Goal: Task Accomplishment & Management: Manage account settings

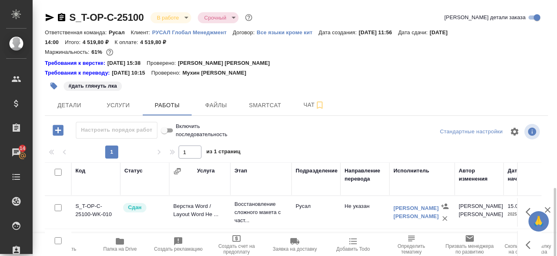
scroll to position [111, 0]
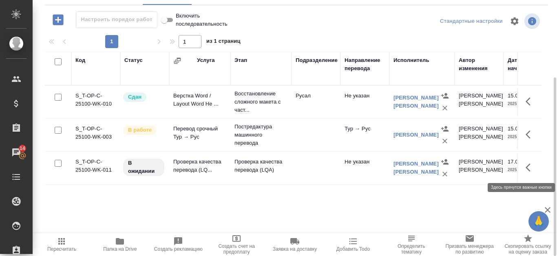
click at [531, 164] on icon "button" at bounding box center [531, 168] width 10 height 10
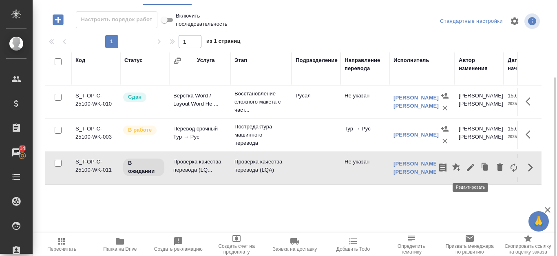
click at [470, 167] on icon "button" at bounding box center [470, 167] width 7 height 7
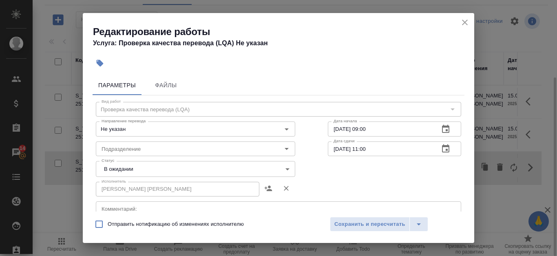
click at [283, 166] on body "🙏 .cls-1 fill:#fff; AWATERA Kanataeva Ekaterina Клиенты Спецификации Заказы 14 …" at bounding box center [278, 128] width 557 height 256
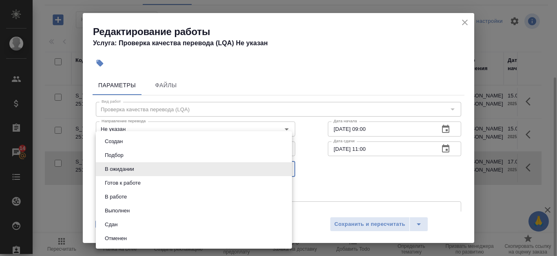
click at [156, 227] on li "Сдан" at bounding box center [194, 225] width 196 height 14
type input "closed"
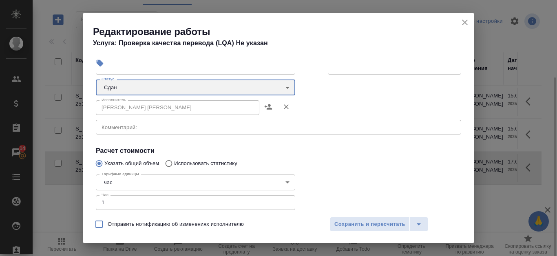
scroll to position [122, 0]
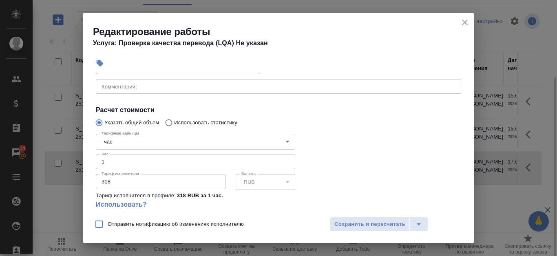
type input "2"
click at [284, 161] on input "2" at bounding box center [195, 162] width 199 height 15
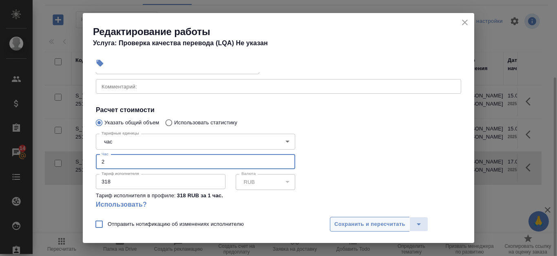
click at [343, 221] on span "Сохранить и пересчитать" at bounding box center [370, 224] width 71 height 9
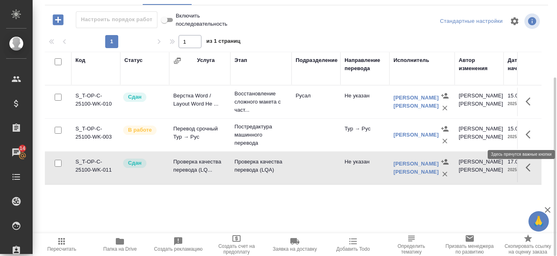
click at [527, 134] on icon "button" at bounding box center [528, 135] width 5 height 8
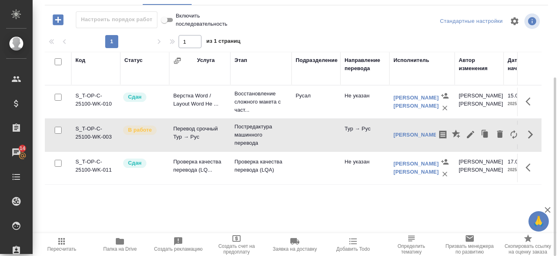
click at [328, 196] on div "Код Статус Услуга Этап Подразделение Направление перевода Исполнитель Автор изм…" at bounding box center [293, 144] width 497 height 184
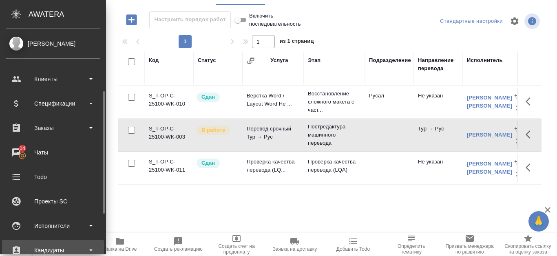
scroll to position [41, 0]
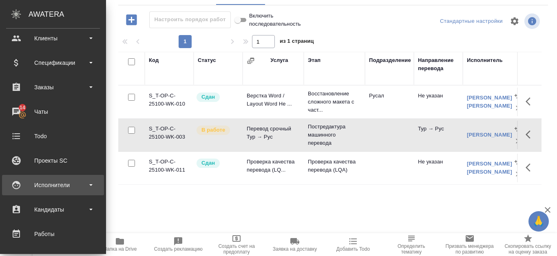
click at [72, 191] on div "Исполнители" at bounding box center [53, 185] width 102 height 20
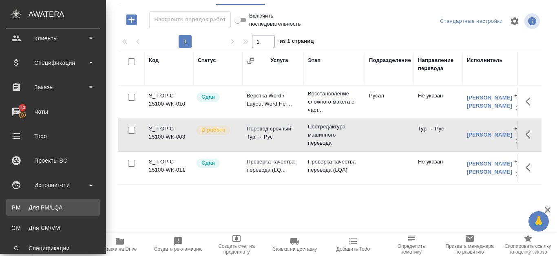
click at [69, 208] on div "Для PM/LQA" at bounding box center [53, 208] width 86 height 8
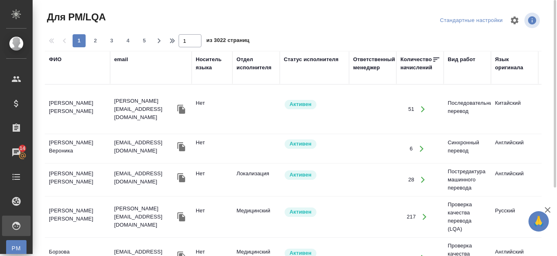
click at [54, 60] on div "ФИО" at bounding box center [55, 59] width 13 height 8
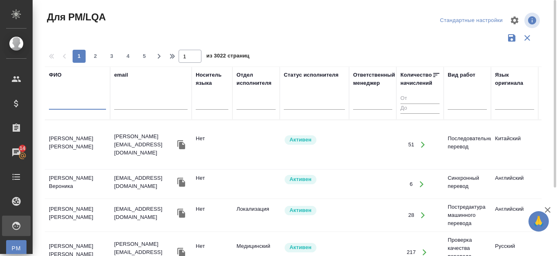
click at [55, 106] on input "text" at bounding box center [77, 105] width 57 height 10
type input "C"
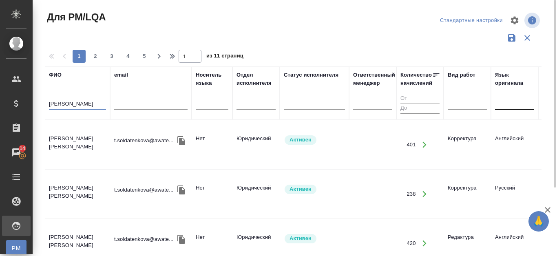
type input "Солдатенкова"
click at [512, 104] on div at bounding box center [514, 102] width 39 height 12
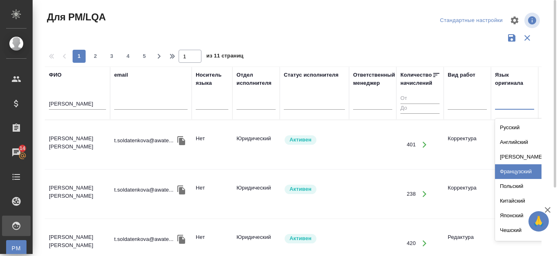
click at [516, 173] on div "Французский" at bounding box center [556, 171] width 122 height 15
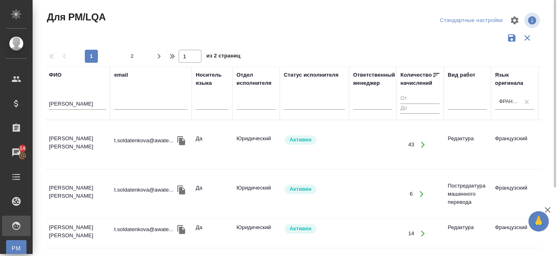
click at [75, 138] on td "Солдатенкова Татьяна Михайловна" at bounding box center [77, 145] width 65 height 29
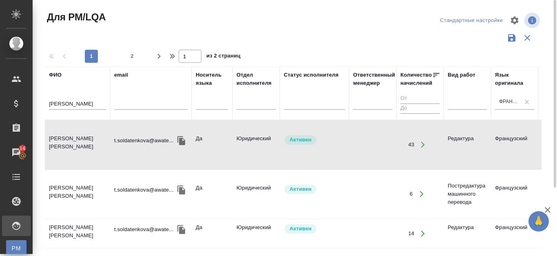
click at [75, 138] on td "Солдатенкова Татьяна Михайловна" at bounding box center [77, 145] width 65 height 29
click at [71, 143] on td "Солдатенкова Татьяна Михайловна" at bounding box center [77, 145] width 65 height 29
click at [70, 144] on td "Солдатенкова Татьяна Михайловна" at bounding box center [77, 145] width 65 height 29
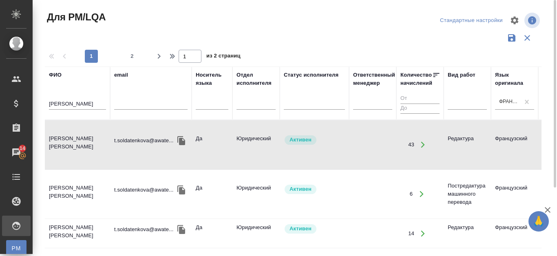
click at [70, 144] on td "Солдатенкова Татьяна Михайловна" at bounding box center [77, 145] width 65 height 29
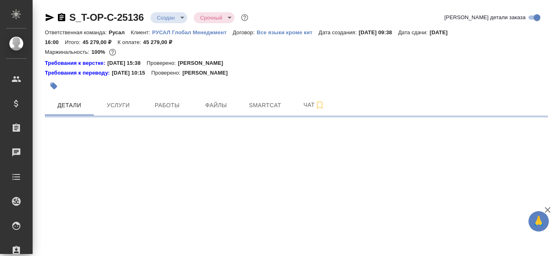
select select "RU"
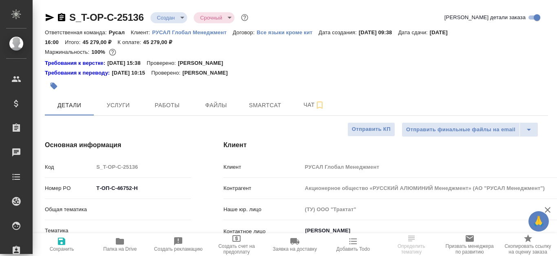
type textarea "x"
type input "Журавлева Александра"
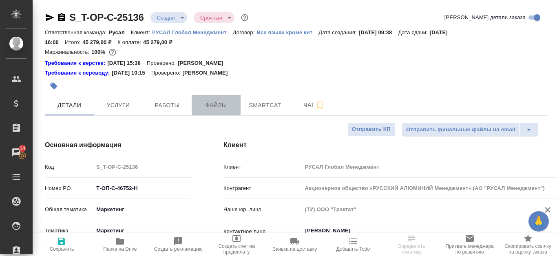
click at [220, 107] on span "Файлы" at bounding box center [216, 105] width 39 height 10
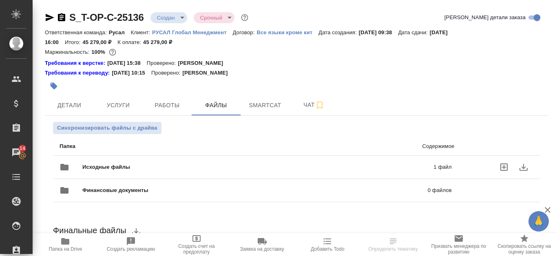
click at [390, 164] on p "1 файл" at bounding box center [367, 167] width 170 height 8
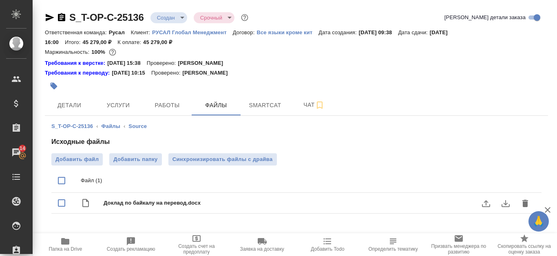
click at [503, 204] on icon "download" at bounding box center [506, 203] width 8 height 7
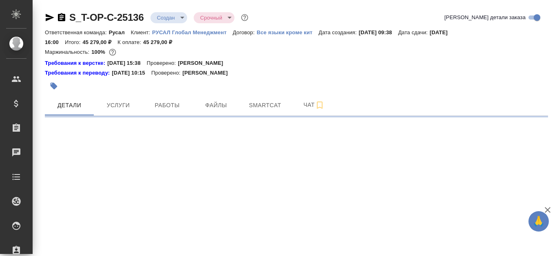
select select "RU"
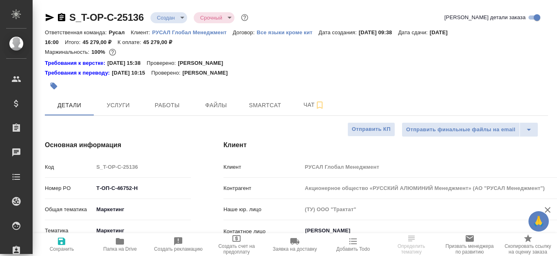
type textarea "x"
select select "RU"
type textarea "x"
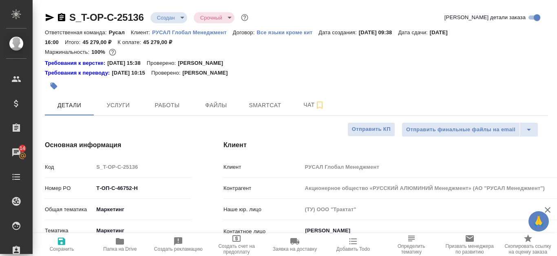
type textarea "x"
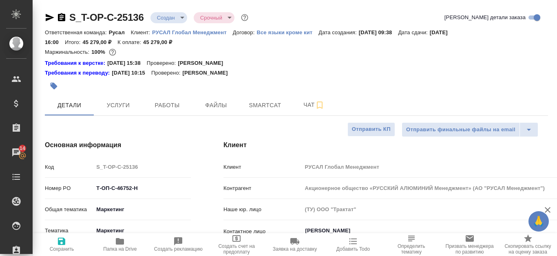
type textarea "x"
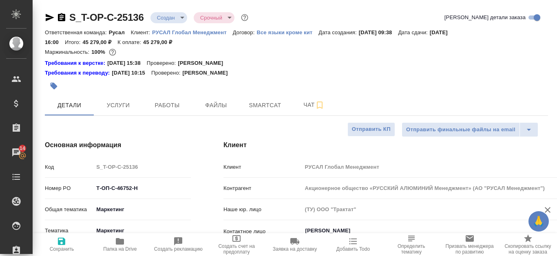
type textarea "x"
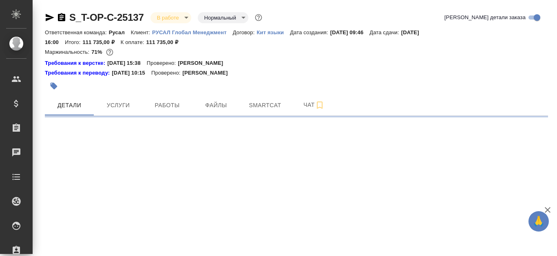
select select "RU"
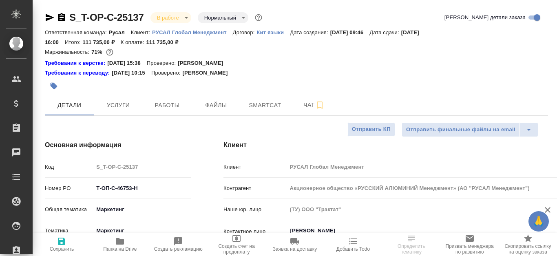
type textarea "x"
click at [231, 102] on span "Файлы" at bounding box center [216, 105] width 39 height 10
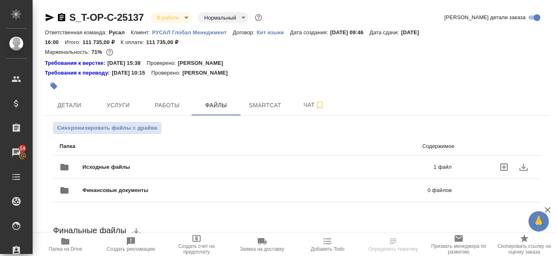
click at [253, 159] on div "Исходные файлы 1 файл" at bounding box center [256, 167] width 392 height 20
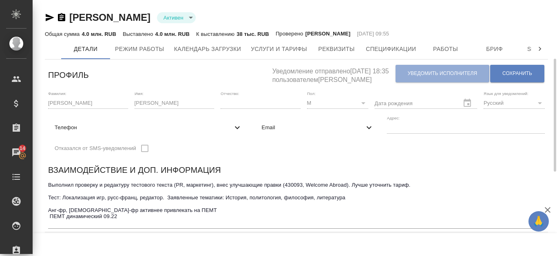
scroll to position [82, 0]
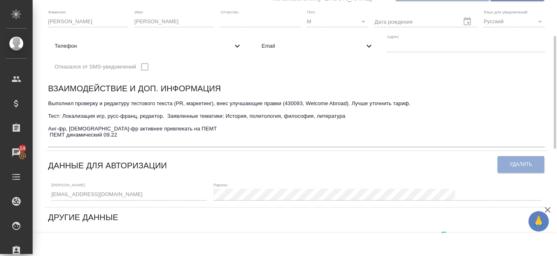
click at [287, 138] on textarea "Выполнил проверку и редактуру тестового текста (PR, маркетинг), внес улучшающие…" at bounding box center [296, 122] width 497 height 44
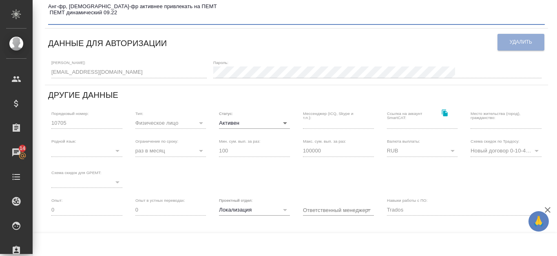
scroll to position [0, 0]
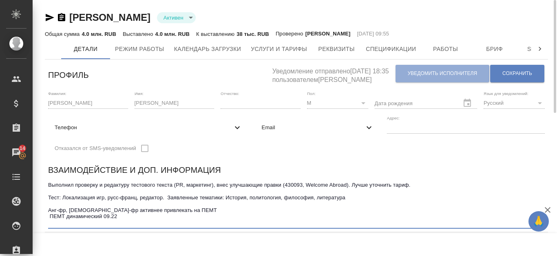
click at [289, 162] on div "Взаимодействие и доп. информация Выполнил проверку и редактуру тестового текста…" at bounding box center [296, 196] width 503 height 72
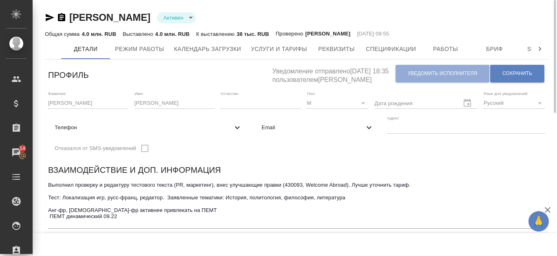
click at [166, 224] on textarea "Выполнил проверку и редактуру тестового текста (PR, маркетинг), внес улучшающие…" at bounding box center [296, 204] width 497 height 44
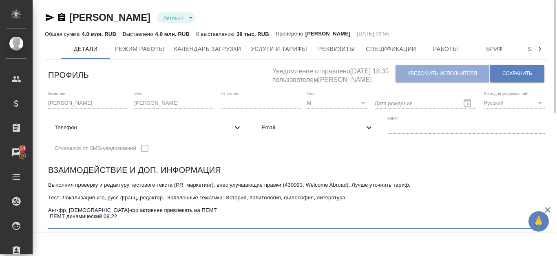
type textarea "Выполнил проверку и редактуру тестового текста (PR, маркетинг), внес улучшающие…"
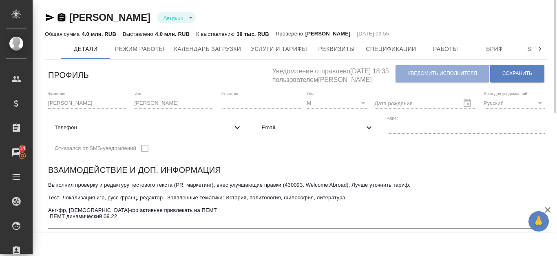
click at [64, 18] on icon "button" at bounding box center [61, 17] width 7 height 8
click at [49, 18] on icon "button" at bounding box center [50, 17] width 9 height 7
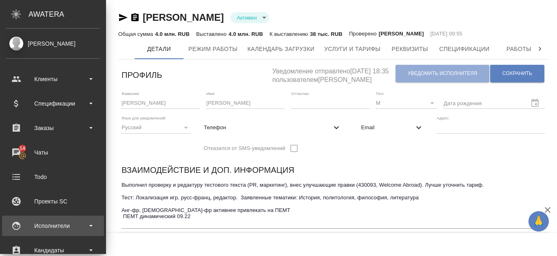
click at [65, 221] on div "Исполнители" at bounding box center [53, 226] width 94 height 12
click at [65, 222] on div "Исполнители" at bounding box center [53, 226] width 94 height 12
click at [64, 226] on div "Исполнители" at bounding box center [53, 226] width 94 height 12
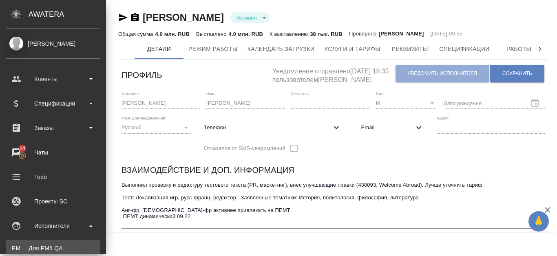
click at [58, 244] on div "Для PM/LQA" at bounding box center [53, 248] width 86 height 8
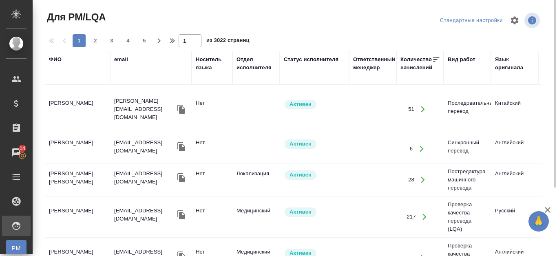
click at [65, 76] on div "ФИО" at bounding box center [77, 67] width 57 height 24
click at [65, 80] on th "ФИО" at bounding box center [77, 67] width 65 height 33
click at [60, 59] on div "ФИО" at bounding box center [55, 59] width 13 height 8
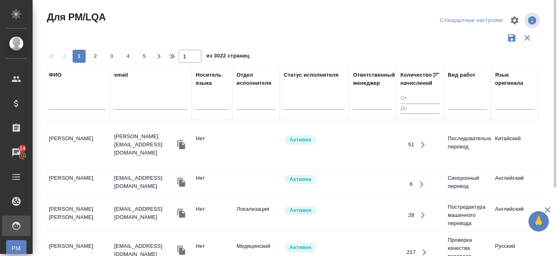
click at [53, 104] on input "text" at bounding box center [77, 105] width 57 height 10
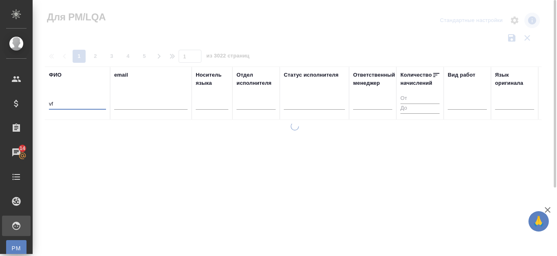
type input "v"
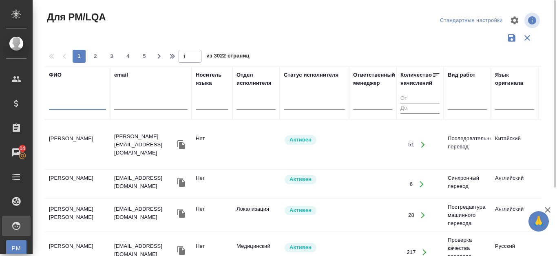
click at [62, 102] on input "text" at bounding box center [77, 105] width 57 height 10
type input "маггерам"
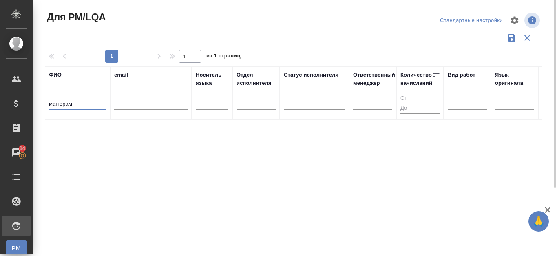
drag, startPoint x: 74, startPoint y: 102, endPoint x: 42, endPoint y: 102, distance: 31.8
click at [42, 102] on div "Для PM/LQA Стандартные настройки 1 1 из 1 страниц [PERSON_NAME] email Носитель …" at bounding box center [296, 182] width 512 height 365
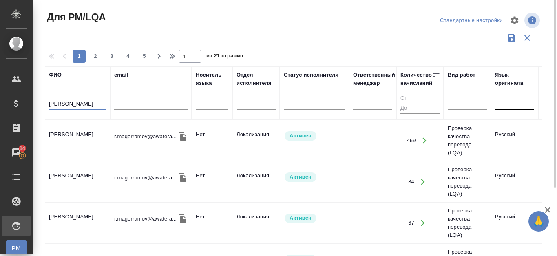
type input "[PERSON_NAME]"
click at [510, 104] on div at bounding box center [514, 102] width 39 height 12
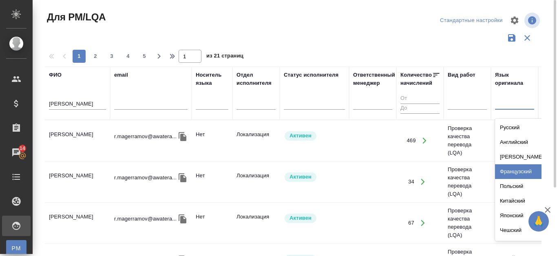
click at [527, 166] on div "Французский" at bounding box center [556, 171] width 122 height 15
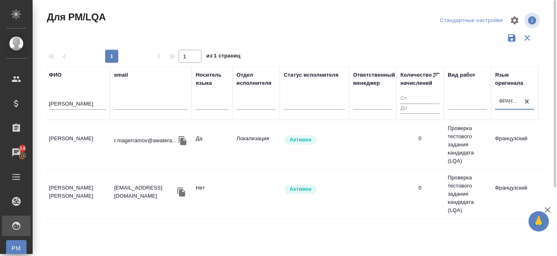
click at [89, 135] on td "[PERSON_NAME]" at bounding box center [77, 145] width 65 height 29
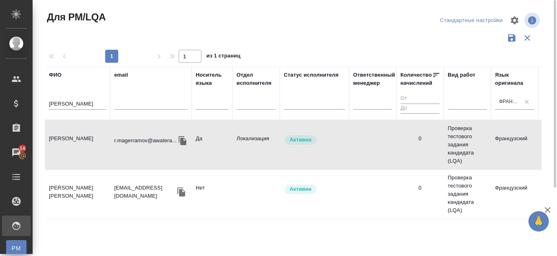
click at [89, 135] on td "[PERSON_NAME]" at bounding box center [77, 145] width 65 height 29
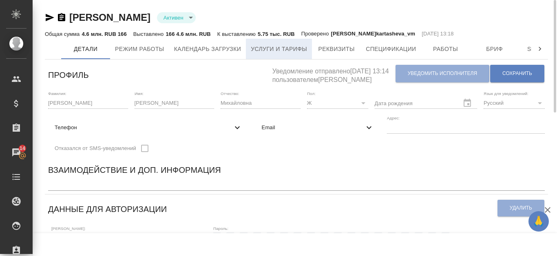
click at [281, 53] on span "Услуги и тарифы" at bounding box center [279, 49] width 56 height 10
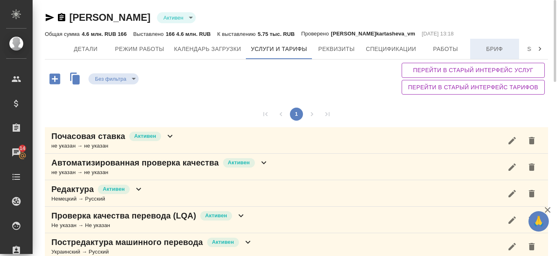
click at [487, 51] on span "Бриф" at bounding box center [494, 49] width 39 height 10
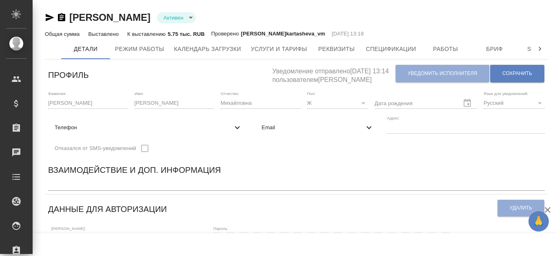
click at [60, 16] on icon "button" at bounding box center [62, 18] width 10 height 10
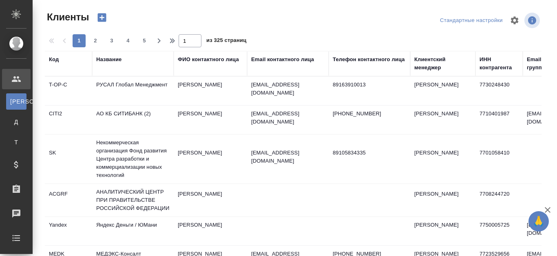
select select "RU"
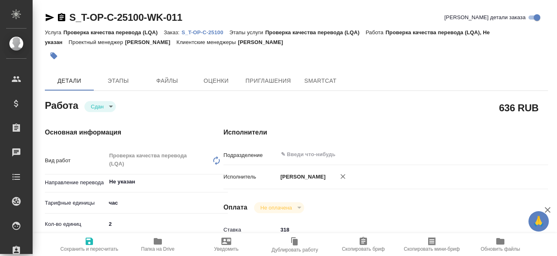
type textarea "x"
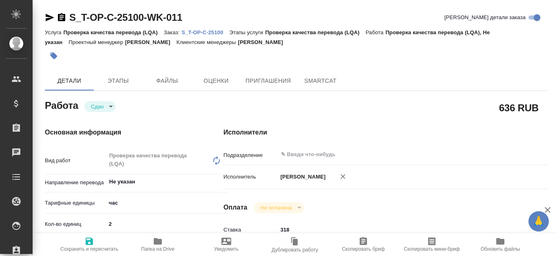
type textarea "x"
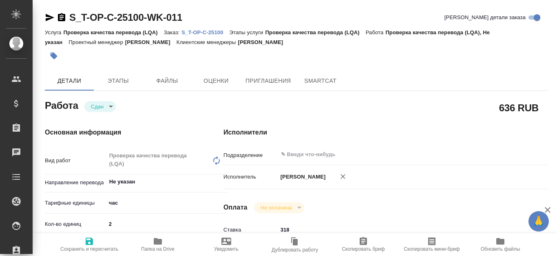
type textarea "x"
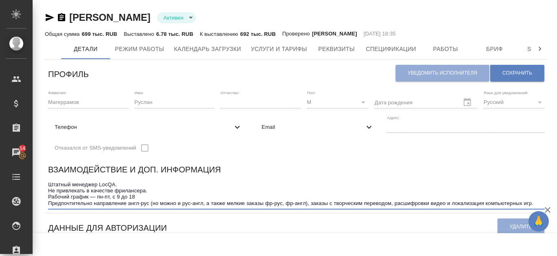
drag, startPoint x: 73, startPoint y: 184, endPoint x: 142, endPoint y: 184, distance: 68.9
click at [142, 184] on textarea "Штатный менеджер LocQA. Не привлекать в качестве фрилансера. Рабочий график — п…" at bounding box center [296, 194] width 497 height 25
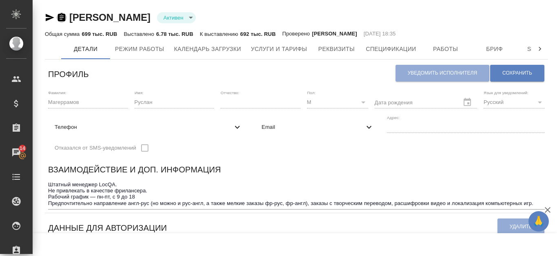
click at [61, 16] on icon "button" at bounding box center [61, 17] width 7 height 8
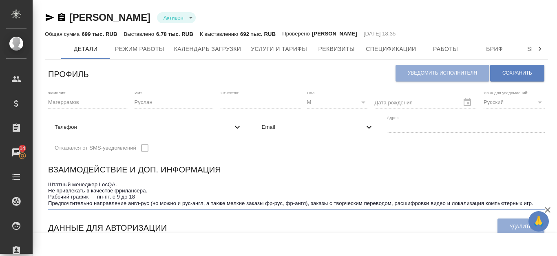
drag, startPoint x: 264, startPoint y: 203, endPoint x: 305, endPoint y: 201, distance: 40.8
click at [305, 201] on textarea "Штатный менеджер LocQA. Не привлекать в качестве фрилансера. Рабочий график — п…" at bounding box center [296, 194] width 497 height 25
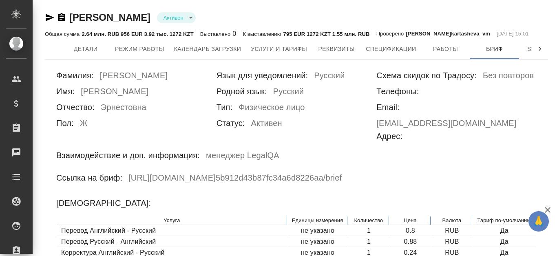
click at [60, 18] on icon "button" at bounding box center [61, 17] width 7 height 8
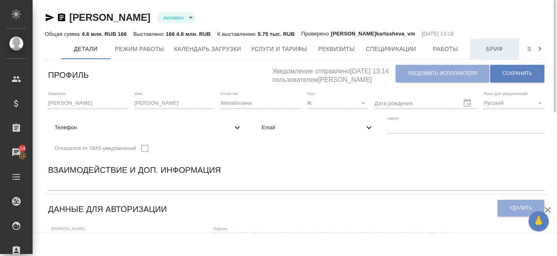
click at [480, 50] on span "Бриф" at bounding box center [494, 49] width 39 height 10
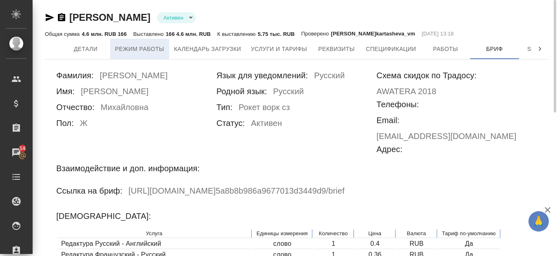
click at [152, 47] on span "Режим работы" at bounding box center [139, 49] width 49 height 10
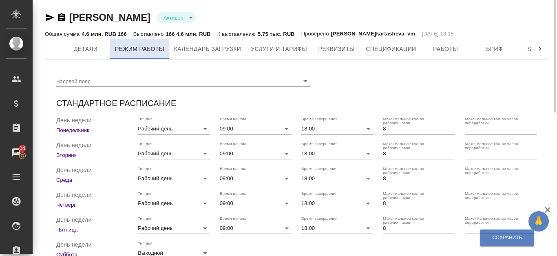
checkbox input "true"
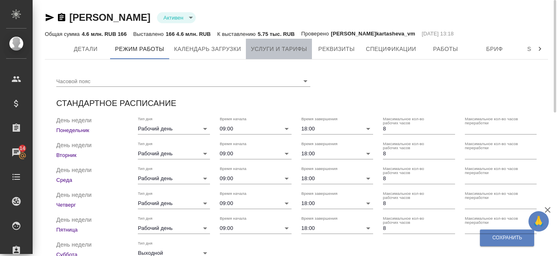
click at [285, 46] on span "Услуги и тарифы" at bounding box center [279, 49] width 56 height 10
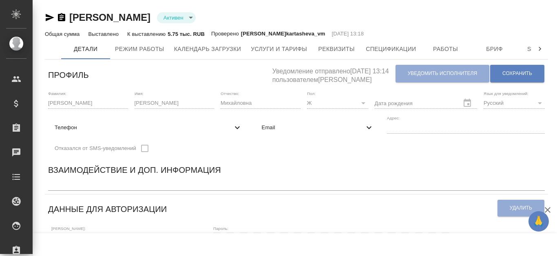
click at [61, 19] on icon "button" at bounding box center [61, 17] width 7 height 8
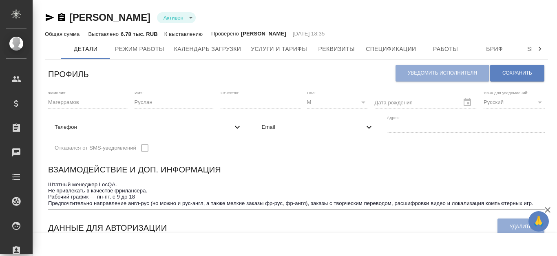
click at [61, 18] on icon "button" at bounding box center [62, 18] width 10 height 10
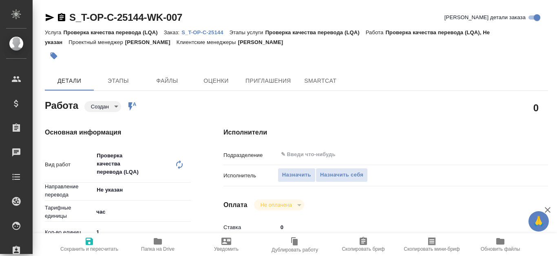
type textarea "x"
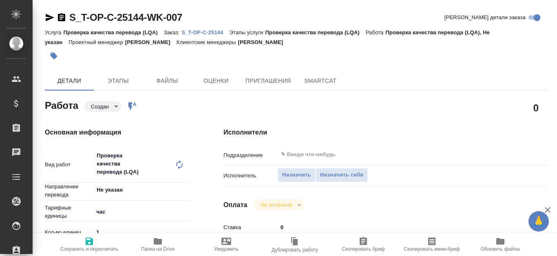
type textarea "x"
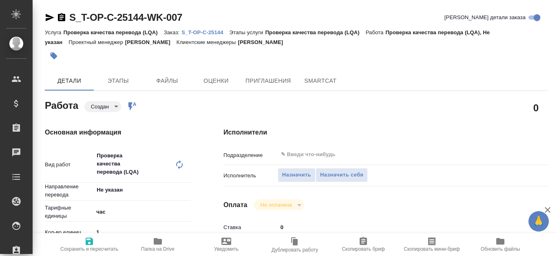
type textarea "x"
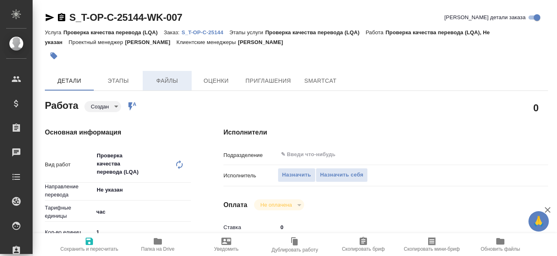
click at [173, 78] on span "Файлы" at bounding box center [167, 81] width 39 height 10
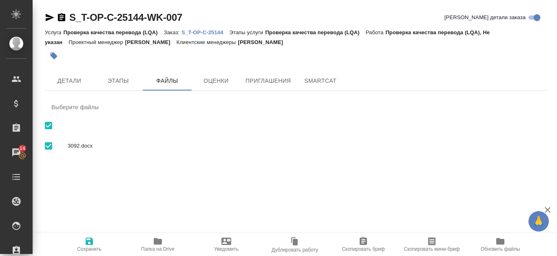
click at [125, 144] on span "3092.docx" at bounding box center [305, 146] width 474 height 8
checkbox input "false"
click at [403, 153] on div "3092.docx" at bounding box center [296, 146] width 503 height 24
checkbox input "true"
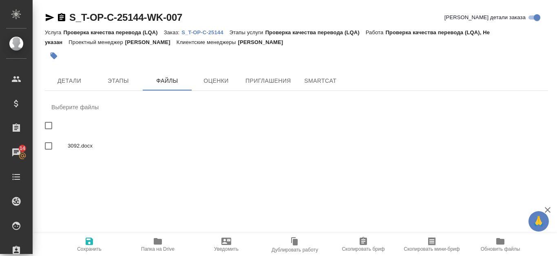
checkbox input "true"
click at [403, 153] on div "3092.docx" at bounding box center [296, 146] width 503 height 24
checkbox input "false"
click at [45, 141] on input "checkbox" at bounding box center [48, 145] width 17 height 17
checkbox input "true"
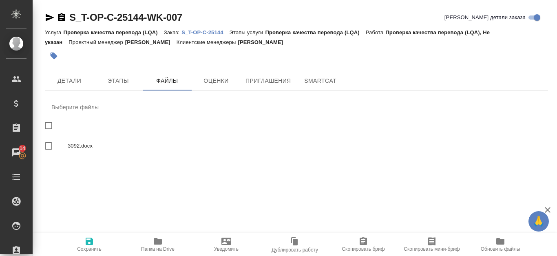
checkbox input "true"
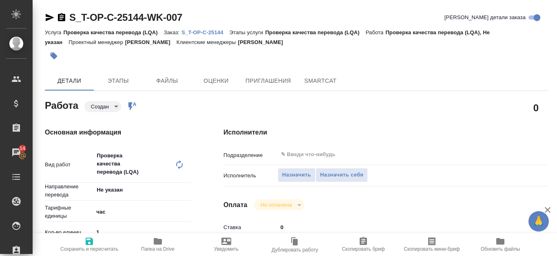
click at [217, 31] on p "S_T-OP-C-25144" at bounding box center [206, 32] width 48 height 6
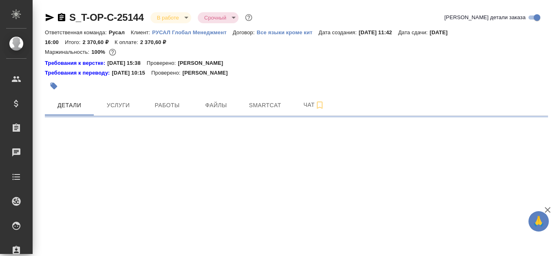
select select "RU"
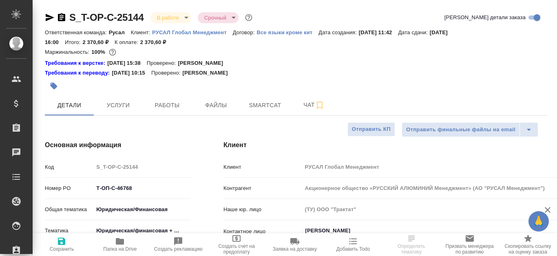
type textarea "x"
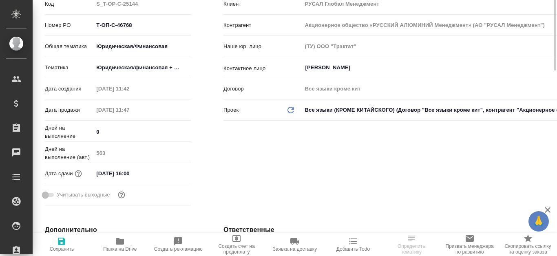
scroll to position [41, 0]
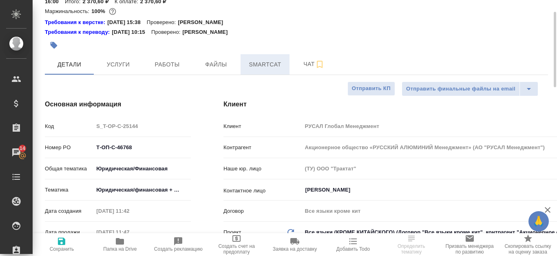
click at [257, 67] on span "Smartcat" at bounding box center [265, 65] width 39 height 10
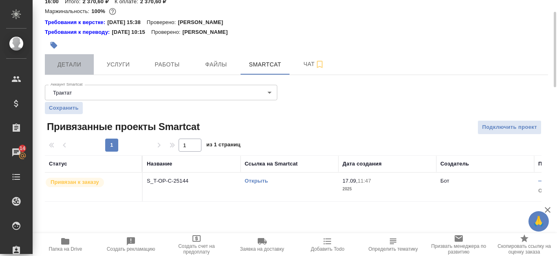
click at [86, 65] on span "Детали" at bounding box center [69, 65] width 39 height 10
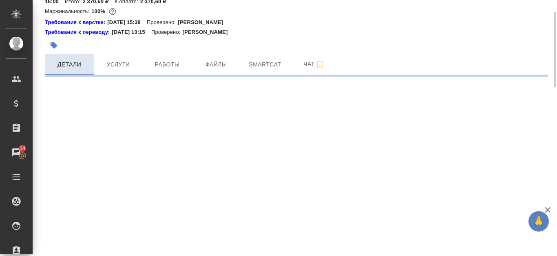
select select "RU"
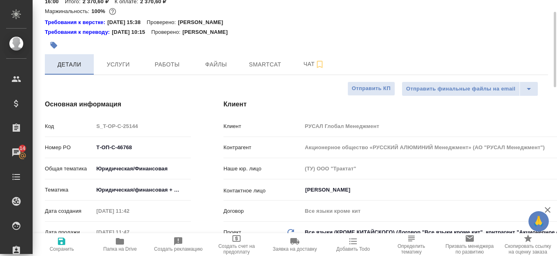
type textarea "x"
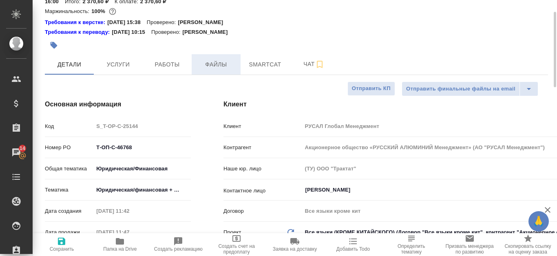
click at [213, 61] on span "Файлы" at bounding box center [216, 65] width 39 height 10
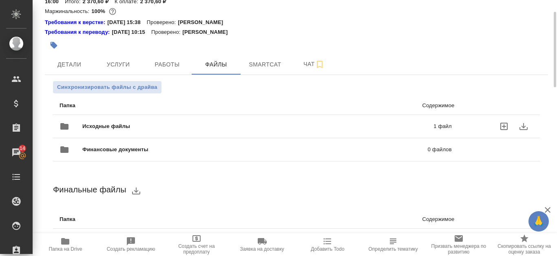
click at [323, 129] on p "1 файл" at bounding box center [367, 126] width 170 height 8
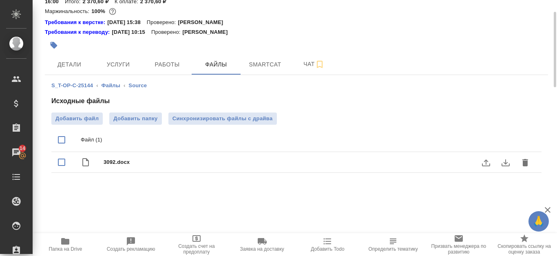
click at [64, 162] on input "checkbox" at bounding box center [61, 162] width 17 height 17
checkbox input "true"
click at [505, 165] on icon "download" at bounding box center [506, 163] width 10 height 10
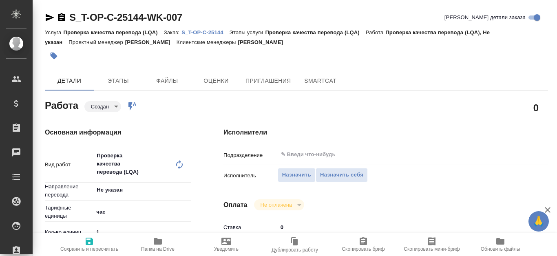
type textarea "x"
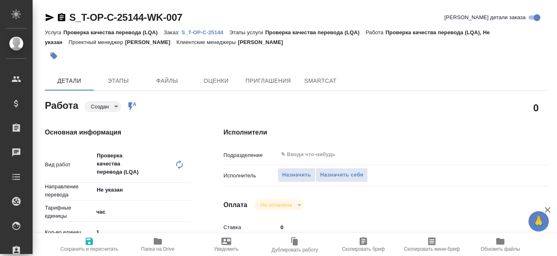
type textarea "x"
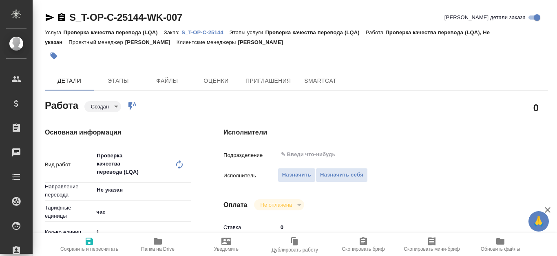
type textarea "x"
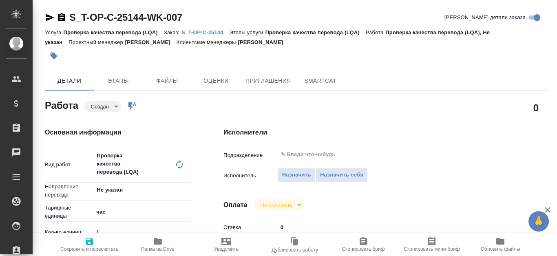
click at [61, 16] on icon "button" at bounding box center [62, 18] width 10 height 10
click at [51, 20] on icon "button" at bounding box center [50, 18] width 10 height 10
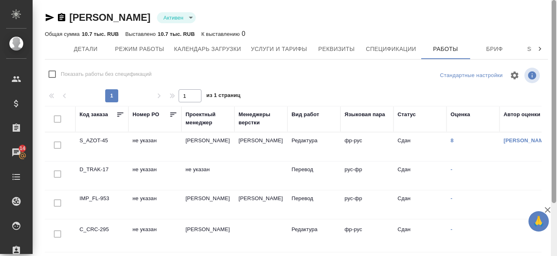
drag, startPoint x: 556, startPoint y: 89, endPoint x: 556, endPoint y: 33, distance: 55.1
click at [556, 33] on div at bounding box center [554, 101] width 4 height 203
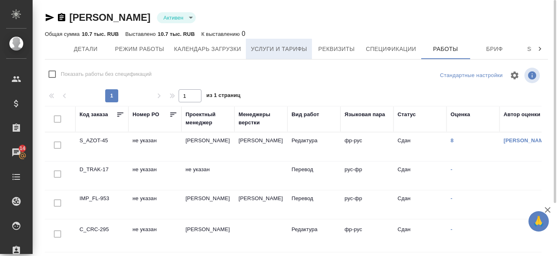
click at [278, 47] on span "Услуги и тарифы" at bounding box center [279, 49] width 56 height 10
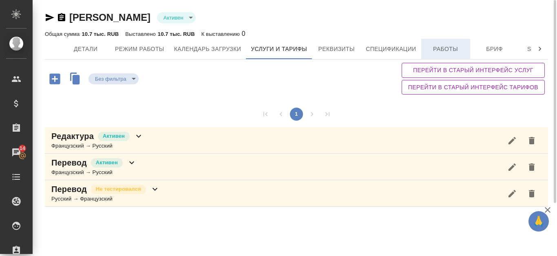
click at [448, 44] on span "Работы" at bounding box center [445, 49] width 39 height 10
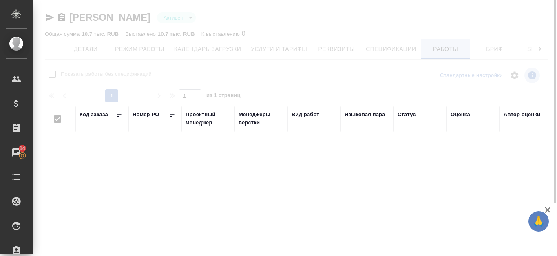
checkbox input "false"
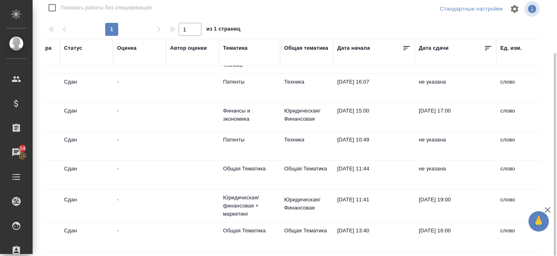
scroll to position [217, 337]
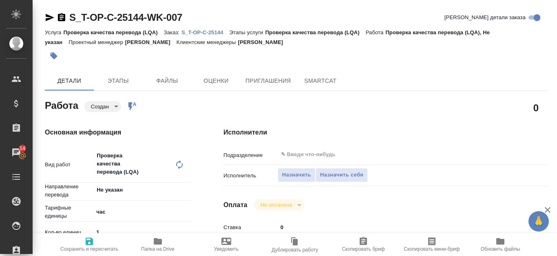
click at [217, 32] on p "S_T-OP-C-25144" at bounding box center [206, 32] width 48 height 6
type textarea "x"
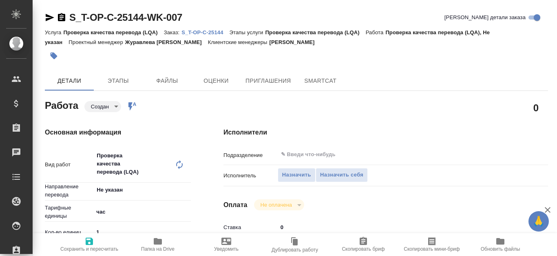
type textarea "x"
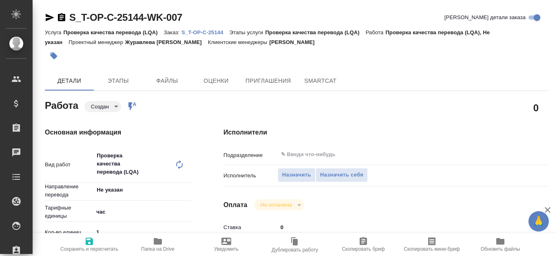
type textarea "x"
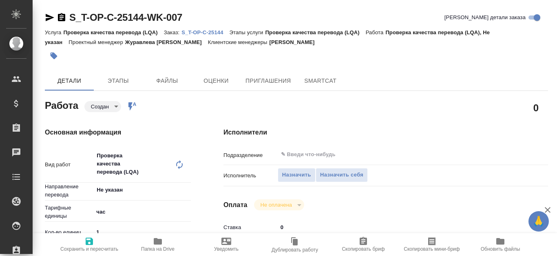
type textarea "x"
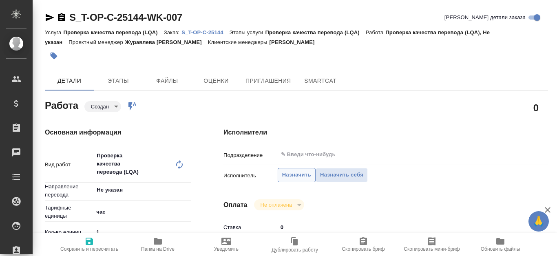
type textarea "x"
click at [299, 175] on span "Назначить" at bounding box center [296, 175] width 29 height 9
type textarea "x"
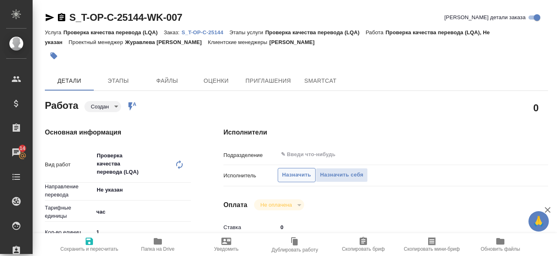
type textarea "x"
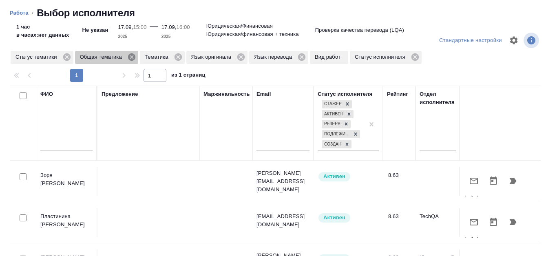
click at [134, 56] on icon at bounding box center [131, 56] width 7 height 7
click at [115, 58] on icon at bounding box center [113, 57] width 9 height 9
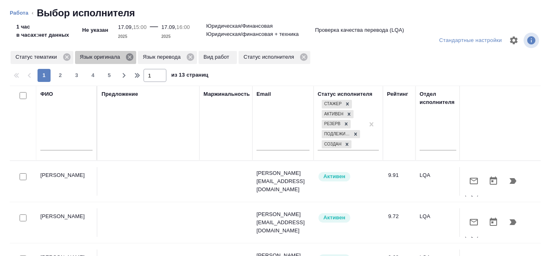
click at [129, 57] on icon at bounding box center [129, 57] width 9 height 9
click at [129, 57] on icon at bounding box center [127, 56] width 7 height 7
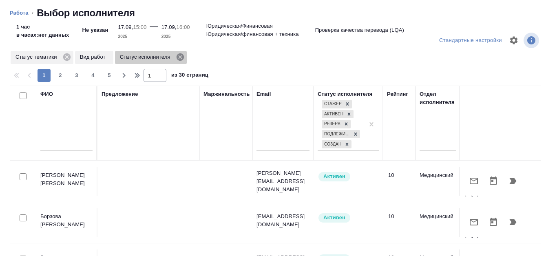
click at [181, 59] on icon at bounding box center [179, 56] width 7 height 7
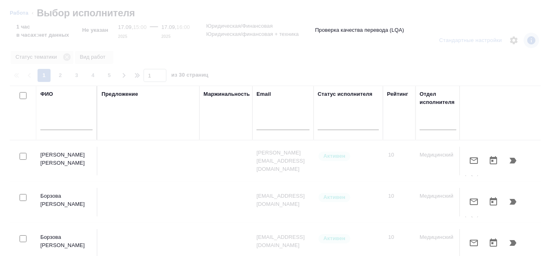
click at [64, 123] on input "text" at bounding box center [66, 125] width 52 height 10
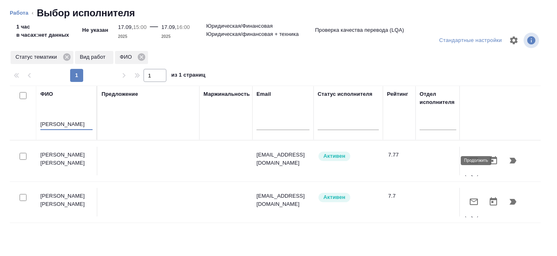
type input "Канатаева"
click at [510, 161] on icon "button" at bounding box center [513, 161] width 7 height 6
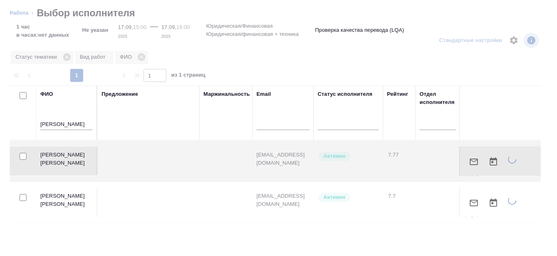
type textarea "x"
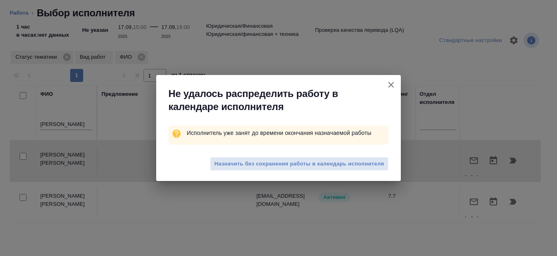
click at [389, 85] on icon "button" at bounding box center [391, 85] width 10 height 10
type textarea "x"
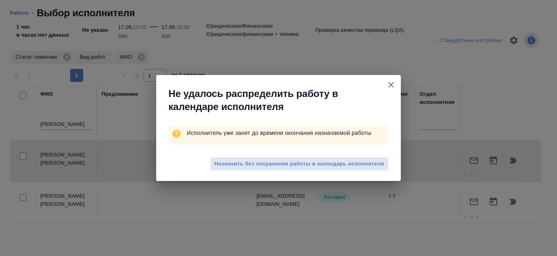
type textarea "x"
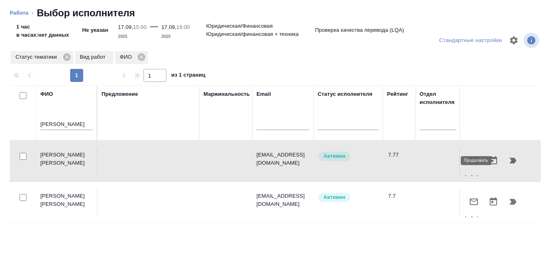
click at [510, 160] on icon "button" at bounding box center [513, 161] width 7 height 6
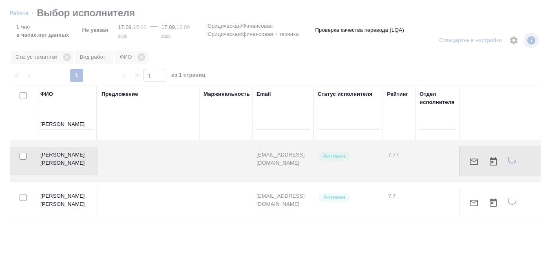
type textarea "x"
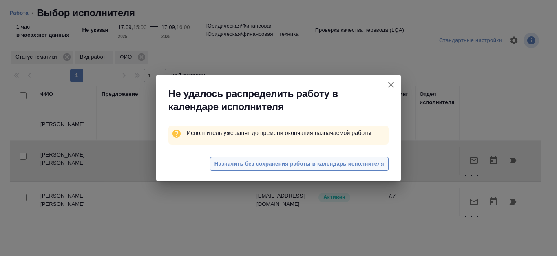
click at [324, 162] on span "Назначить без сохранения работы в календарь исполнителя" at bounding box center [300, 164] width 170 height 9
type textarea "x"
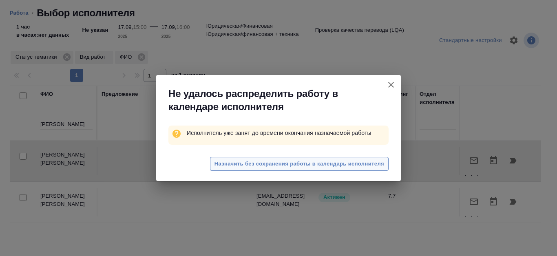
type textarea "x"
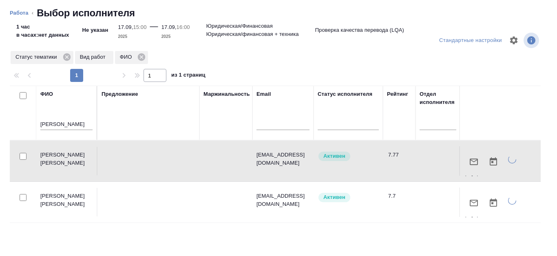
type textarea "x"
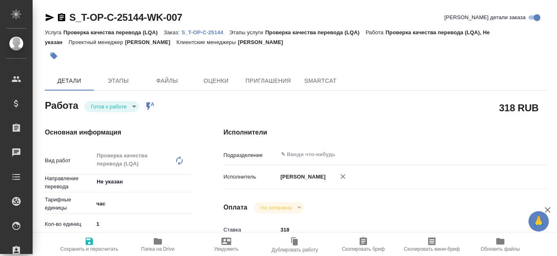
type textarea "x"
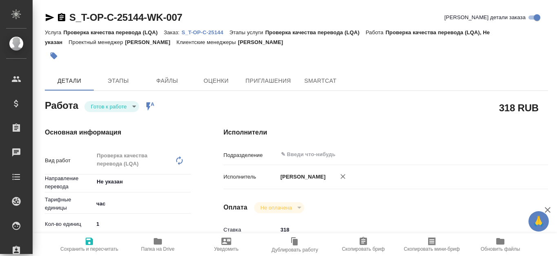
type textarea "x"
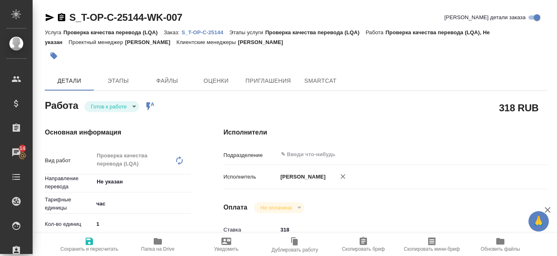
click at [209, 33] on p "S_T-OP-C-25144" at bounding box center [206, 32] width 48 height 6
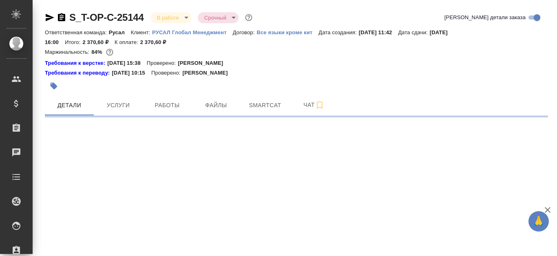
select select "RU"
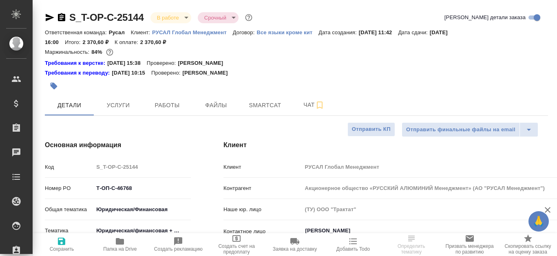
type textarea "x"
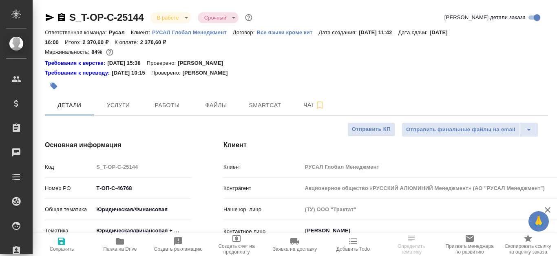
type textarea "x"
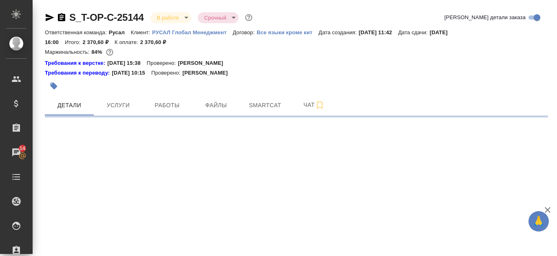
select select "RU"
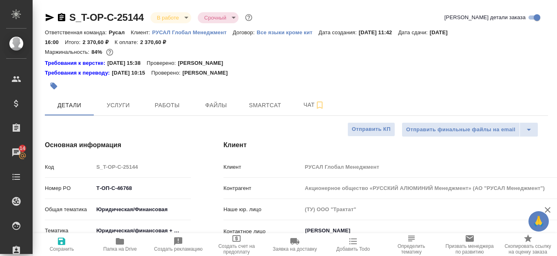
type textarea "x"
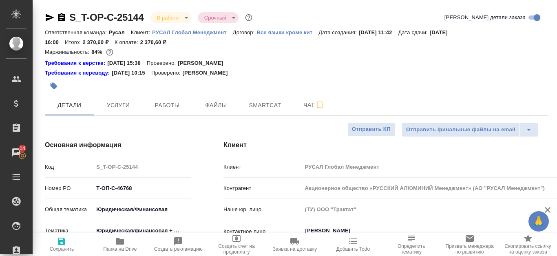
type textarea "x"
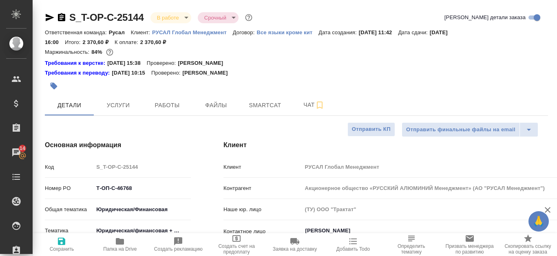
type textarea "x"
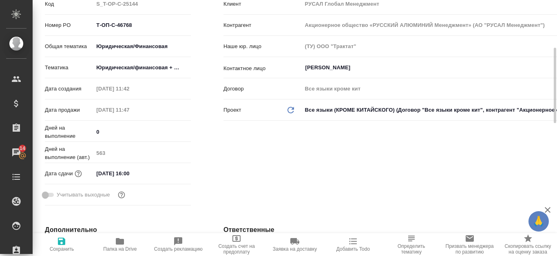
type textarea "x"
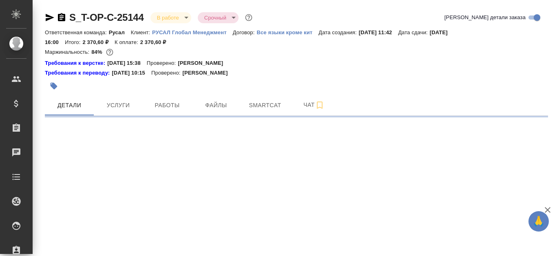
select select "RU"
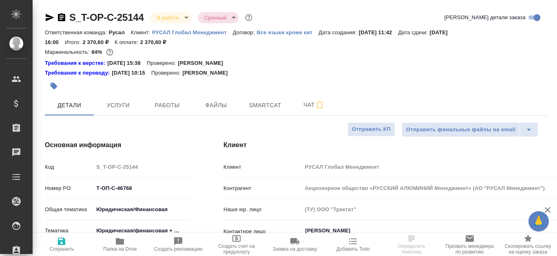
type textarea "x"
click at [271, 105] on span "Smartcat" at bounding box center [265, 105] width 39 height 10
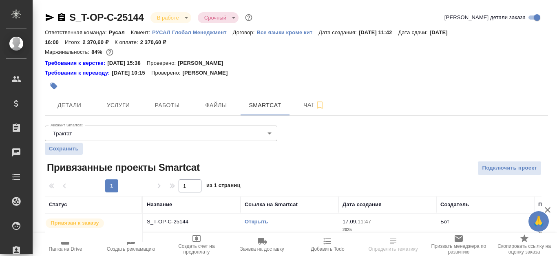
scroll to position [13, 0]
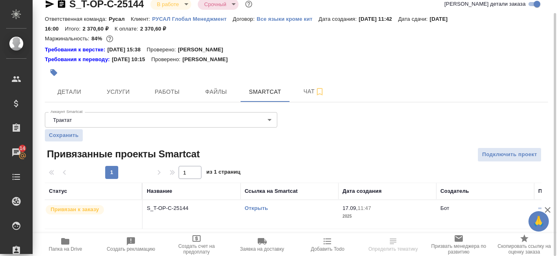
click at [247, 208] on link "Открыть" at bounding box center [256, 208] width 23 height 6
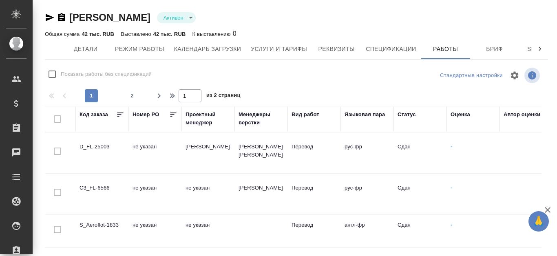
click at [61, 16] on icon "button" at bounding box center [61, 17] width 7 height 8
click at [62, 17] on icon "button" at bounding box center [61, 17] width 7 height 8
click at [50, 15] on icon "button" at bounding box center [50, 18] width 10 height 10
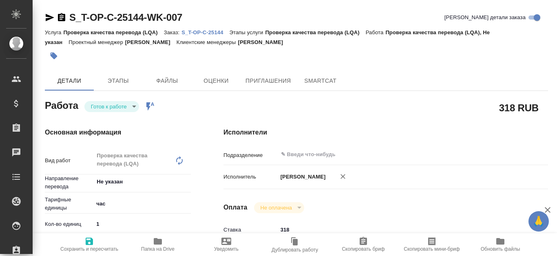
type textarea "x"
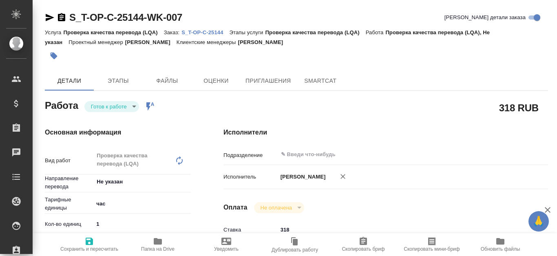
type textarea "x"
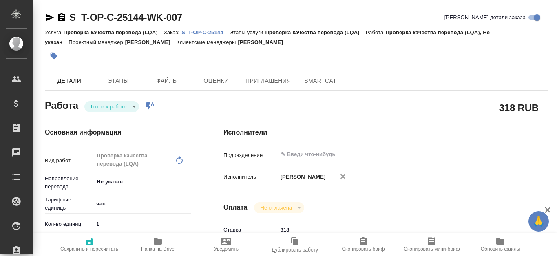
type textarea "x"
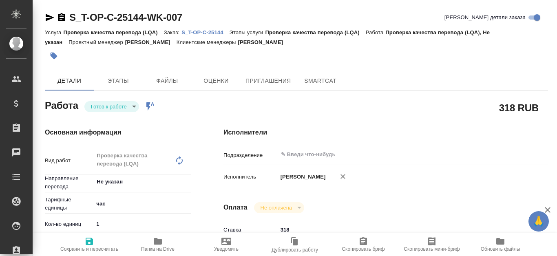
type textarea "x"
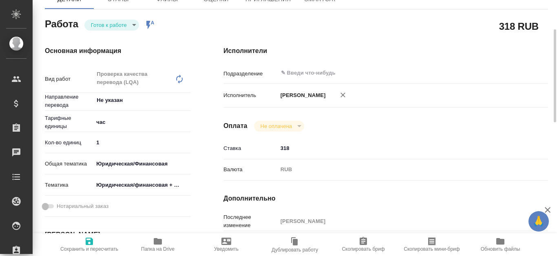
type textarea "x"
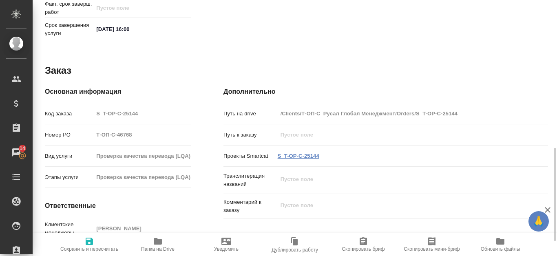
scroll to position [448, 0]
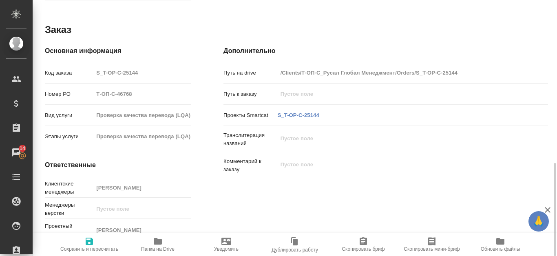
click at [158, 239] on icon "button" at bounding box center [158, 242] width 10 height 10
click at [314, 108] on div "Проекты Smartcat S_T-OP-C-25144" at bounding box center [386, 115] width 325 height 14
click at [314, 112] on link "S_T-OP-C-25144" at bounding box center [299, 115] width 42 height 6
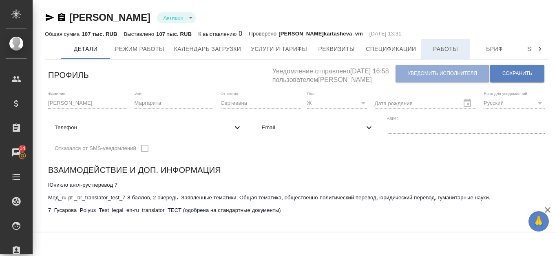
click at [457, 44] on span "Работы" at bounding box center [445, 49] width 39 height 10
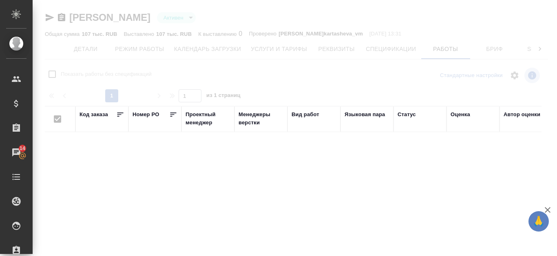
checkbox input "false"
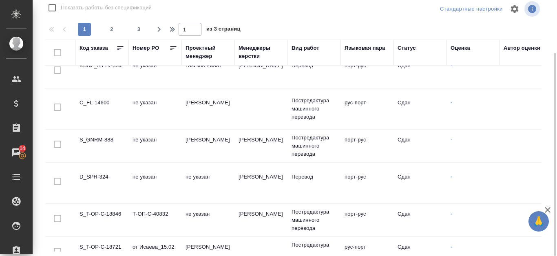
scroll to position [82, 0]
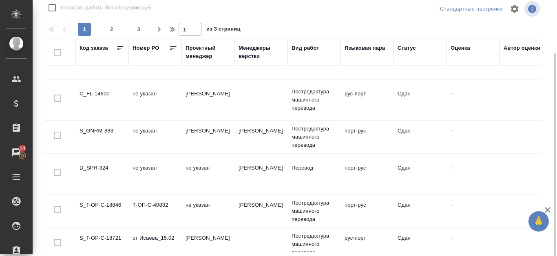
click at [114, 206] on td "S_T-OP-C-18846" at bounding box center [101, 211] width 53 height 29
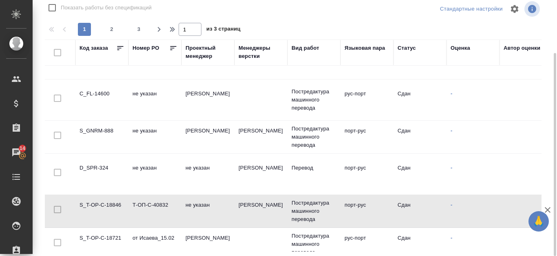
click at [115, 206] on td "S_T-OP-C-18846" at bounding box center [101, 211] width 53 height 29
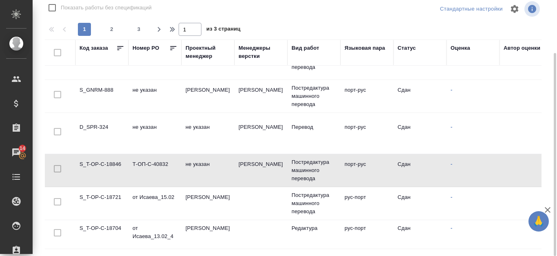
click at [105, 199] on td "S_T-OP-C-18721" at bounding box center [101, 203] width 53 height 29
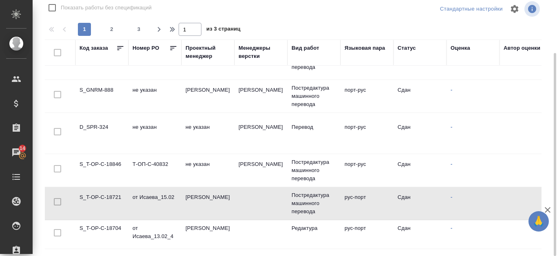
click at [106, 199] on td "S_T-OP-C-18721" at bounding box center [101, 203] width 53 height 29
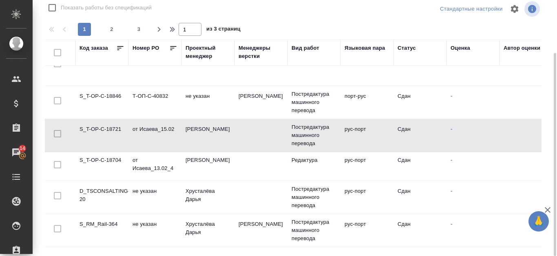
scroll to position [204, 0]
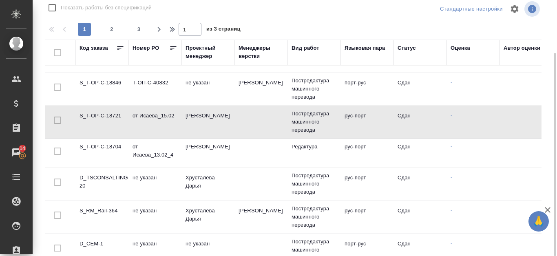
click at [111, 150] on td "S_T-OP-C-18704" at bounding box center [101, 153] width 53 height 29
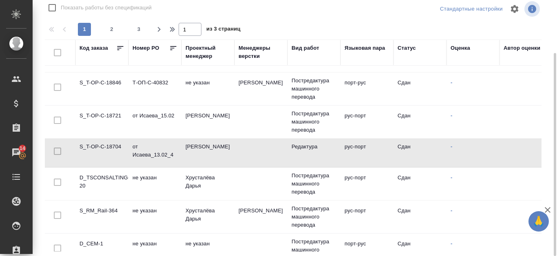
click at [115, 114] on td "S_T-OP-C-18721" at bounding box center [101, 122] width 53 height 29
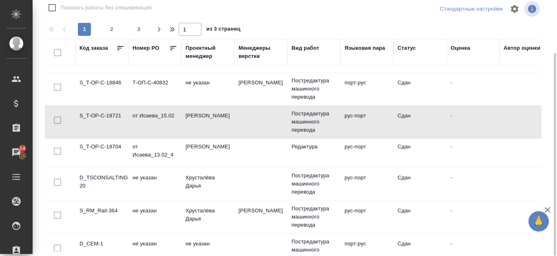
click at [114, 118] on td "S_T-OP-C-18721" at bounding box center [101, 122] width 53 height 29
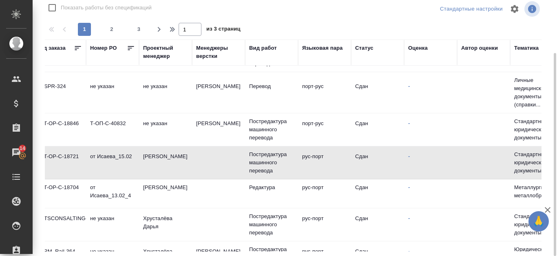
scroll to position [163, 0]
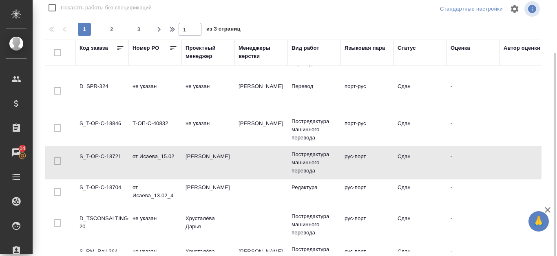
click at [98, 159] on td "S_T-OP-C-18721" at bounding box center [101, 163] width 53 height 29
click at [99, 158] on td "S_T-OP-C-18721" at bounding box center [101, 163] width 53 height 29
click at [109, 158] on td "S_T-OP-C-18721" at bounding box center [101, 163] width 53 height 29
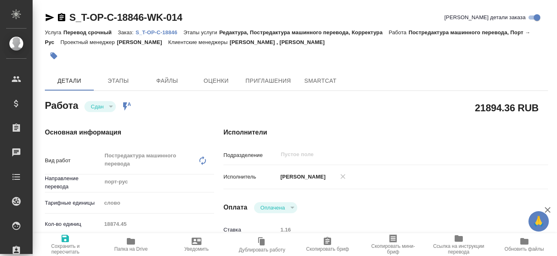
type textarea "x"
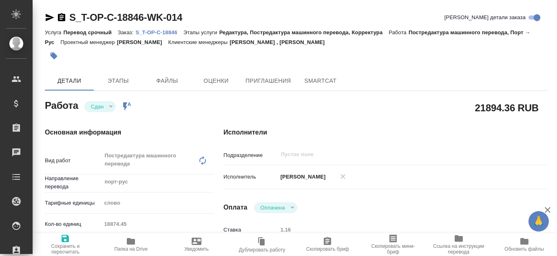
type textarea "x"
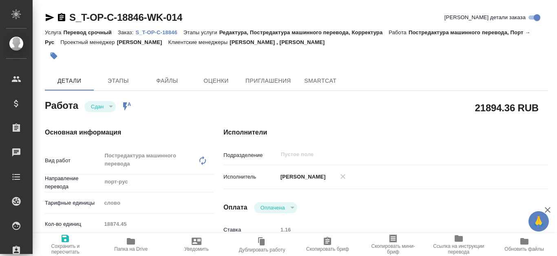
type textarea "x"
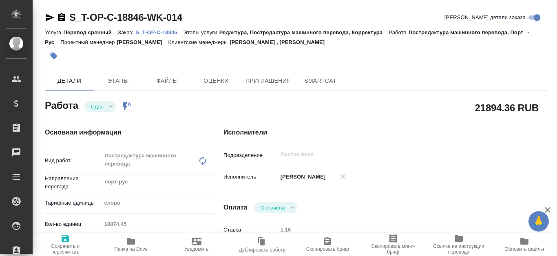
type textarea "x"
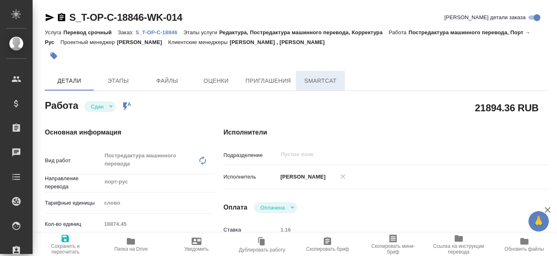
type textarea "x"
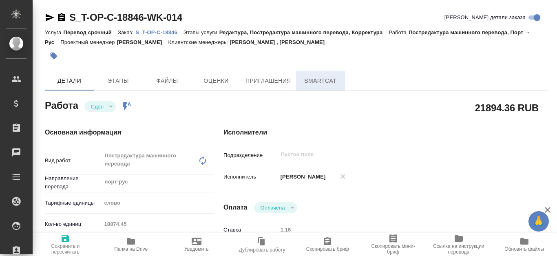
click at [330, 76] on span "SmartCat" at bounding box center [320, 81] width 39 height 10
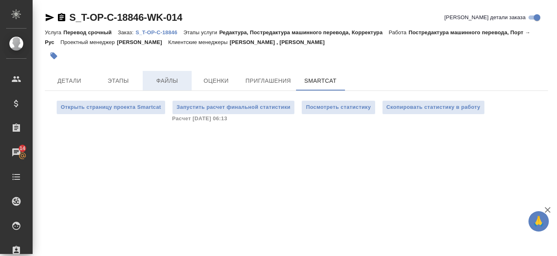
click at [163, 76] on span "Файлы" at bounding box center [167, 81] width 39 height 10
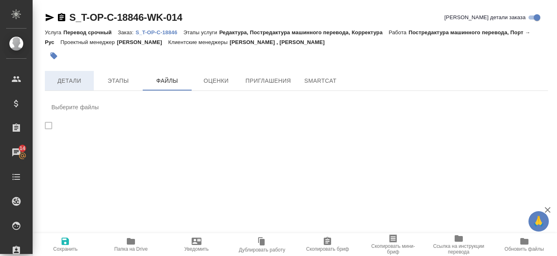
click at [73, 87] on button "Детали" at bounding box center [69, 81] width 49 height 20
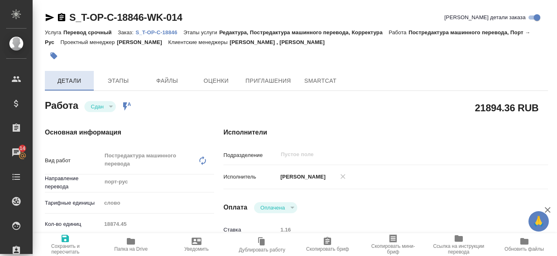
type textarea "x"
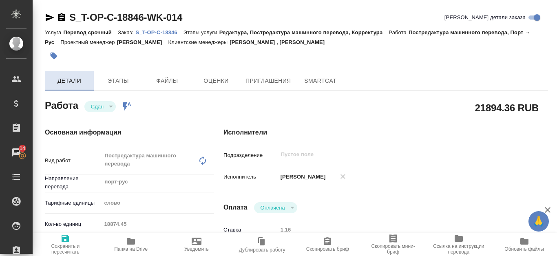
type textarea "x"
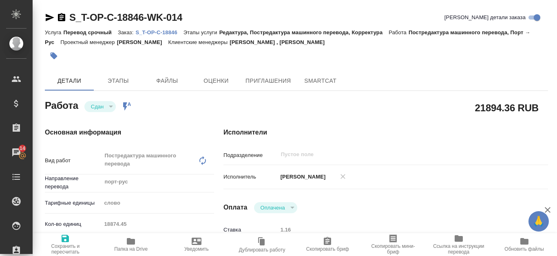
scroll to position [41, 0]
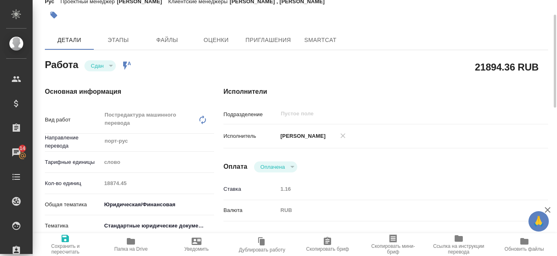
type textarea "x"
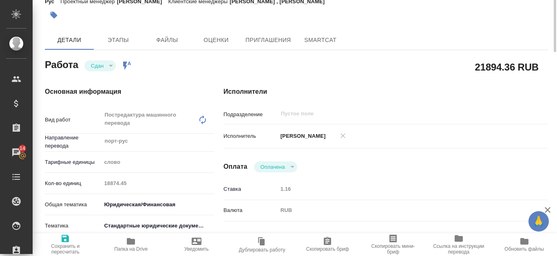
scroll to position [0, 0]
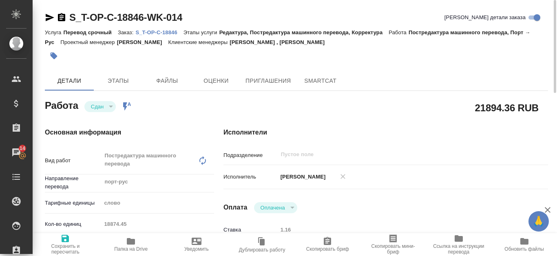
click at [168, 30] on p "S_T-OP-C-18846" at bounding box center [159, 32] width 48 height 6
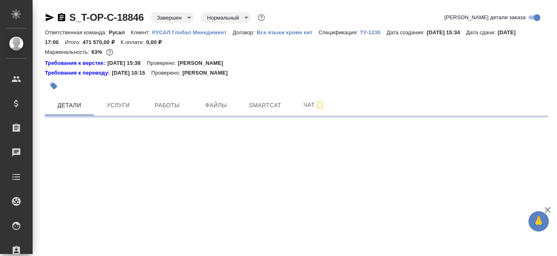
select select "RU"
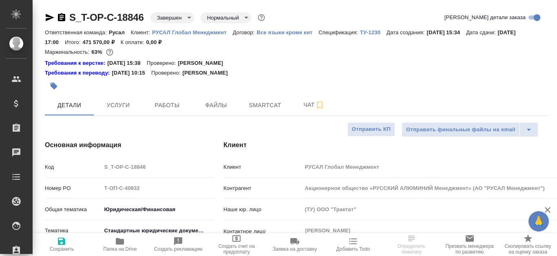
type textarea "x"
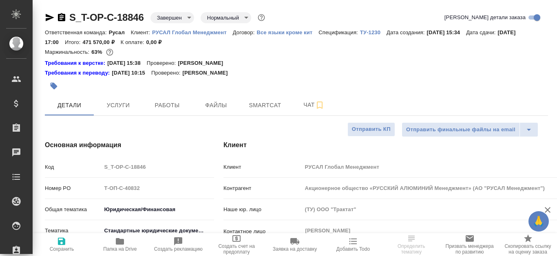
type textarea "x"
type input "[PERSON_NAME]"
click at [216, 100] on span "Файлы" at bounding box center [216, 105] width 39 height 10
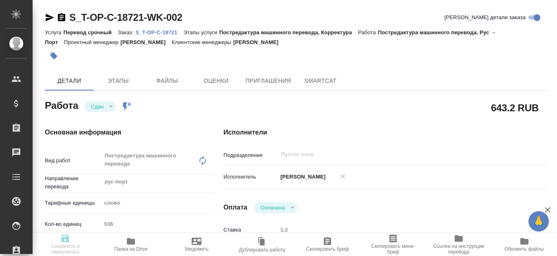
type textarea "x"
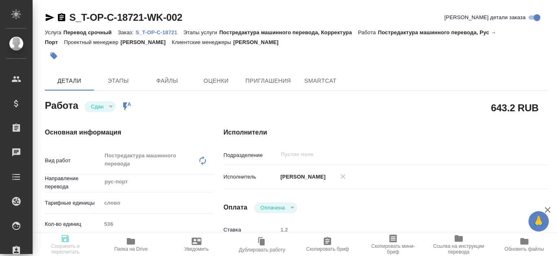
type textarea "x"
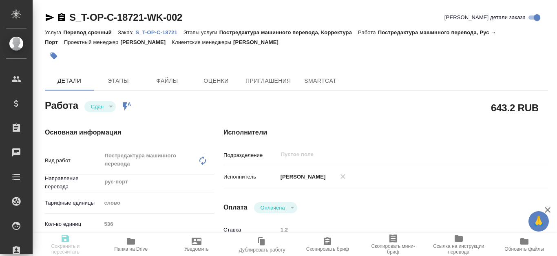
type textarea "x"
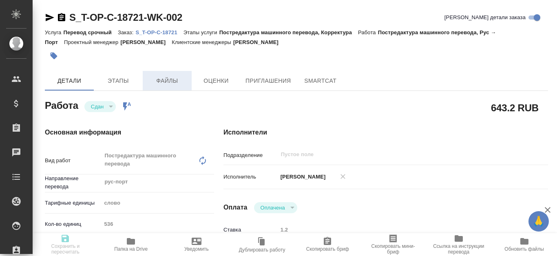
type textarea "x"
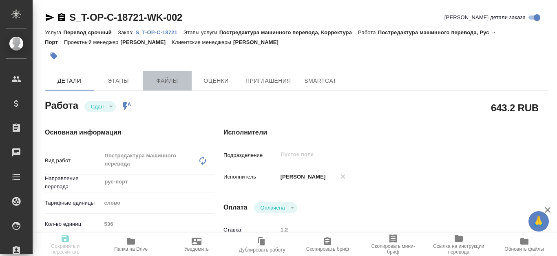
click at [171, 79] on span "Файлы" at bounding box center [167, 81] width 39 height 10
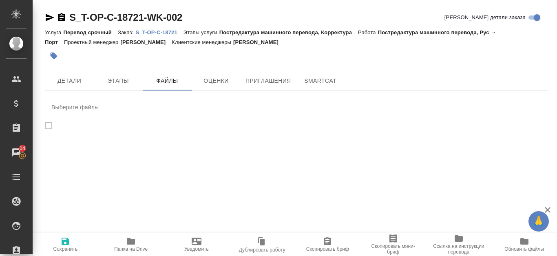
click at [157, 31] on p "S_T-OP-C-18721" at bounding box center [159, 32] width 48 height 6
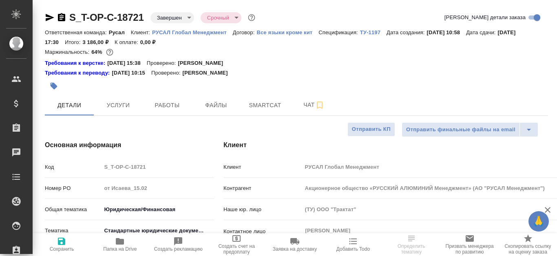
select select "RU"
type textarea "x"
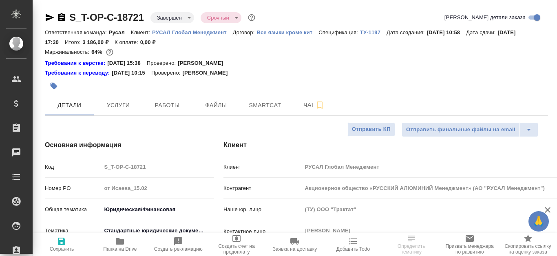
type textarea "x"
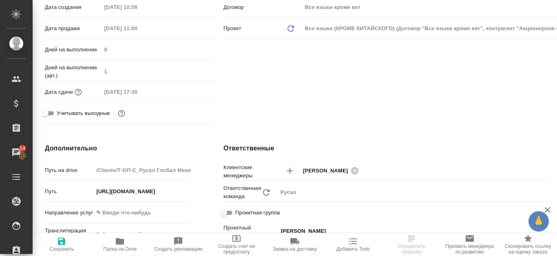
scroll to position [82, 0]
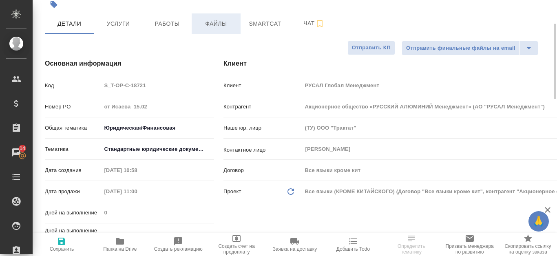
click at [212, 20] on span "Файлы" at bounding box center [216, 24] width 39 height 10
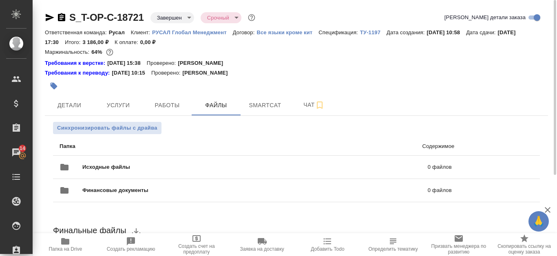
click at [49, 20] on icon "button" at bounding box center [50, 17] width 9 height 7
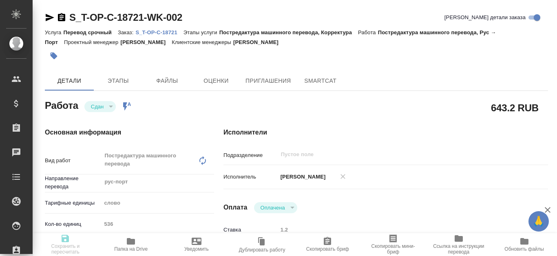
type textarea "x"
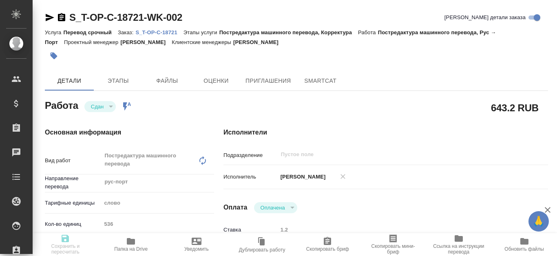
type textarea "x"
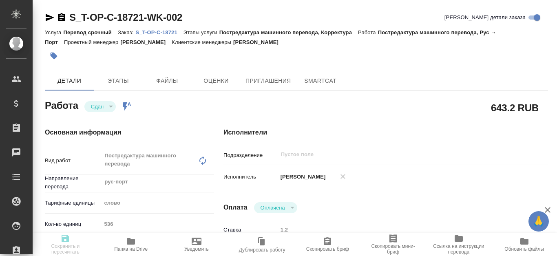
type textarea "x"
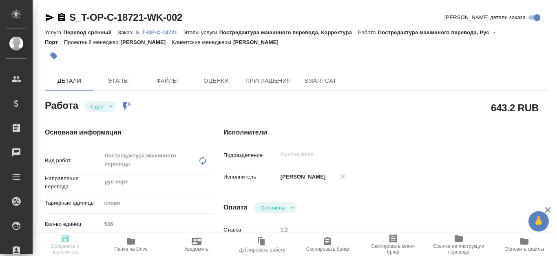
type textarea "x"
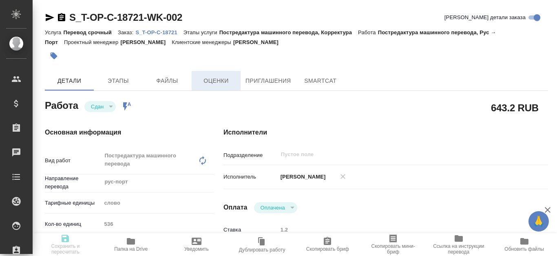
type textarea "x"
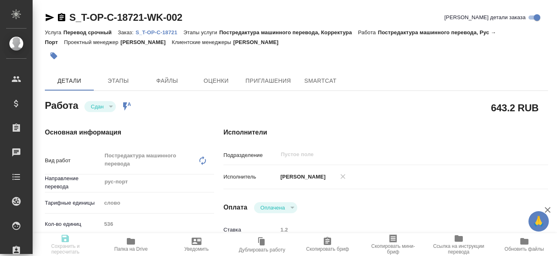
type textarea "x"
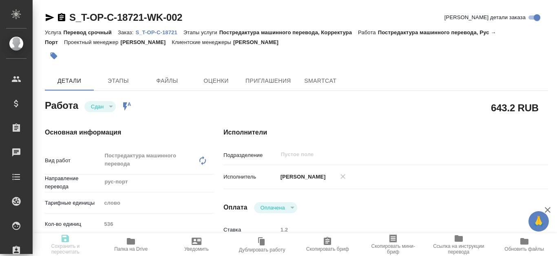
click at [130, 237] on icon "button" at bounding box center [131, 242] width 10 height 10
click at [48, 17] on icon "button" at bounding box center [50, 17] width 9 height 7
type textarea "x"
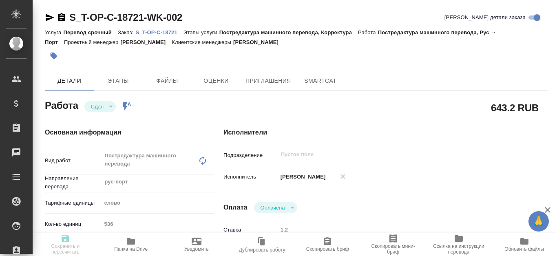
type textarea "x"
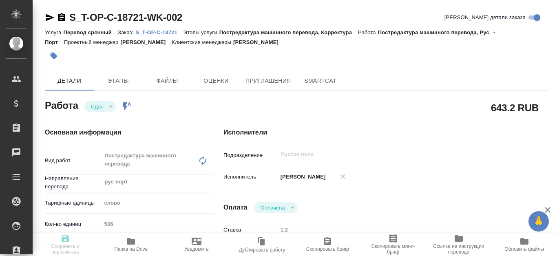
type textarea "x"
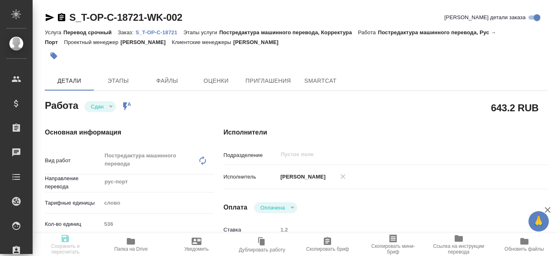
type textarea "x"
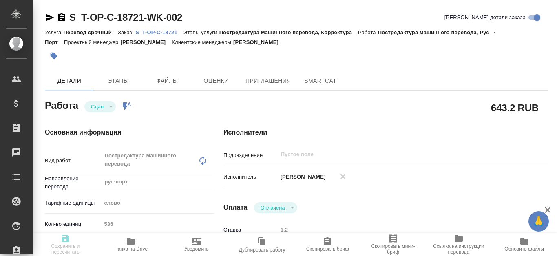
type textarea "x"
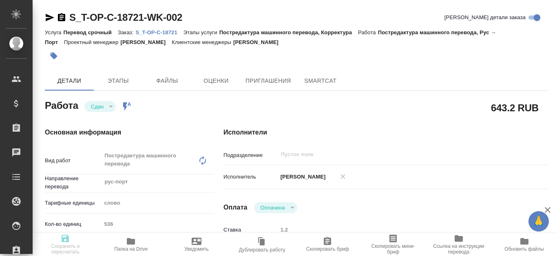
type textarea "x"
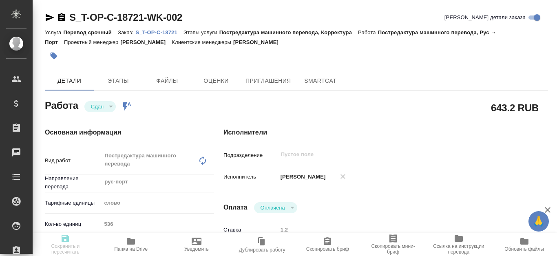
type textarea "x"
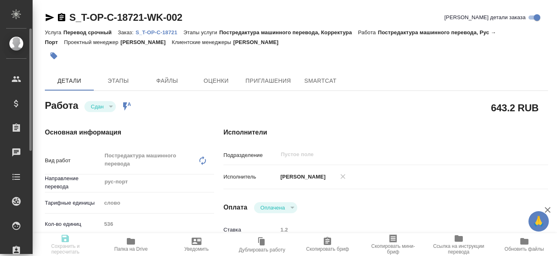
type textarea "x"
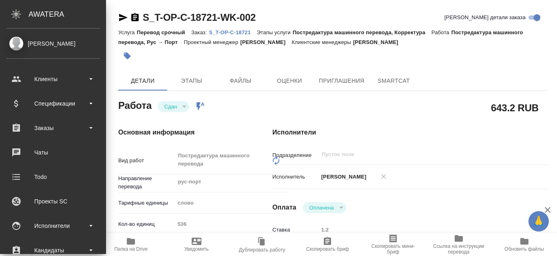
type textarea "x"
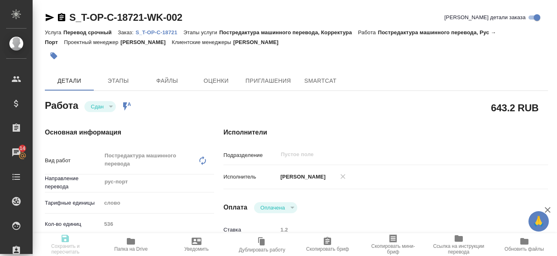
click at [155, 32] on p "S_T-OP-C-18721" at bounding box center [159, 32] width 48 height 6
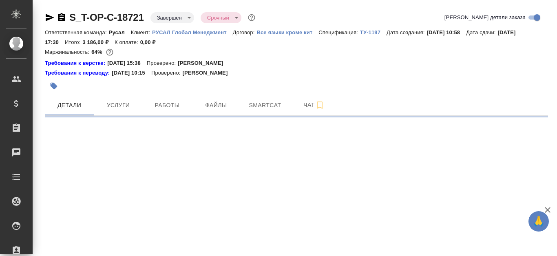
select select "RU"
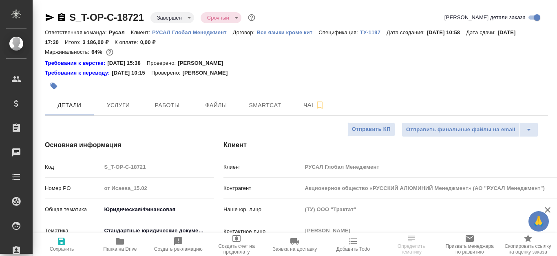
type textarea "x"
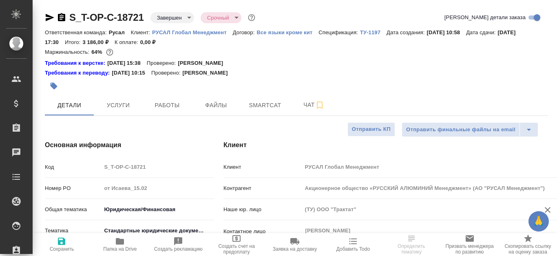
type textarea "x"
click at [61, 19] on icon "button" at bounding box center [62, 18] width 10 height 10
type textarea "x"
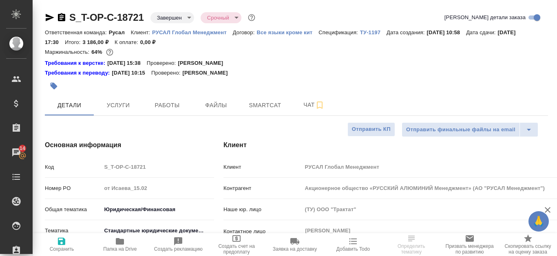
select select "RU"
type textarea "x"
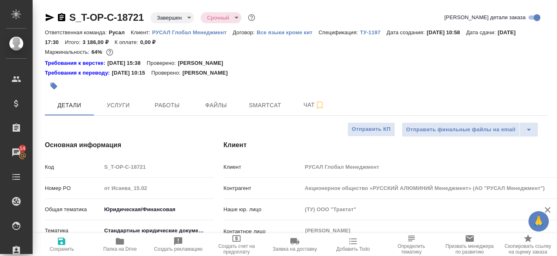
type textarea "x"
click at [61, 17] on icon "button" at bounding box center [61, 17] width 7 height 8
type textarea "x"
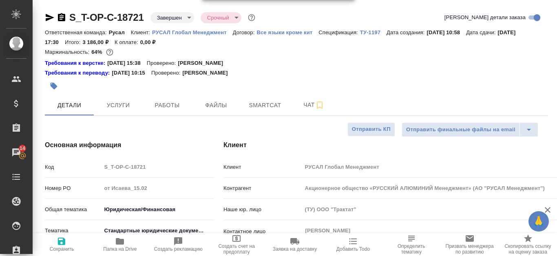
type textarea "x"
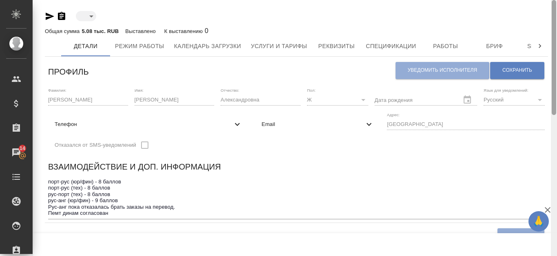
drag, startPoint x: 556, startPoint y: 59, endPoint x: 557, endPoint y: -41, distance: 100.0
click at [557, 0] on html "🙏 .cls-1 fill:#fff; AWATERA Kanataeva Ekaterina Клиенты Спецификации Заказы 14 …" at bounding box center [278, 128] width 557 height 256
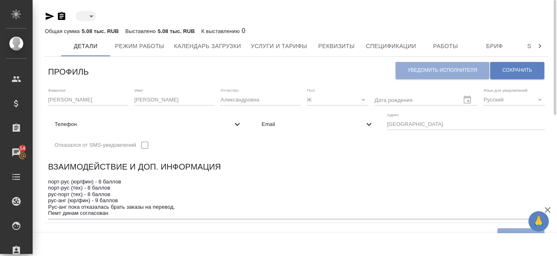
type input "toBeImplemented"
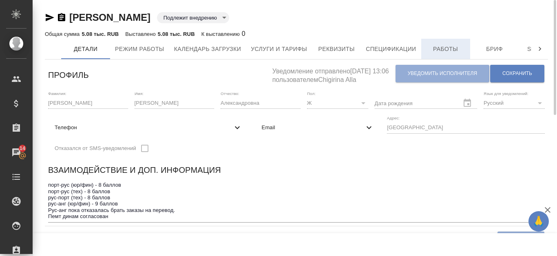
click at [440, 51] on span "Работы" at bounding box center [445, 49] width 39 height 10
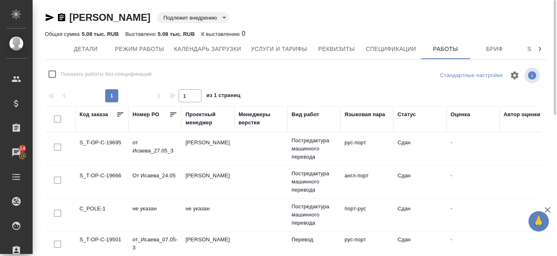
checkbox input "false"
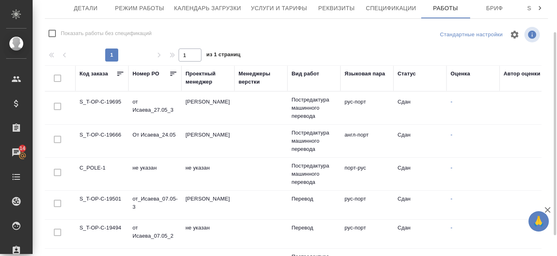
click at [111, 134] on td "S_T-OP-C-19666" at bounding box center [101, 141] width 53 height 29
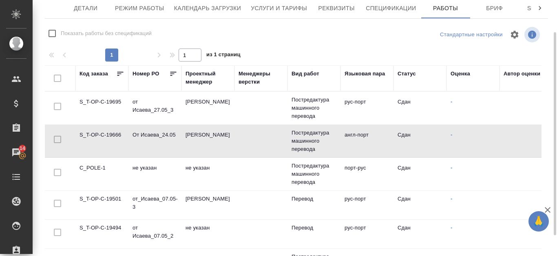
click at [111, 134] on td "S_T-OP-C-19666" at bounding box center [101, 141] width 53 height 29
click at [99, 199] on td "S_T-OP-C-19501" at bounding box center [101, 205] width 53 height 29
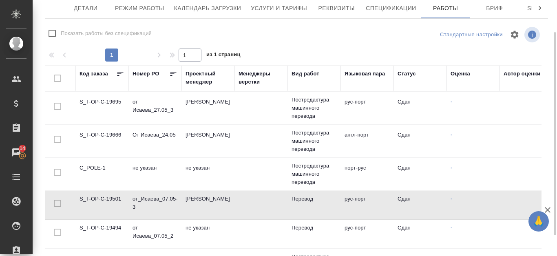
click at [99, 199] on td "S_T-OP-C-19501" at bounding box center [101, 205] width 53 height 29
click at [117, 133] on td "S_T-OP-C-19666" at bounding box center [101, 141] width 53 height 29
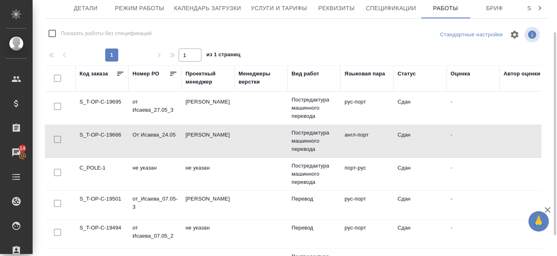
click at [117, 133] on td "S_T-OP-C-19666" at bounding box center [101, 141] width 53 height 29
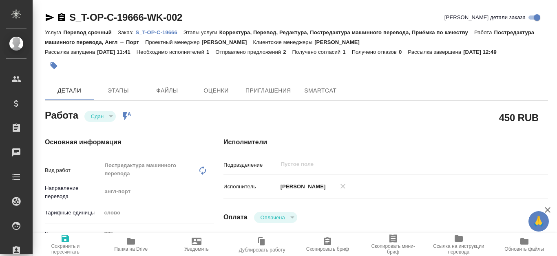
type textarea "x"
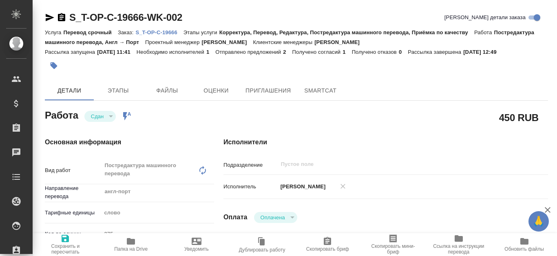
type textarea "x"
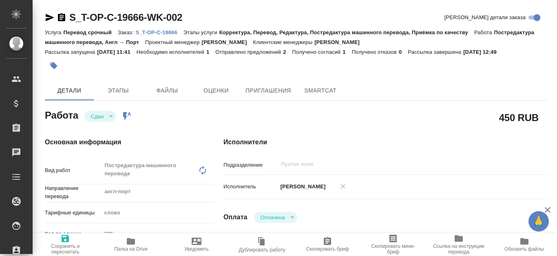
type textarea "x"
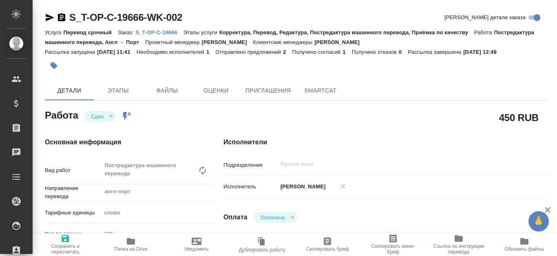
type textarea "x"
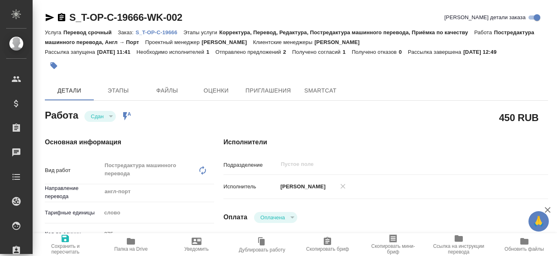
type textarea "x"
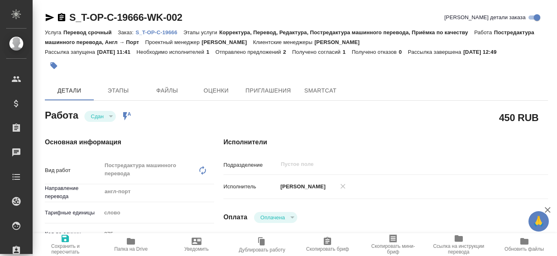
type textarea "x"
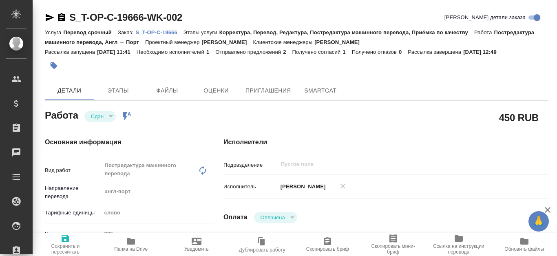
type textarea "x"
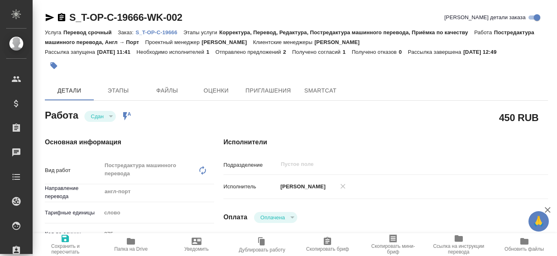
type textarea "x"
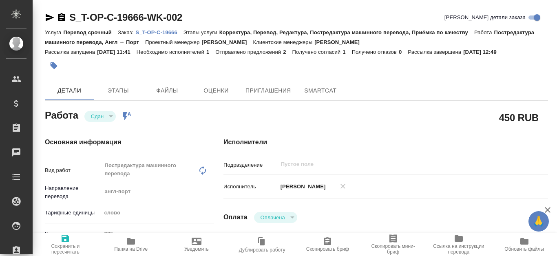
type textarea "x"
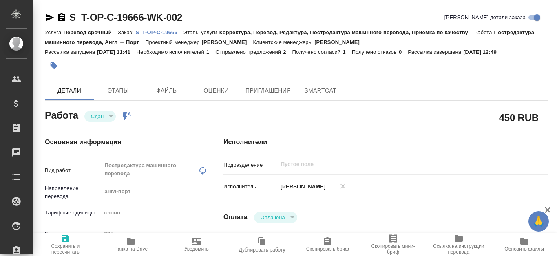
type textarea "x"
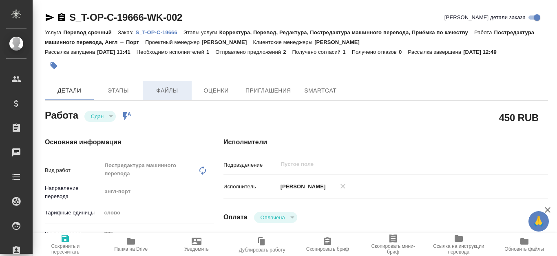
type textarea "x"
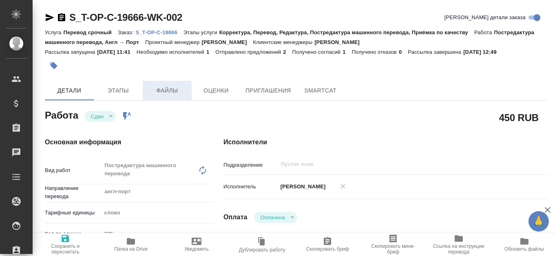
click at [171, 91] on span "Файлы" at bounding box center [167, 91] width 39 height 10
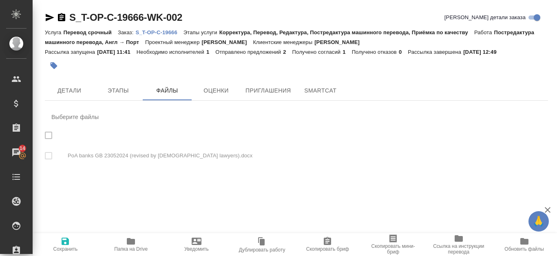
click at [155, 36] on div "Услуга Перевод срочный Заказ: S_T-OP-C-19666 Этапы услуги Корректура, Перевод, …" at bounding box center [296, 37] width 503 height 20
click at [155, 31] on p "S_T-OP-C-19666" at bounding box center [159, 32] width 48 height 6
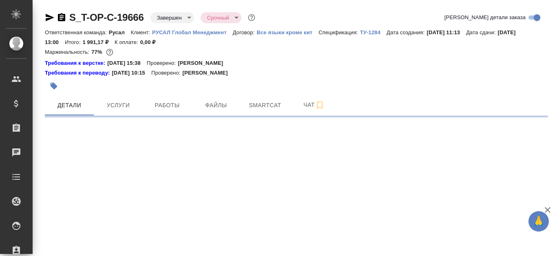
select select "RU"
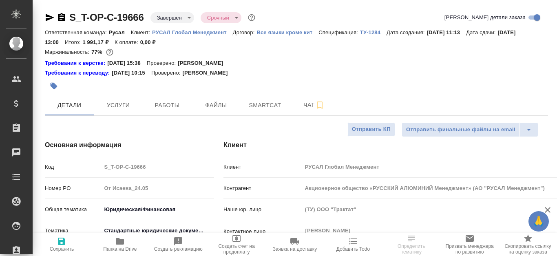
type textarea "x"
click at [229, 104] on span "Файлы" at bounding box center [216, 105] width 39 height 10
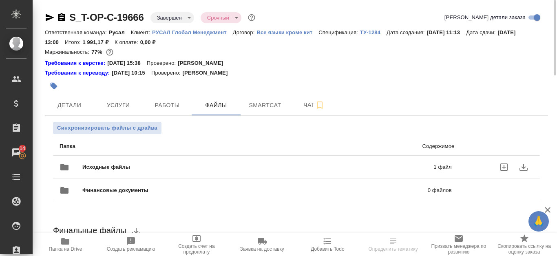
click at [256, 165] on span "Исходные файлы" at bounding box center [181, 167] width 199 height 8
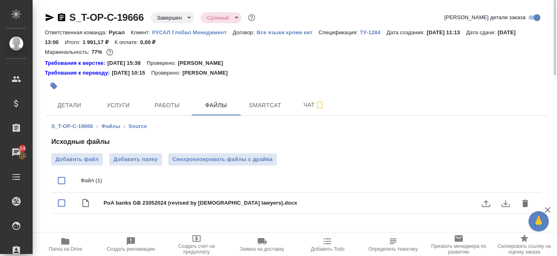
click at [501, 206] on button "download" at bounding box center [506, 204] width 20 height 20
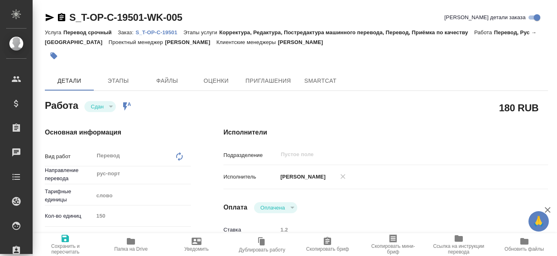
type textarea "x"
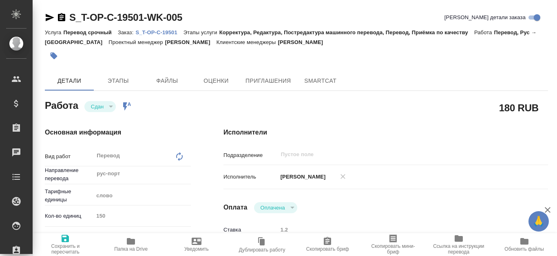
type textarea "x"
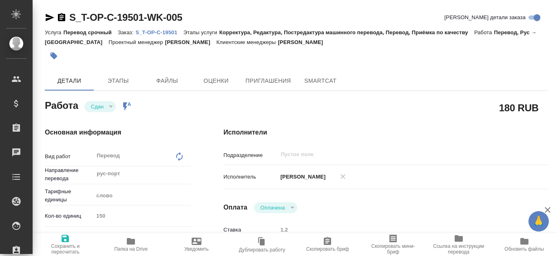
type textarea "x"
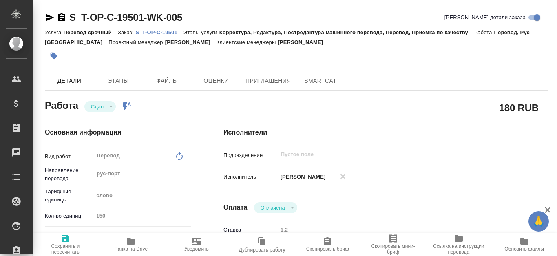
type textarea "x"
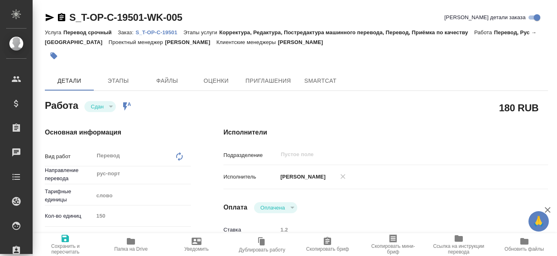
click at [176, 31] on p "S_T-OP-C-19501" at bounding box center [159, 32] width 48 height 6
type textarea "x"
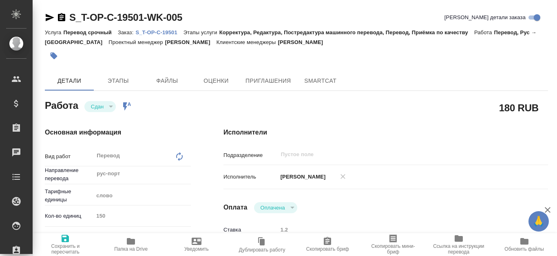
type textarea "x"
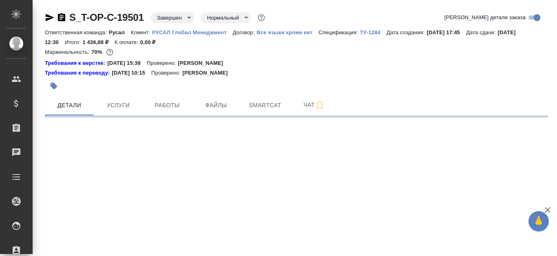
select select "RU"
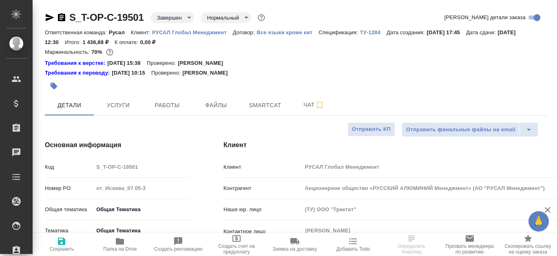
type textarea "x"
click at [216, 100] on span "Файлы" at bounding box center [216, 105] width 39 height 10
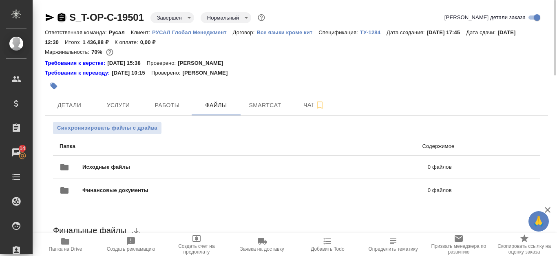
click at [61, 17] on icon "button" at bounding box center [61, 17] width 7 height 8
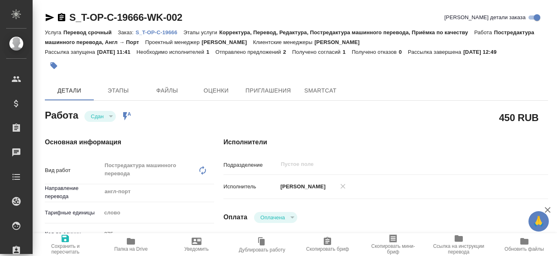
type textarea "x"
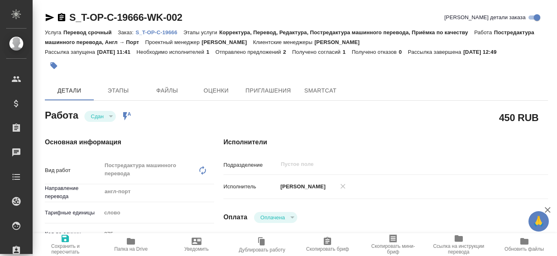
type textarea "x"
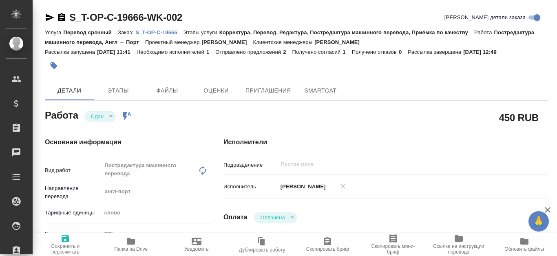
type textarea "x"
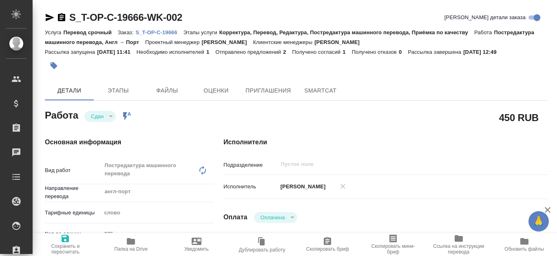
click at [168, 29] on link "S_T-OP-C-19666" at bounding box center [159, 32] width 48 height 7
type textarea "x"
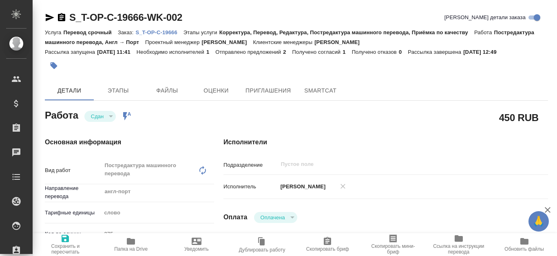
type textarea "x"
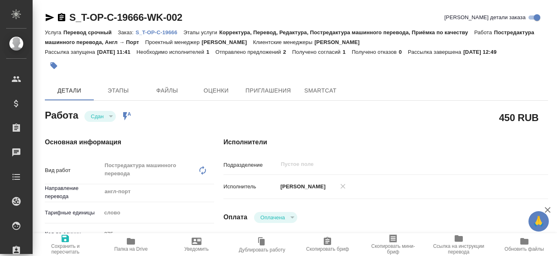
type textarea "x"
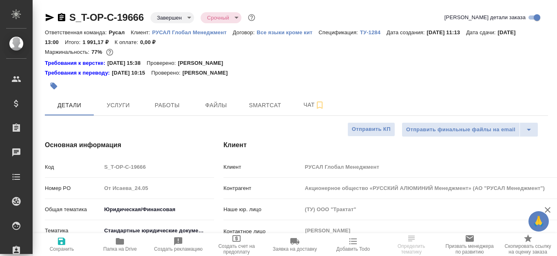
select select "RU"
click at [211, 104] on span "Файлы" at bounding box center [216, 105] width 39 height 10
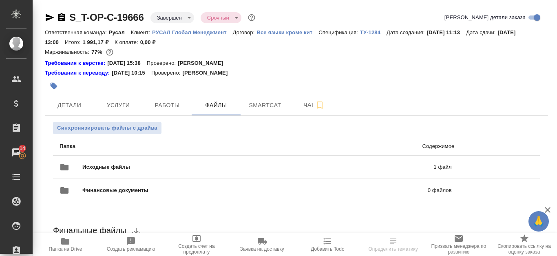
click at [64, 17] on icon "button" at bounding box center [61, 17] width 7 height 8
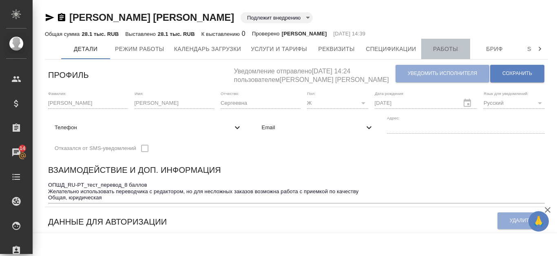
click at [458, 39] on button "Работы" at bounding box center [445, 49] width 49 height 20
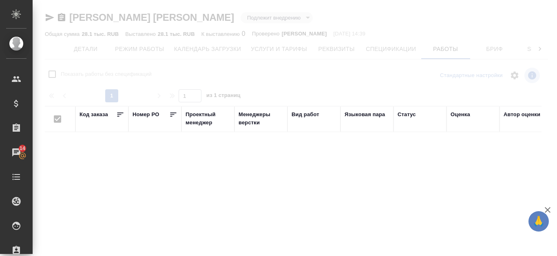
checkbox input "false"
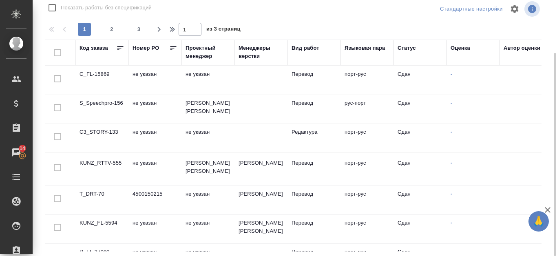
click at [111, 102] on td "S_Speechpro-156" at bounding box center [101, 109] width 53 height 29
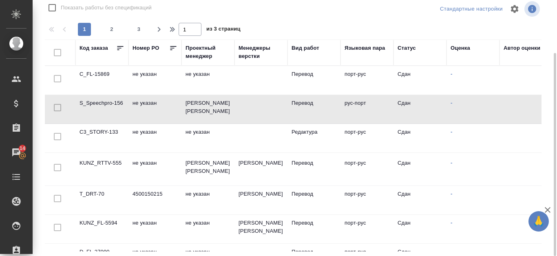
click at [111, 102] on td "S_Speechpro-156" at bounding box center [101, 109] width 53 height 29
click at [199, 101] on td "[PERSON_NAME]" at bounding box center [208, 109] width 53 height 29
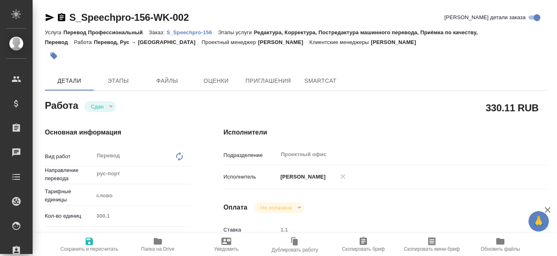
type textarea "x"
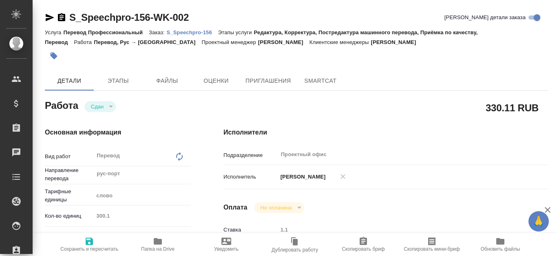
type textarea "x"
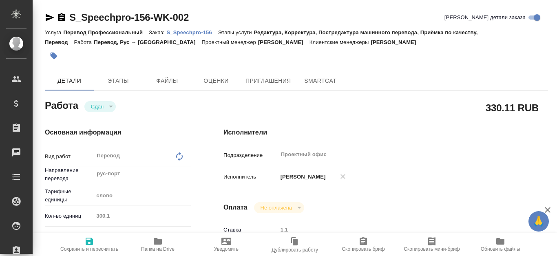
type textarea "x"
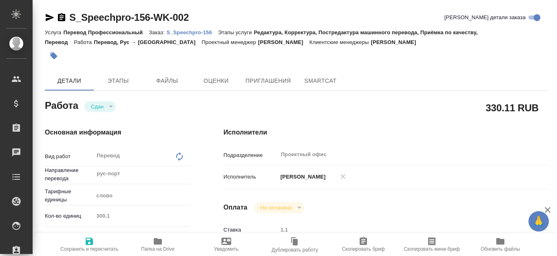
type textarea "x"
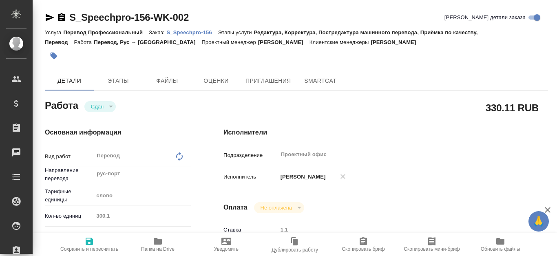
type textarea "x"
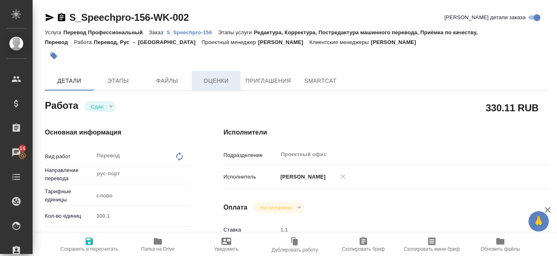
type textarea "x"
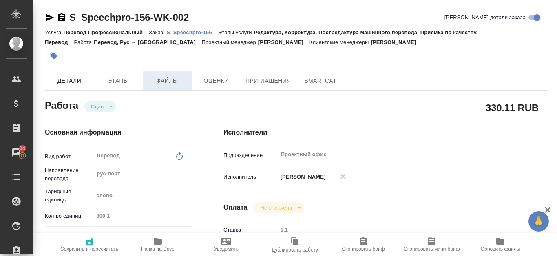
click at [171, 83] on span "Файлы" at bounding box center [167, 81] width 39 height 10
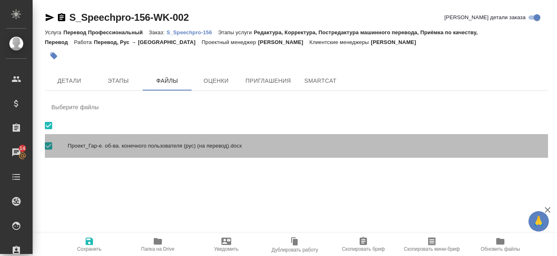
click at [318, 145] on span "Проект_Гар-е. об-ва. конечного пользователя (рус) (на перевод).docx" at bounding box center [305, 146] width 474 height 8
checkbox input "false"
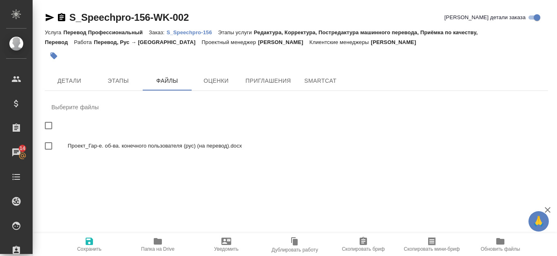
click at [207, 141] on div "Проект_Гар-е. об-ва. конечного пользователя (рус) (на перевод).docx" at bounding box center [296, 146] width 503 height 24
checkbox input "true"
click at [197, 31] on p "S_Speechpro-156" at bounding box center [192, 32] width 51 height 6
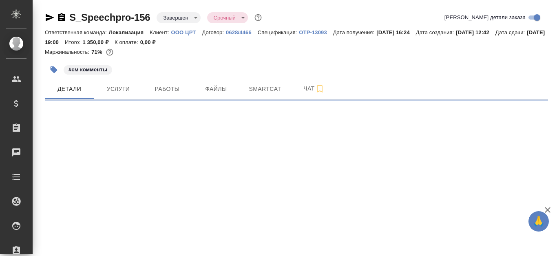
select select "RU"
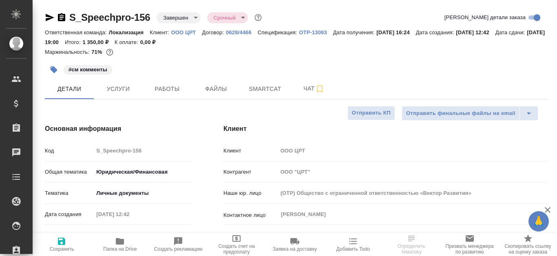
type textarea "x"
click at [211, 85] on span "Файлы" at bounding box center [216, 89] width 39 height 10
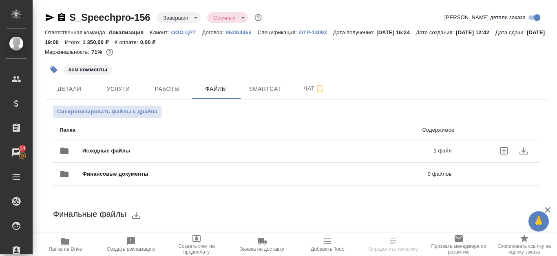
click at [339, 153] on p "1 файл" at bounding box center [367, 151] width 170 height 8
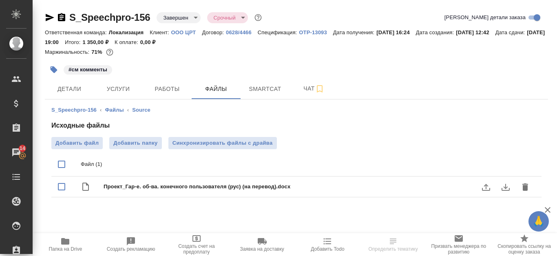
click at [507, 190] on icon "download" at bounding box center [506, 187] width 10 height 10
click at [62, 18] on icon "button" at bounding box center [62, 18] width 10 height 10
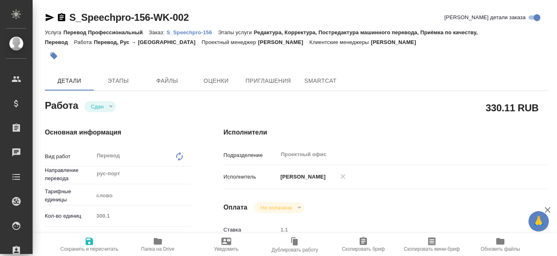
type textarea "x"
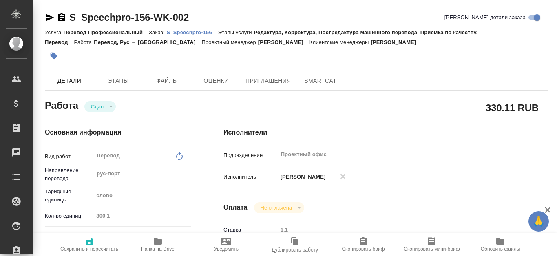
type textarea "x"
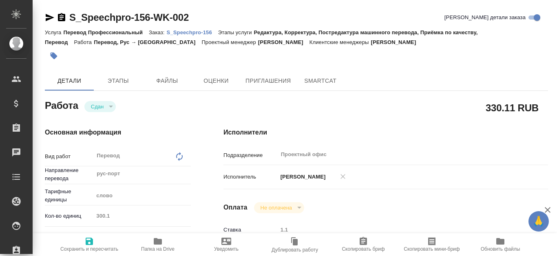
type textarea "x"
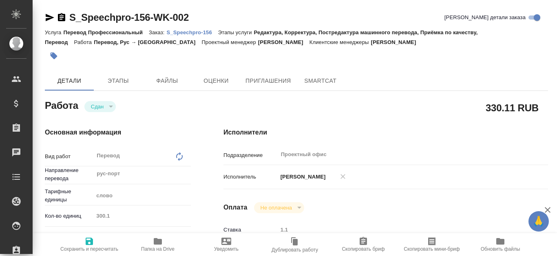
type textarea "x"
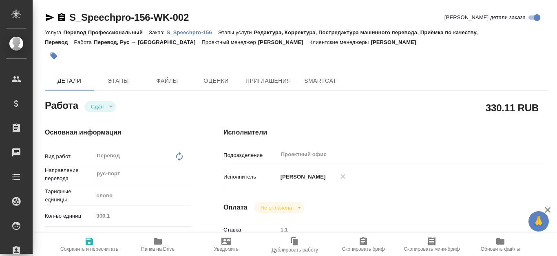
type textarea "x"
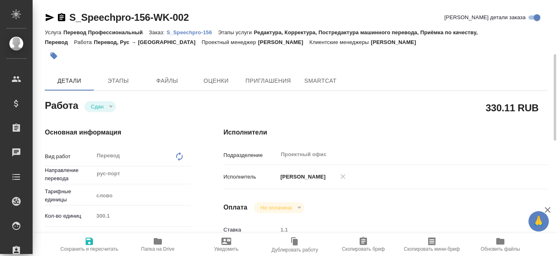
type textarea "x"
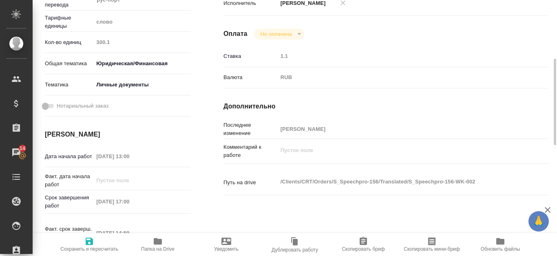
scroll to position [11, 0]
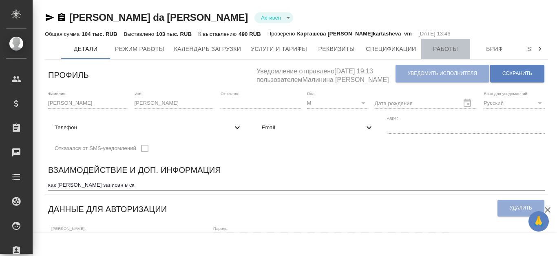
click at [443, 42] on button "Работы" at bounding box center [445, 49] width 49 height 20
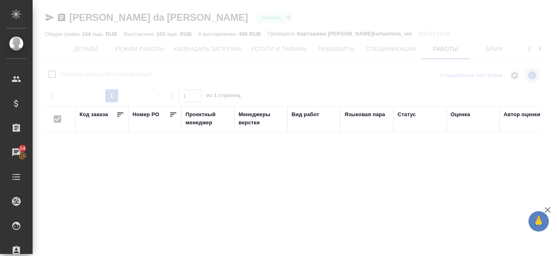
checkbox input "false"
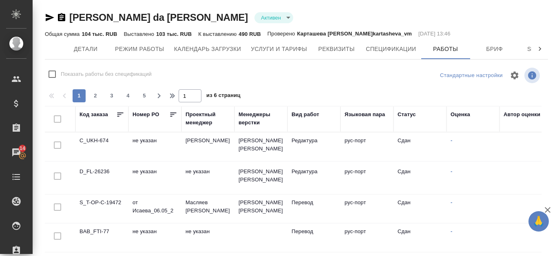
click at [91, 201] on td "S_T-OP-C-19472" at bounding box center [101, 209] width 53 height 29
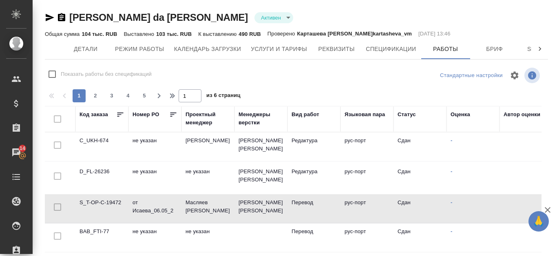
click at [91, 201] on td "S_T-OP-C-19472" at bounding box center [101, 209] width 53 height 29
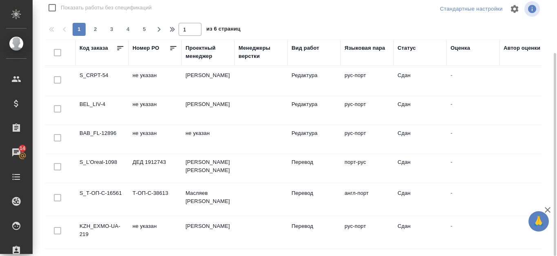
scroll to position [367, 0]
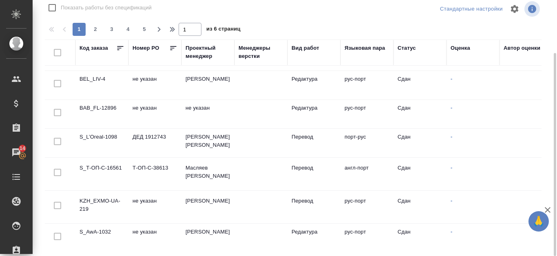
click at [112, 167] on td "S_Т-ОП-С-16561" at bounding box center [101, 174] width 53 height 29
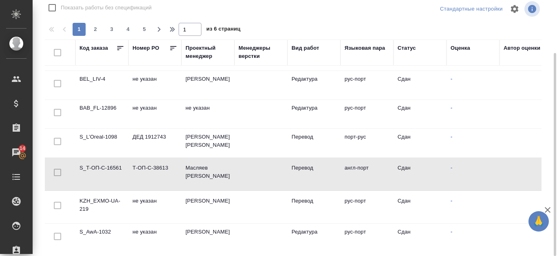
click at [112, 167] on td "S_Т-ОП-С-16561" at bounding box center [101, 174] width 53 height 29
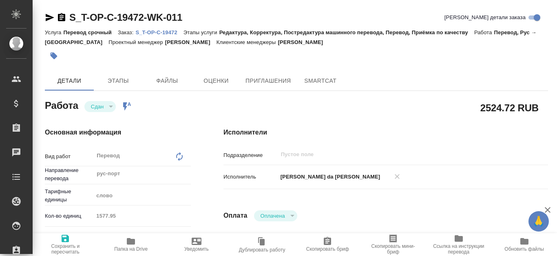
type textarea "x"
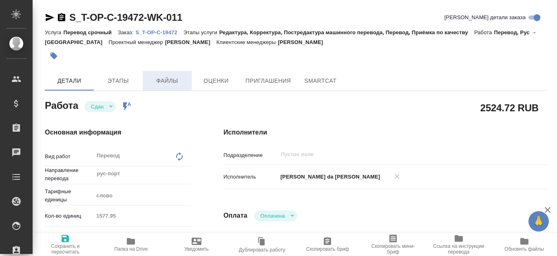
type textarea "x"
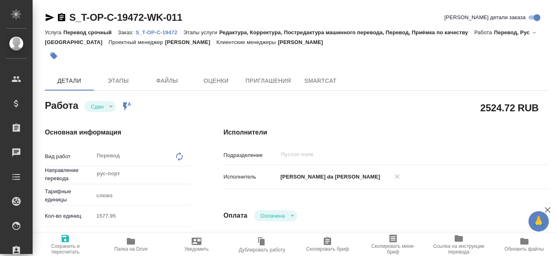
type textarea "x"
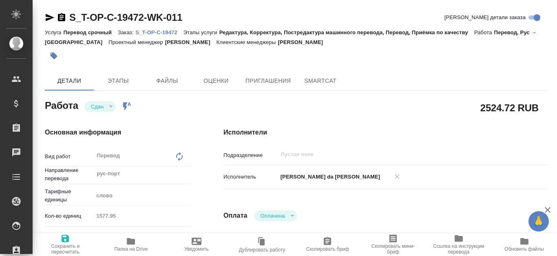
click at [167, 30] on p "S_T-OP-C-19472" at bounding box center [159, 32] width 48 height 6
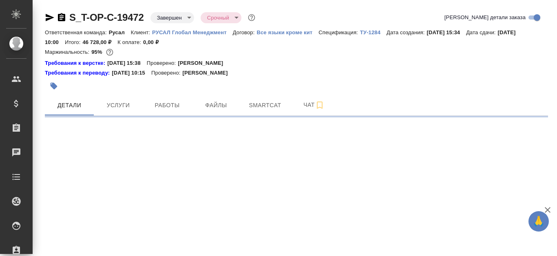
select select "RU"
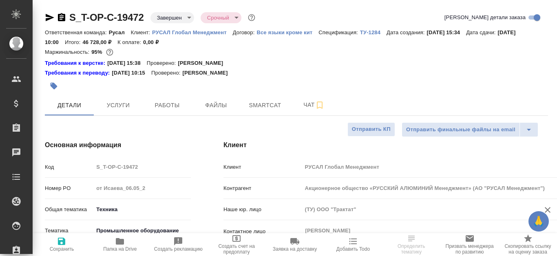
type textarea "x"
click at [217, 104] on span "Файлы" at bounding box center [216, 105] width 39 height 10
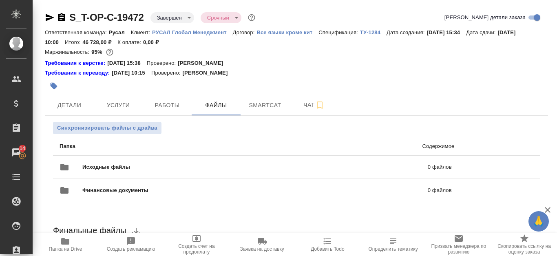
click at [59, 16] on icon "button" at bounding box center [61, 17] width 7 height 8
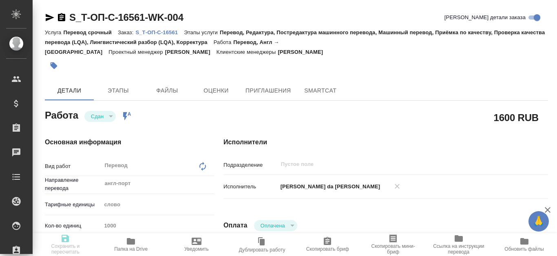
type textarea "x"
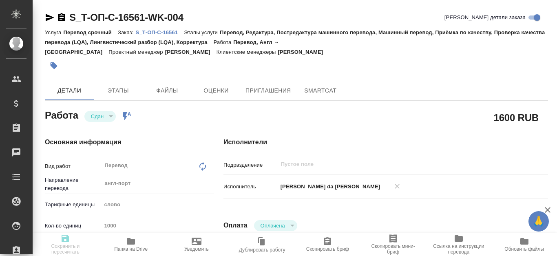
type textarea "x"
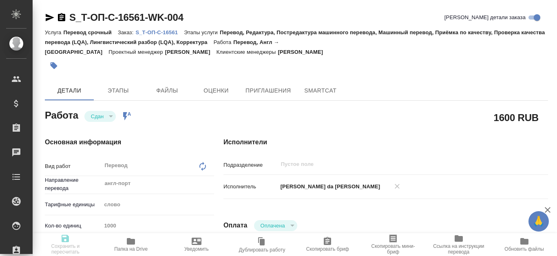
type textarea "x"
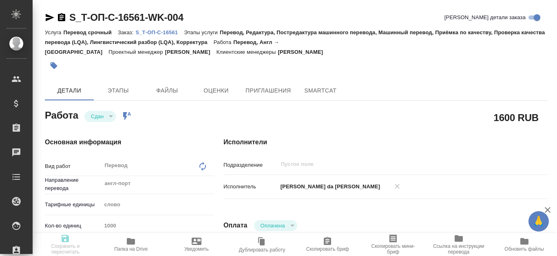
type textarea "x"
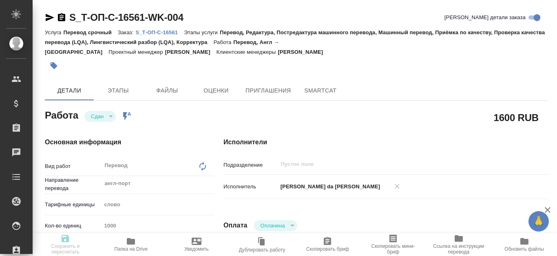
click at [175, 26] on div "S_Т-ОП-С-16561-WK-004 Кратко детали заказа" at bounding box center [296, 19] width 503 height 16
type textarea "x"
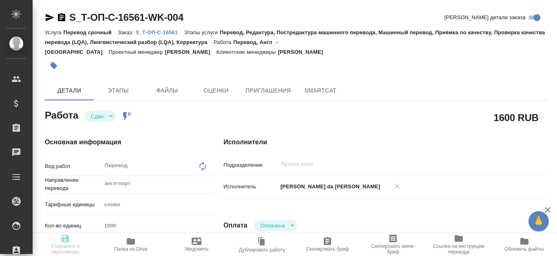
type textarea "x"
click at [172, 30] on p "S_Т-ОП-С-16561" at bounding box center [159, 32] width 49 height 6
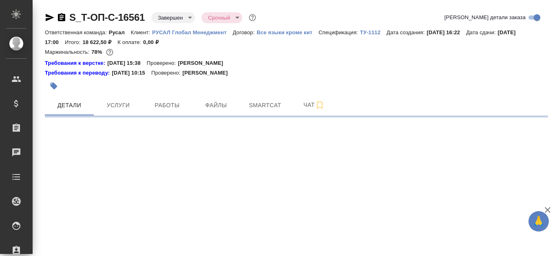
select select "RU"
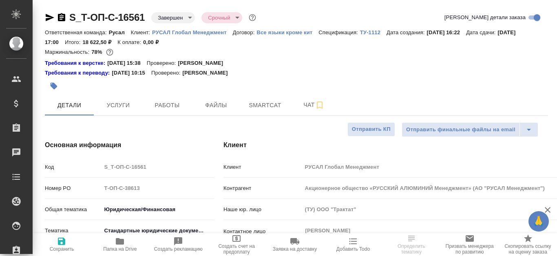
type textarea "x"
click at [219, 101] on span "Файлы" at bounding box center [216, 105] width 39 height 10
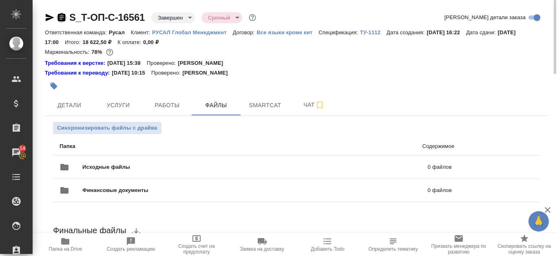
click at [62, 14] on icon "button" at bounding box center [61, 17] width 7 height 8
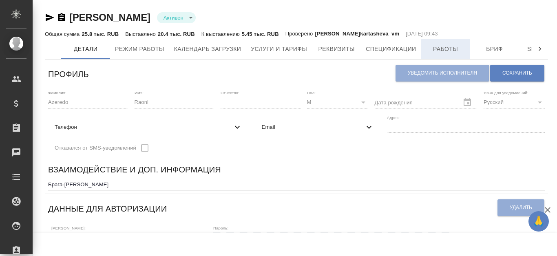
click at [434, 52] on span "Работы" at bounding box center [445, 49] width 39 height 10
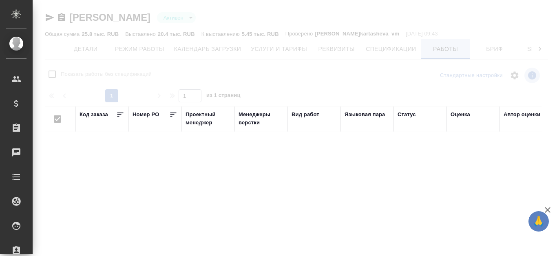
checkbox input "false"
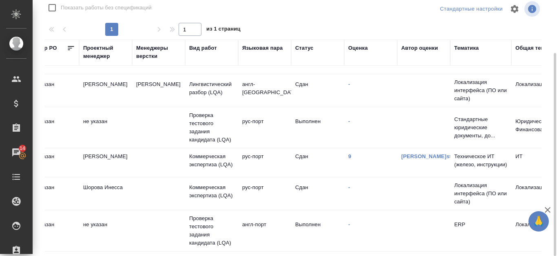
scroll to position [72, 0]
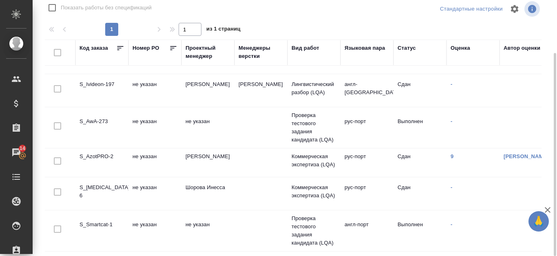
click at [104, 149] on td "S_AzotPRO-2" at bounding box center [101, 163] width 53 height 29
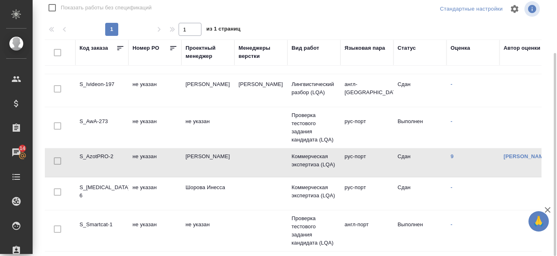
click at [104, 149] on td "S_AzotPRO-2" at bounding box center [101, 163] width 53 height 29
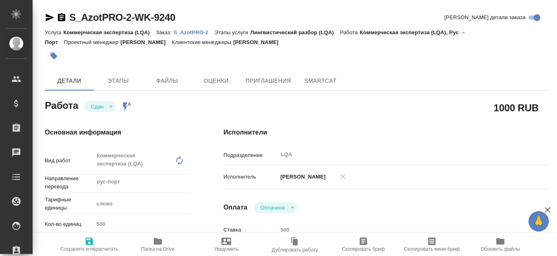
type textarea "x"
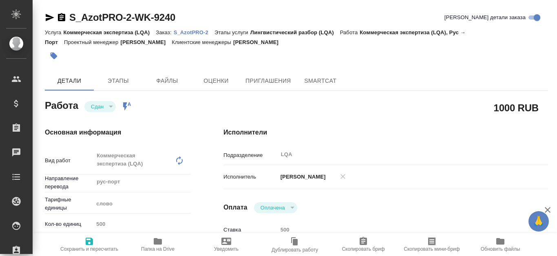
type textarea "x"
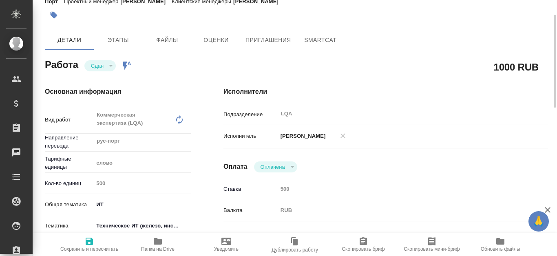
type textarea "x"
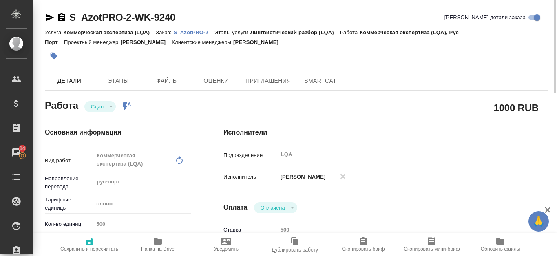
click at [203, 31] on p "S_AzotPRO-2" at bounding box center [194, 32] width 41 height 6
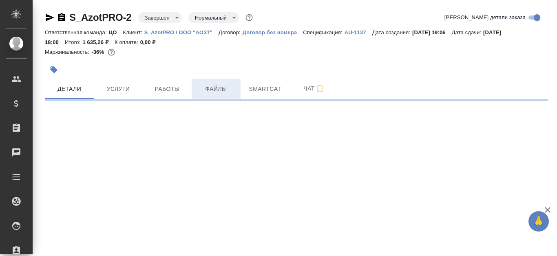
select select "RU"
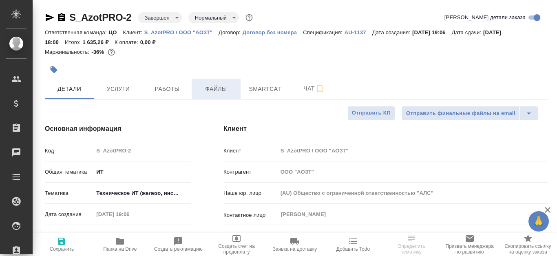
type textarea "x"
click at [215, 91] on span "Файлы" at bounding box center [216, 89] width 39 height 10
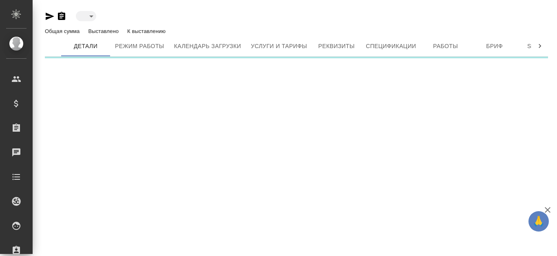
type input "active"
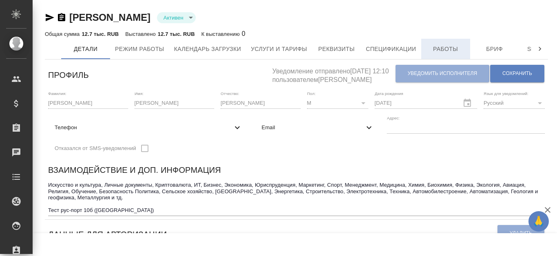
click at [443, 48] on span "Работы" at bounding box center [445, 49] width 39 height 10
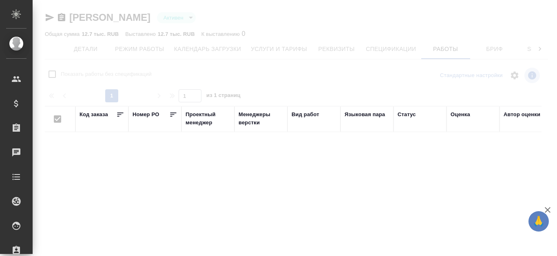
checkbox input "false"
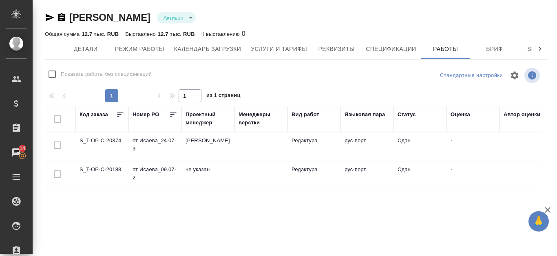
click at [98, 140] on td "S_T-OP-C-20374" at bounding box center [101, 147] width 53 height 29
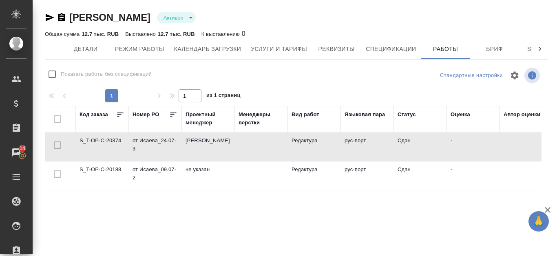
click at [98, 140] on td "S_T-OP-C-20374" at bounding box center [101, 147] width 53 height 29
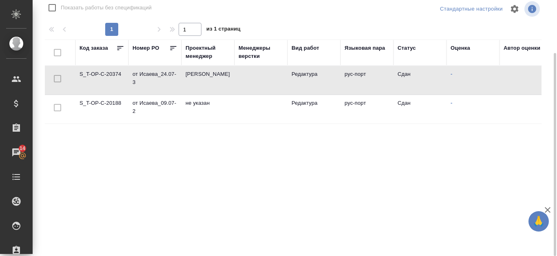
click at [106, 102] on td "S_T-OP-C-20188" at bounding box center [101, 109] width 53 height 29
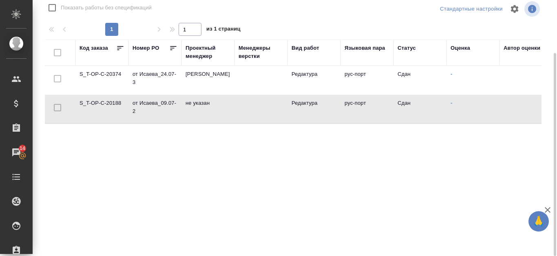
click at [106, 102] on td "S_T-OP-C-20188" at bounding box center [101, 109] width 53 height 29
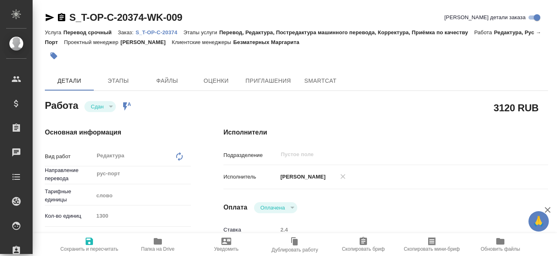
type textarea "x"
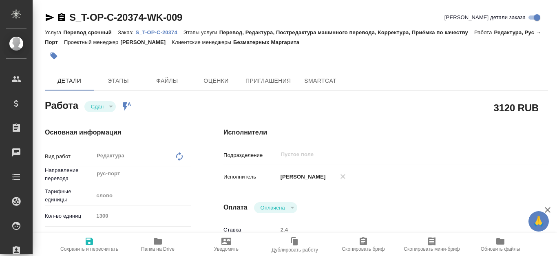
type textarea "x"
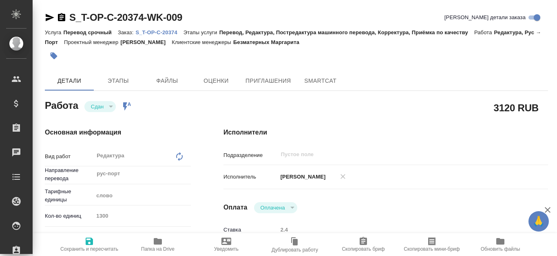
type textarea "x"
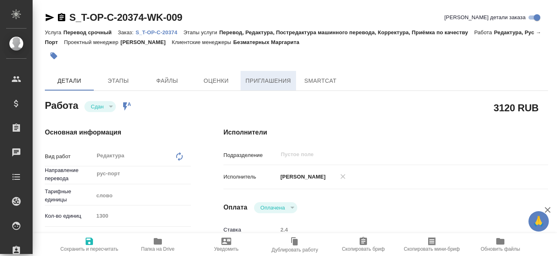
type textarea "x"
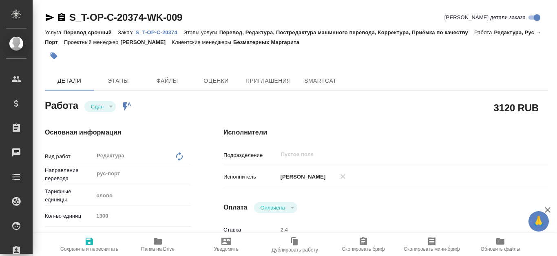
type textarea "x"
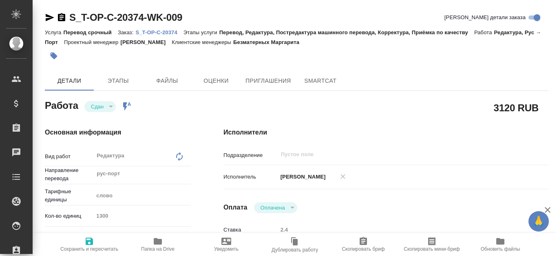
click at [168, 31] on p "S_T-OP-C-20374" at bounding box center [159, 32] width 48 height 6
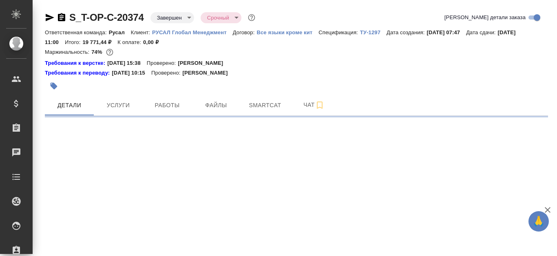
select select "RU"
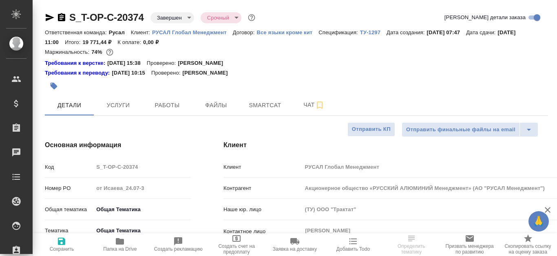
type textarea "x"
click at [214, 103] on span "Файлы" at bounding box center [216, 105] width 39 height 10
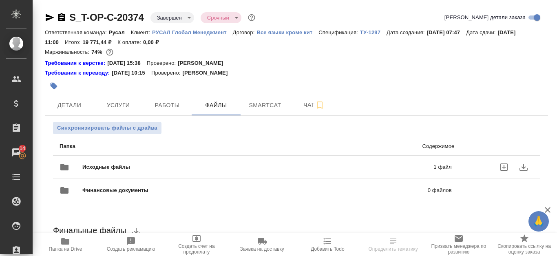
click at [246, 166] on span "Исходные файлы" at bounding box center [181, 167] width 199 height 8
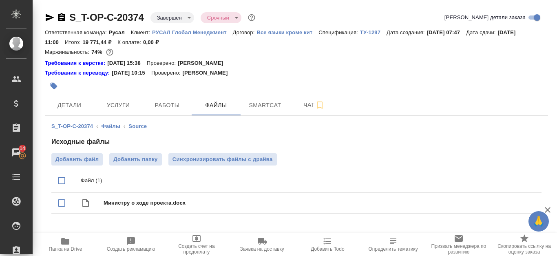
click at [63, 16] on icon "button" at bounding box center [61, 17] width 7 height 8
click at [510, 204] on icon "download" at bounding box center [506, 204] width 10 height 10
click at [60, 15] on icon "button" at bounding box center [61, 17] width 7 height 8
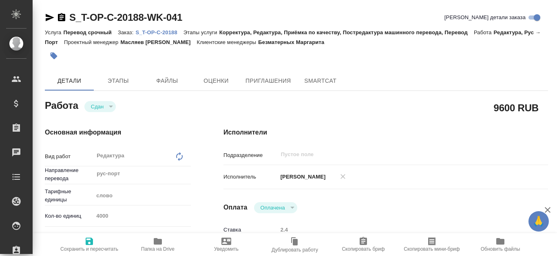
type textarea "x"
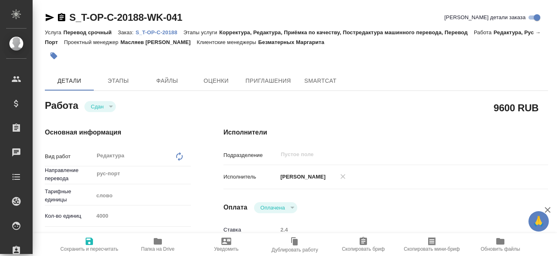
type textarea "x"
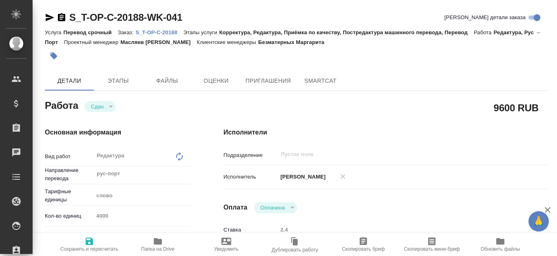
type textarea "x"
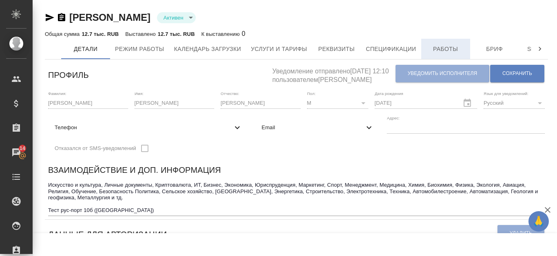
click at [446, 46] on span "Работы" at bounding box center [445, 49] width 39 height 10
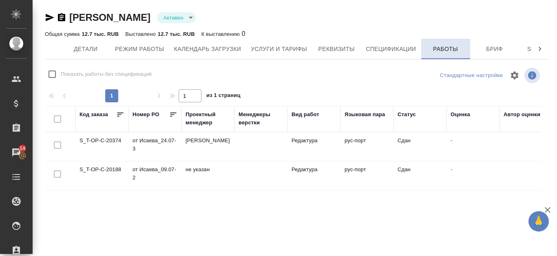
checkbox input "false"
click at [93, 141] on td "S_T-OP-C-20374" at bounding box center [101, 147] width 53 height 29
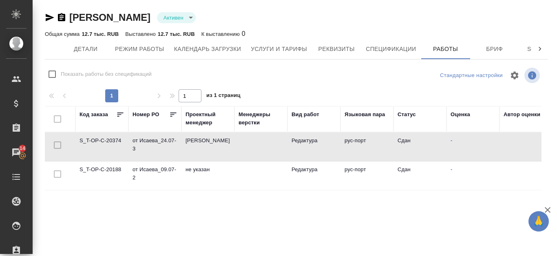
click at [92, 140] on td "S_T-OP-C-20374" at bounding box center [101, 147] width 53 height 29
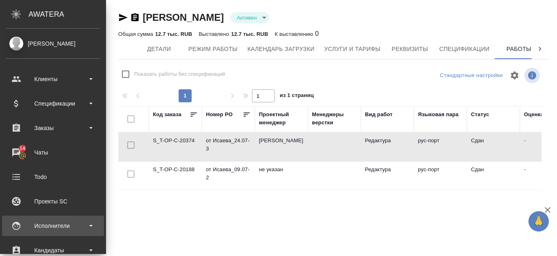
click at [60, 223] on div "Исполнители" at bounding box center [53, 226] width 94 height 12
click at [64, 228] on div "Исполнители" at bounding box center [53, 226] width 94 height 12
click at [77, 225] on div "Исполнители" at bounding box center [53, 226] width 94 height 12
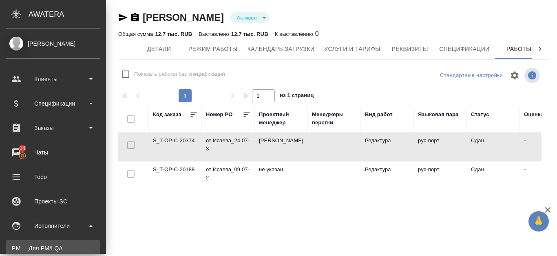
click at [73, 245] on div "Для PM/LQA" at bounding box center [53, 248] width 86 height 8
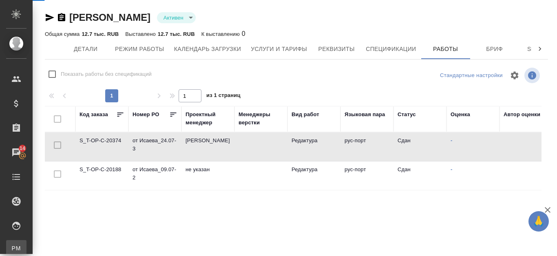
click at [73, 245] on div "Антониу Давид Фернанду Малунгу Активен active Общая сумма 12.7 тыс. RUB Выставл…" at bounding box center [296, 161] width 512 height 323
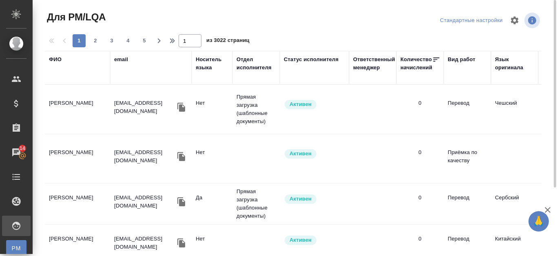
click at [51, 55] on th "ФИО" at bounding box center [77, 67] width 65 height 33
click at [55, 60] on div "ФИО" at bounding box center [55, 59] width 13 height 8
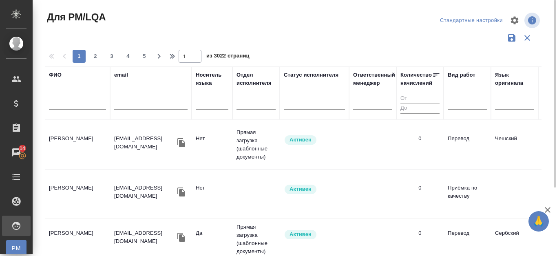
click at [62, 105] on input "text" at bounding box center [77, 105] width 57 height 10
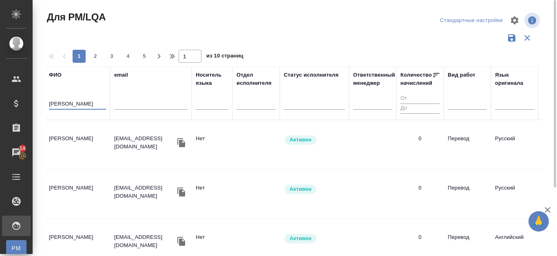
type input "попова евг"
click at [58, 139] on td "Попова Евгения" at bounding box center [77, 145] width 65 height 29
click at [59, 139] on td "Попова Евгения" at bounding box center [77, 145] width 65 height 29
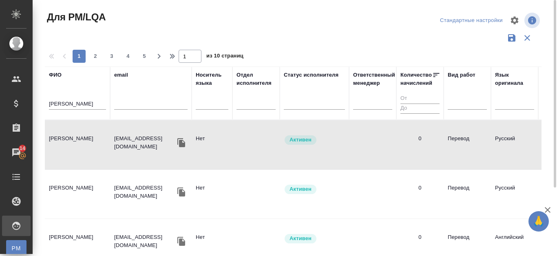
click at [70, 188] on td "Попова Евгения" at bounding box center [77, 194] width 65 height 29
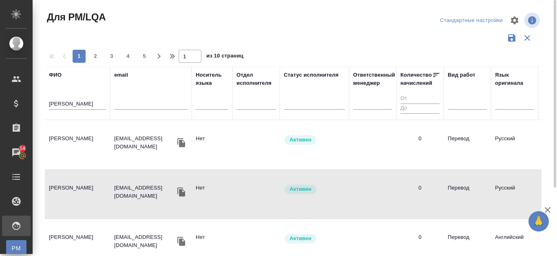
click at [70, 188] on td "Попова Евгения" at bounding box center [77, 194] width 65 height 29
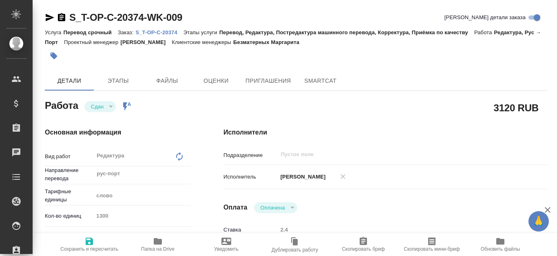
type textarea "x"
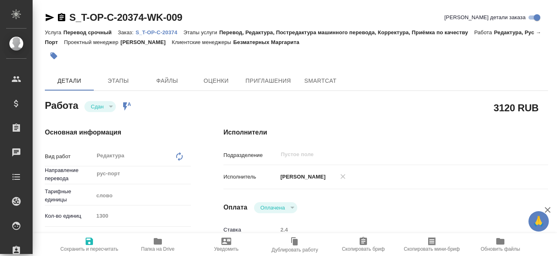
type textarea "x"
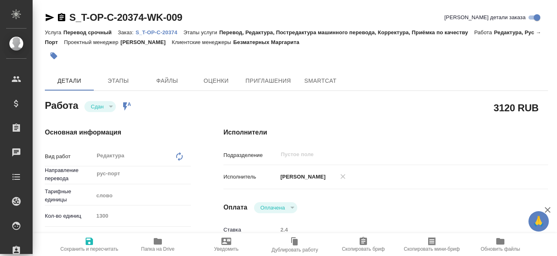
type textarea "x"
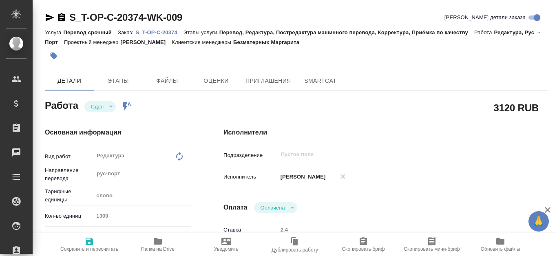
type textarea "x"
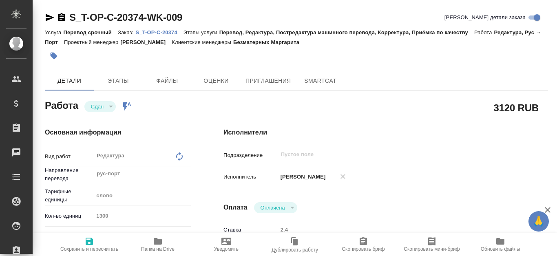
type textarea "x"
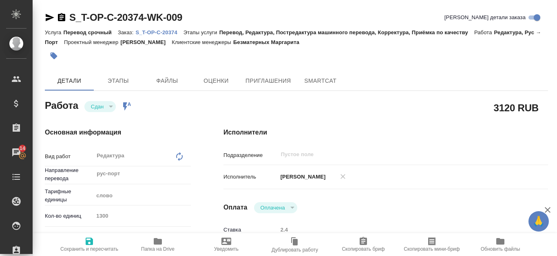
click at [147, 31] on p "S_T-OP-C-20374" at bounding box center [159, 32] width 48 height 6
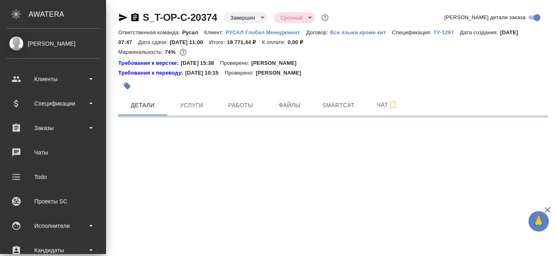
select select "RU"
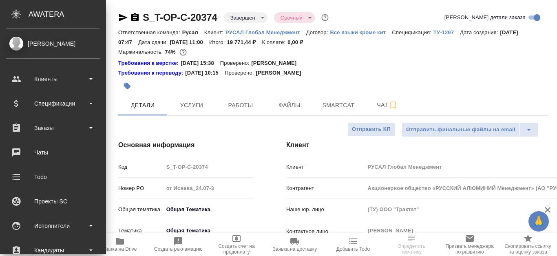
type textarea "x"
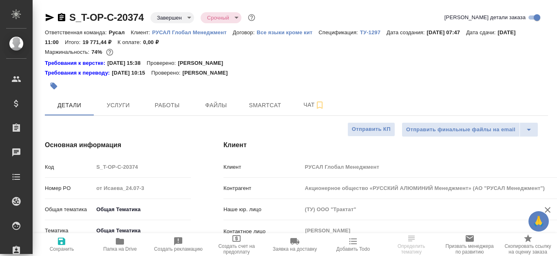
click at [59, 16] on icon "button" at bounding box center [61, 17] width 7 height 8
type textarea "x"
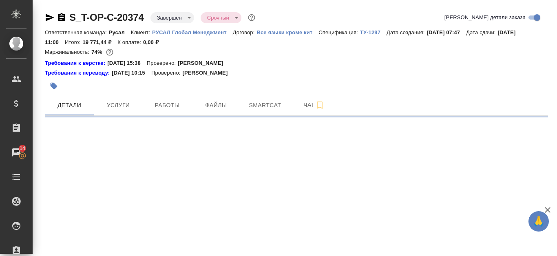
select select "RU"
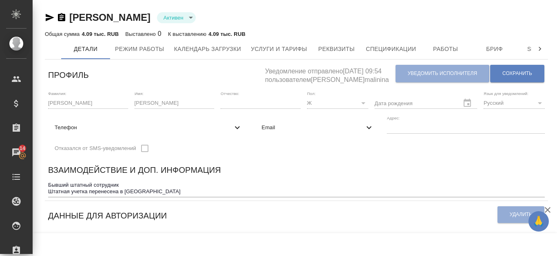
click at [58, 18] on icon "button" at bounding box center [61, 17] width 7 height 8
click at [62, 19] on icon "button" at bounding box center [61, 17] width 7 height 8
click at [62, 15] on icon "button" at bounding box center [61, 17] width 7 height 8
click at [49, 16] on icon "button" at bounding box center [50, 17] width 9 height 7
click at [59, 20] on icon "button" at bounding box center [61, 17] width 7 height 8
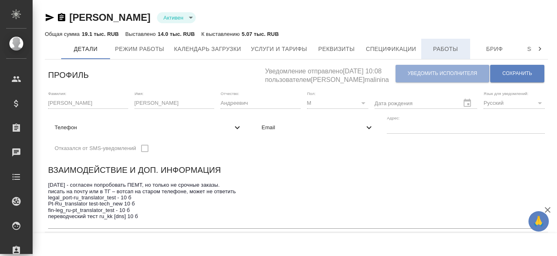
click at [461, 44] on span "Работы" at bounding box center [445, 49] width 39 height 10
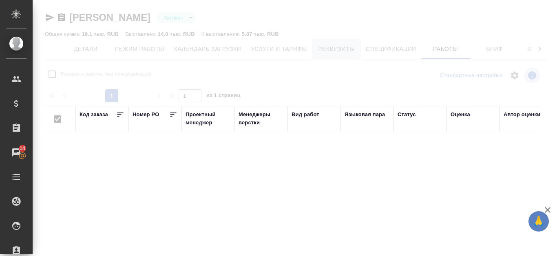
checkbox input "false"
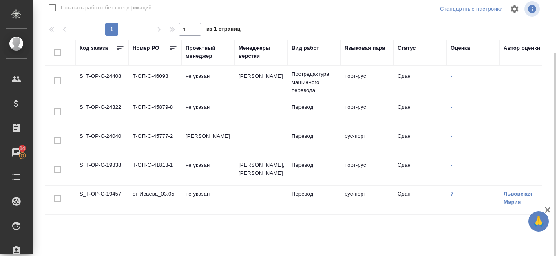
click at [101, 107] on td "S_T-OP-C-24322" at bounding box center [101, 113] width 53 height 29
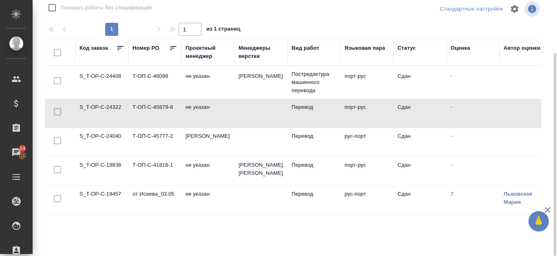
click at [101, 107] on td "S_T-OP-C-24322" at bounding box center [101, 113] width 53 height 29
click at [107, 140] on td "S_T-OP-C-24040" at bounding box center [101, 142] width 53 height 29
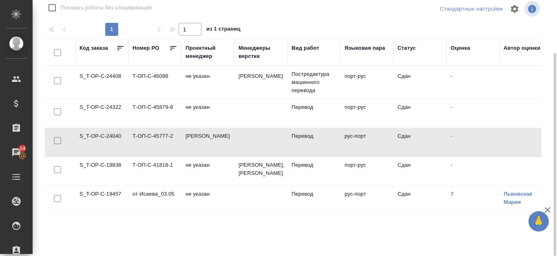
click at [107, 137] on td "S_T-OP-C-24040" at bounding box center [101, 142] width 53 height 29
click at [89, 170] on td "S_T-OP-C-19838" at bounding box center [101, 171] width 53 height 29
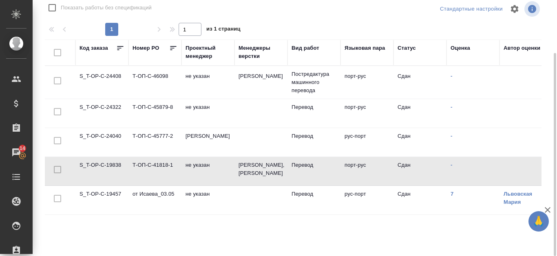
click at [89, 170] on td "S_T-OP-C-19838" at bounding box center [101, 171] width 53 height 29
click at [115, 205] on td "S_T-OP-C-19457" at bounding box center [101, 200] width 53 height 29
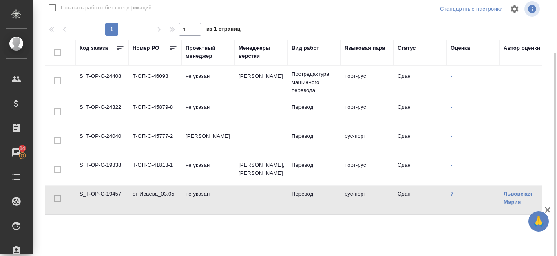
click at [115, 205] on td "S_T-OP-C-19457" at bounding box center [101, 200] width 53 height 29
click at [119, 136] on td "S_T-OP-C-24040" at bounding box center [101, 142] width 53 height 29
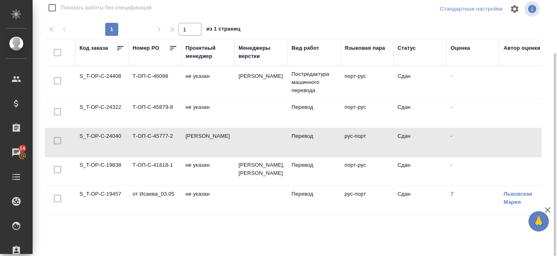
click at [115, 132] on td "S_T-OP-C-24040" at bounding box center [101, 142] width 53 height 29
click at [115, 134] on td "S_T-OP-C-24040" at bounding box center [101, 142] width 53 height 29
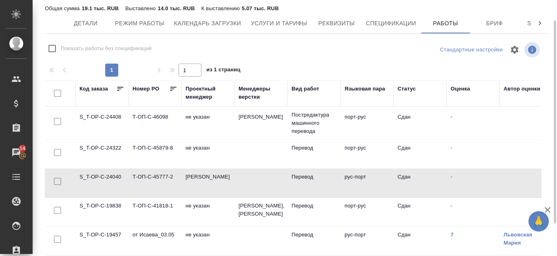
scroll to position [66, 0]
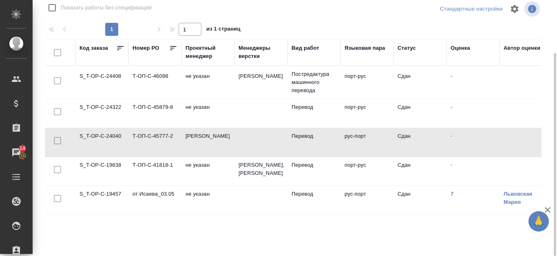
click at [108, 205] on td "S_T-OP-C-19457" at bounding box center [101, 200] width 53 height 29
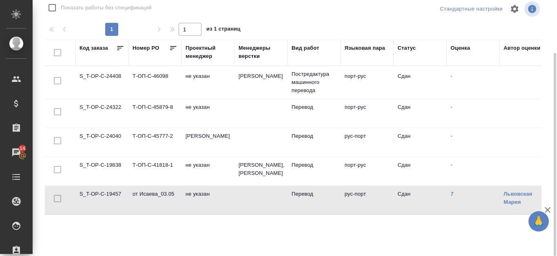
click at [108, 205] on td "S_T-OP-C-19457" at bounding box center [101, 200] width 53 height 29
click at [111, 138] on td "S_T-OP-C-24040" at bounding box center [101, 142] width 53 height 29
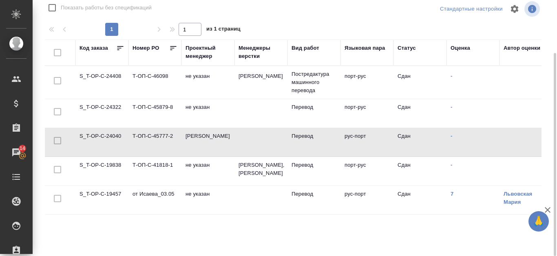
click at [111, 138] on td "S_T-OP-C-24040" at bounding box center [101, 142] width 53 height 29
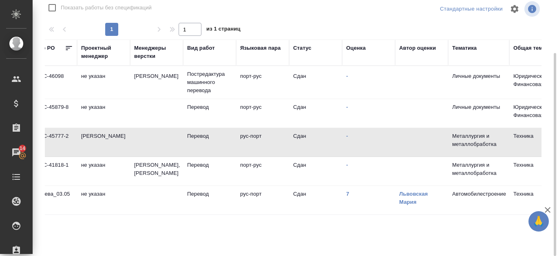
scroll to position [0, 0]
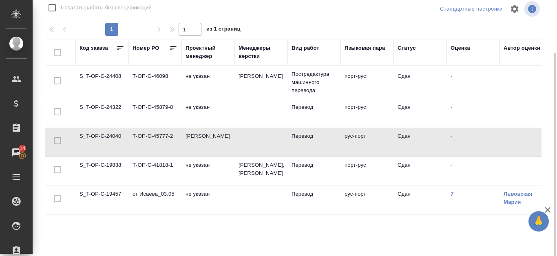
click at [106, 172] on td "S_T-OP-C-19838" at bounding box center [101, 171] width 53 height 29
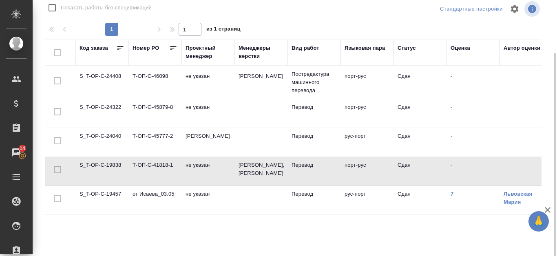
click at [106, 172] on td "S_T-OP-C-19838" at bounding box center [101, 171] width 53 height 29
click at [99, 133] on td "S_T-OP-C-24040" at bounding box center [101, 142] width 53 height 29
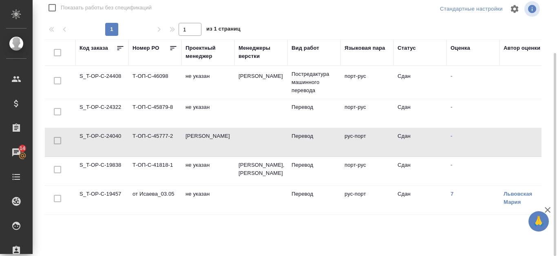
click at [117, 203] on td "S_T-OP-C-19457" at bounding box center [101, 200] width 53 height 29
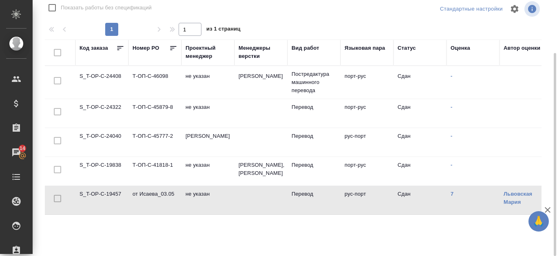
click at [116, 203] on td "S_T-OP-C-19457" at bounding box center [101, 200] width 53 height 29
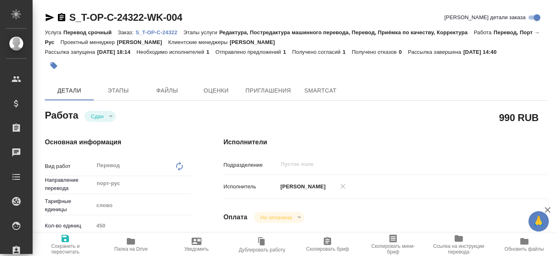
type textarea "x"
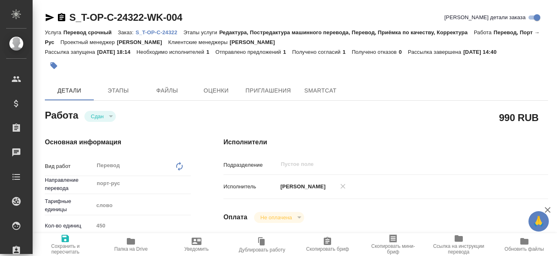
type textarea "x"
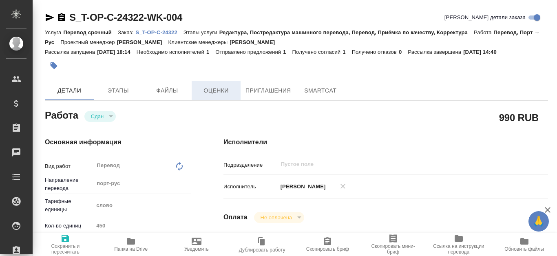
type textarea "x"
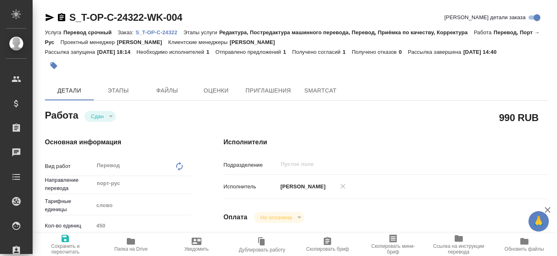
type textarea "x"
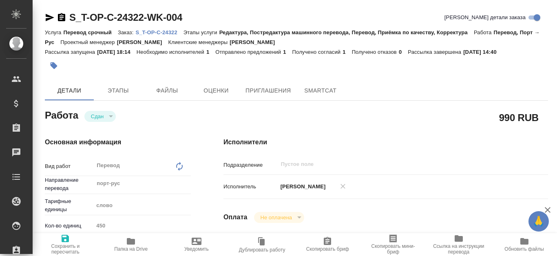
click at [170, 32] on p "S_T-OP-C-24322" at bounding box center [159, 32] width 48 height 6
type textarea "x"
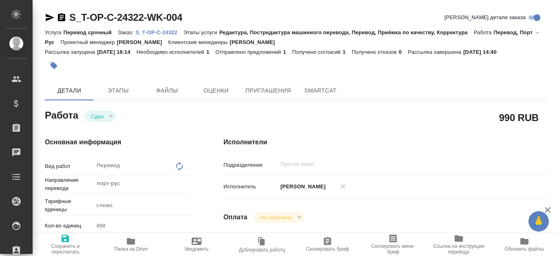
type textarea "x"
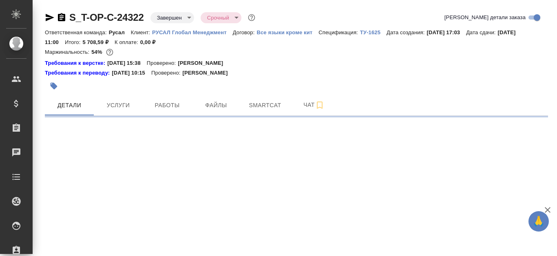
select select "RU"
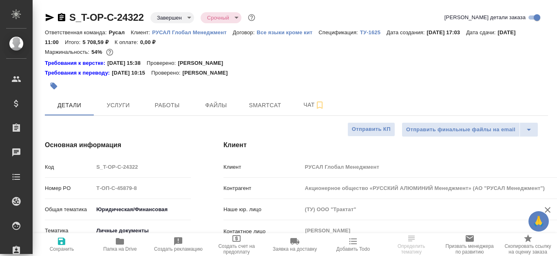
type textarea "x"
click at [231, 101] on span "Файлы" at bounding box center [216, 105] width 39 height 10
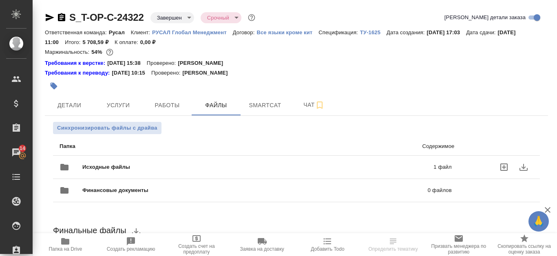
click at [520, 166] on icon "download" at bounding box center [524, 167] width 10 height 10
click at [275, 169] on span "Исходные файлы" at bounding box center [181, 167] width 199 height 8
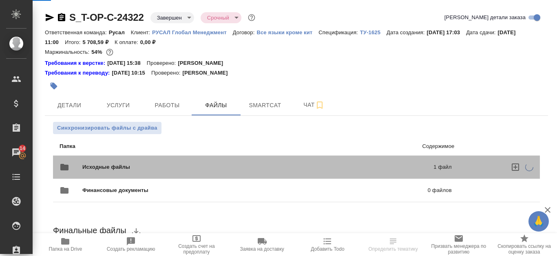
click at [116, 166] on span "Исходные файлы" at bounding box center [181, 167] width 199 height 8
click at [117, 166] on span "Исходные файлы" at bounding box center [181, 167] width 199 height 8
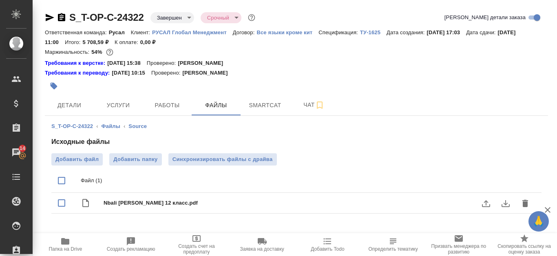
click at [505, 206] on icon "download" at bounding box center [506, 204] width 10 height 10
click at [66, 204] on input "checkbox" at bounding box center [61, 203] width 17 height 17
checkbox input "true"
click at [507, 203] on icon "download" at bounding box center [506, 203] width 8 height 7
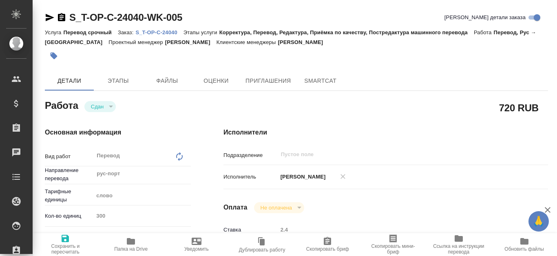
type textarea "x"
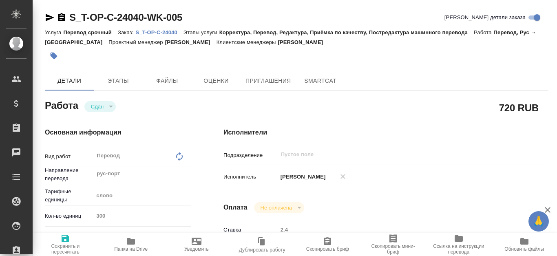
type textarea "x"
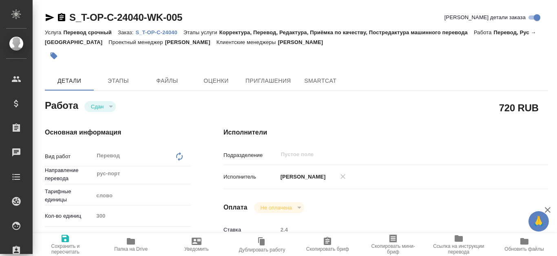
type textarea "x"
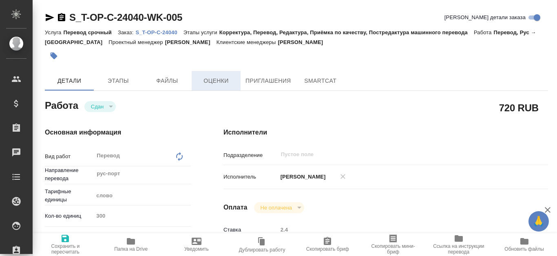
type textarea "x"
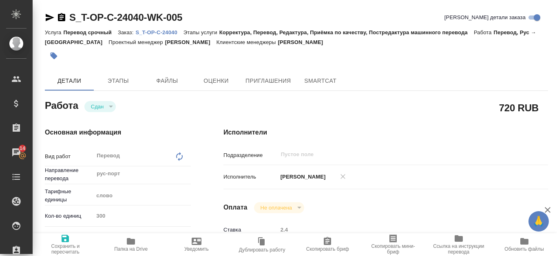
click at [164, 32] on p "S_T-OP-C-24040" at bounding box center [159, 32] width 48 height 6
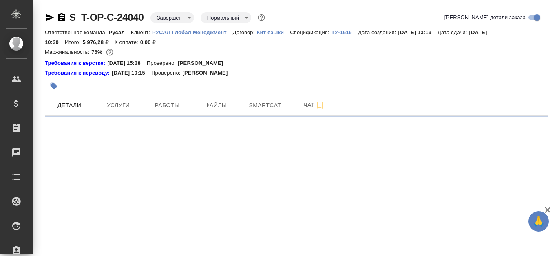
select select "RU"
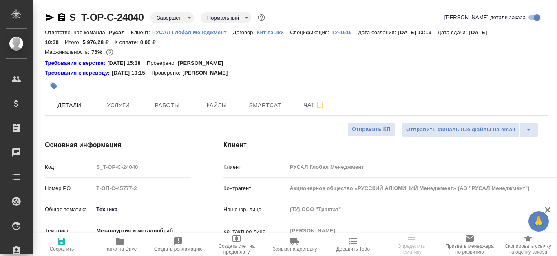
type textarea "x"
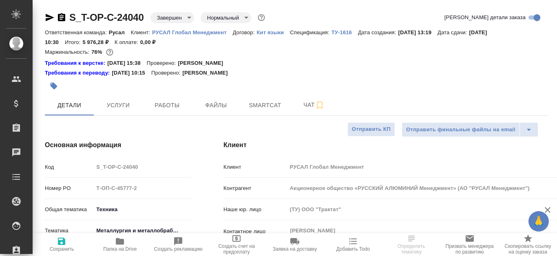
type textarea "x"
click at [212, 101] on span "Файлы" at bounding box center [216, 105] width 39 height 10
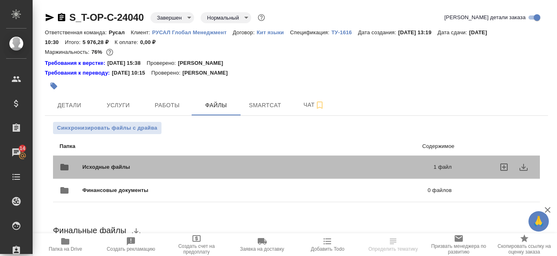
click at [152, 172] on div "Исходные файлы 1 файл" at bounding box center [256, 167] width 392 height 20
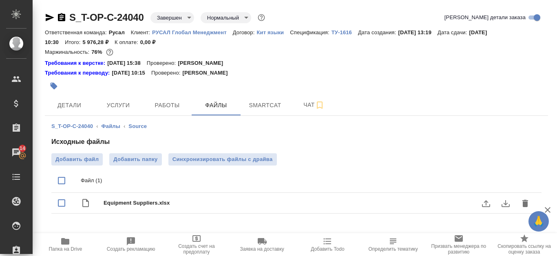
click at [505, 206] on icon "download" at bounding box center [506, 204] width 10 height 10
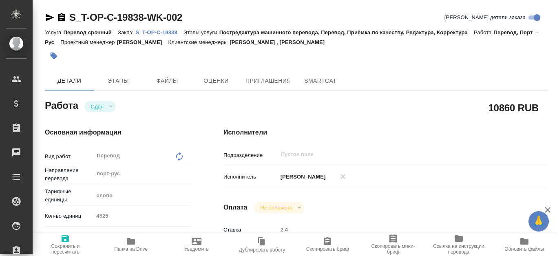
type textarea "x"
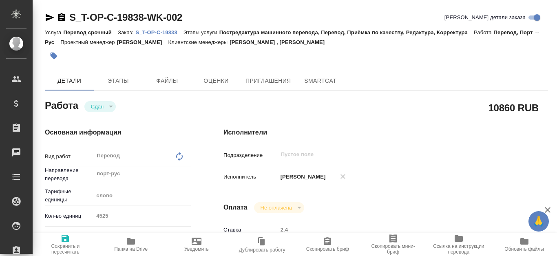
type textarea "x"
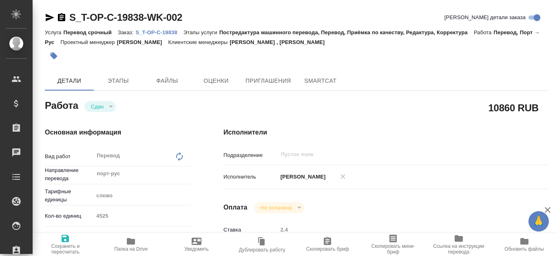
type textarea "x"
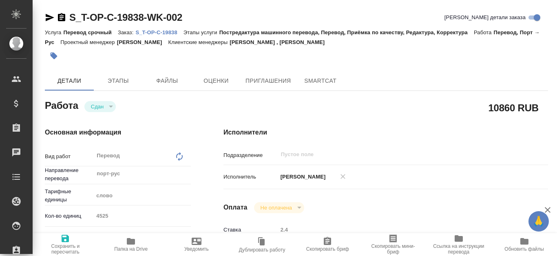
type textarea "x"
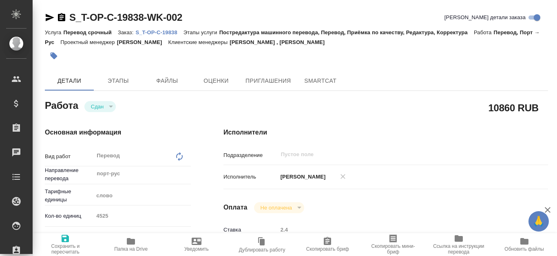
type textarea "x"
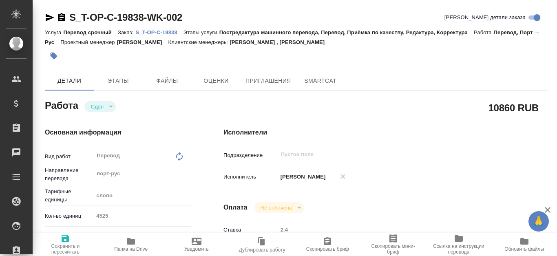
type textarea "x"
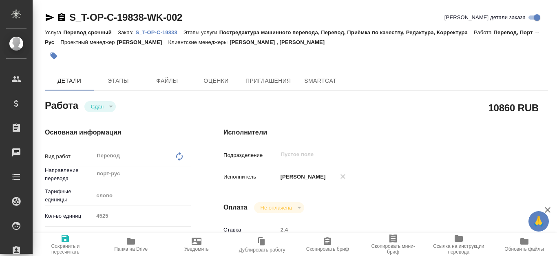
click at [171, 31] on p "S_T-OP-C-19838" at bounding box center [159, 32] width 48 height 6
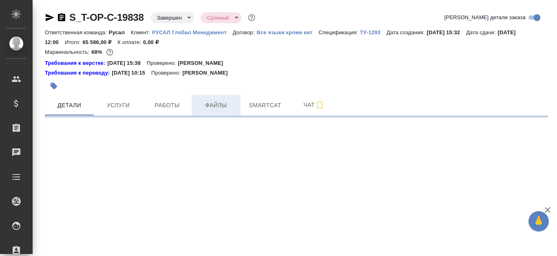
select select "RU"
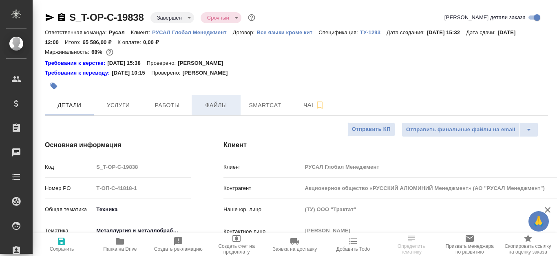
type textarea "x"
click at [231, 105] on span "Файлы" at bounding box center [216, 105] width 39 height 10
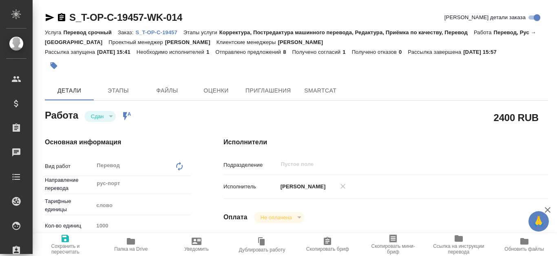
type textarea "x"
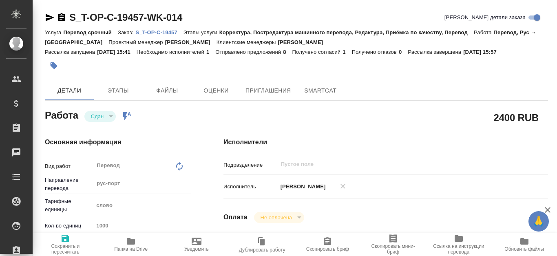
type textarea "x"
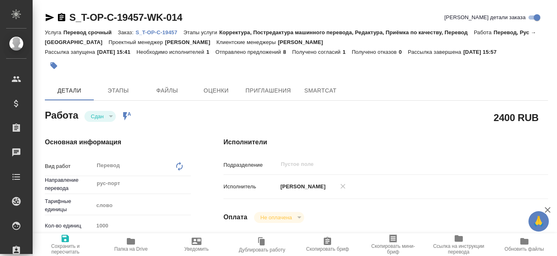
type textarea "x"
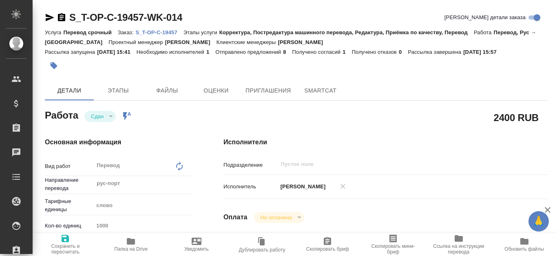
type textarea "x"
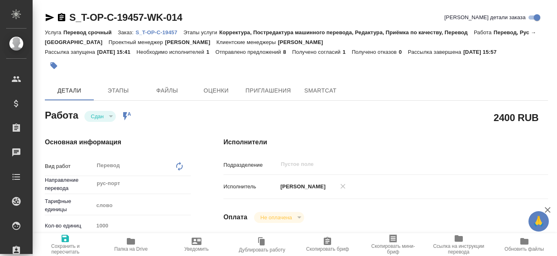
type textarea "x"
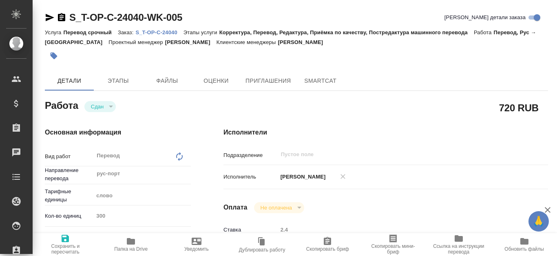
type textarea "x"
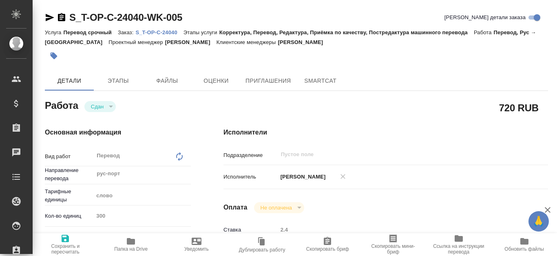
type textarea "x"
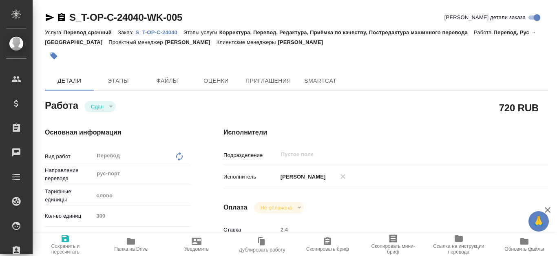
type textarea "x"
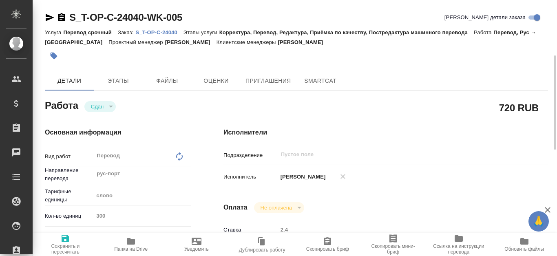
scroll to position [41, 0]
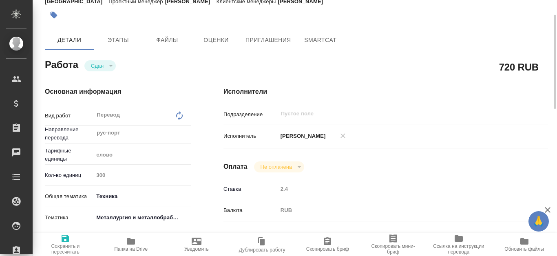
type textarea "x"
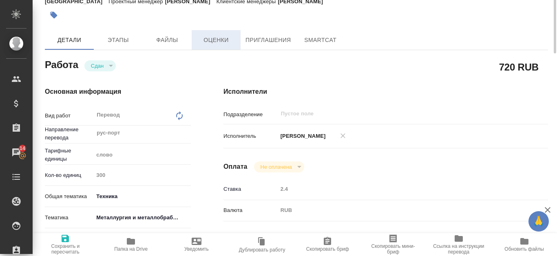
scroll to position [0, 0]
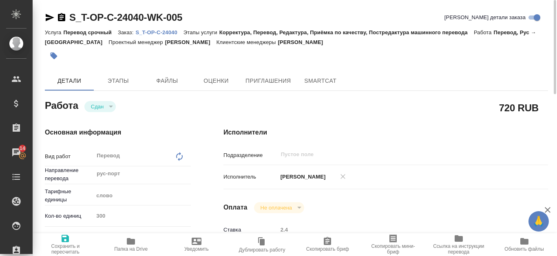
click at [168, 31] on p "S_T-OP-C-24040" at bounding box center [159, 32] width 48 height 6
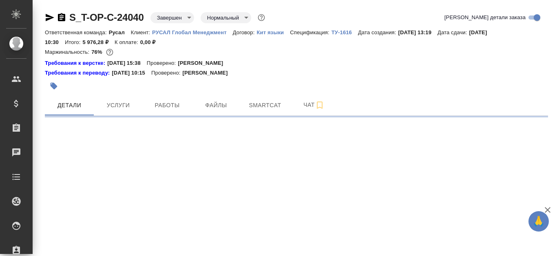
select select "RU"
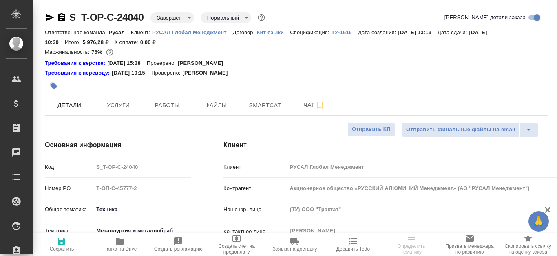
type textarea "x"
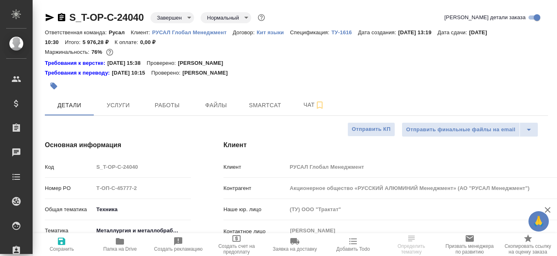
type textarea "x"
click at [219, 98] on button "Файлы" at bounding box center [216, 105] width 49 height 20
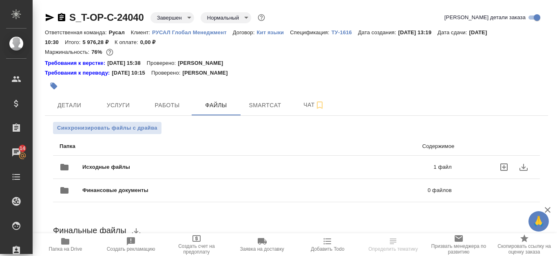
click at [159, 164] on span "Исходные файлы" at bounding box center [181, 167] width 199 height 8
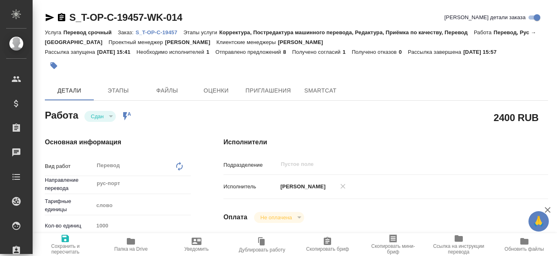
type textarea "x"
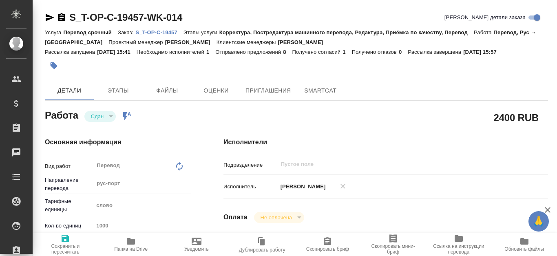
type textarea "x"
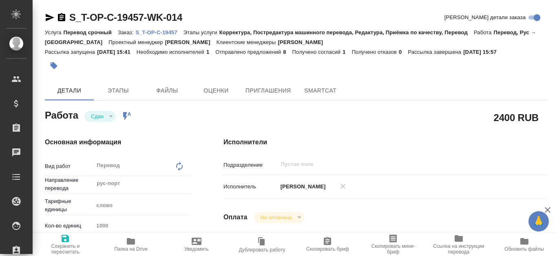
type textarea "x"
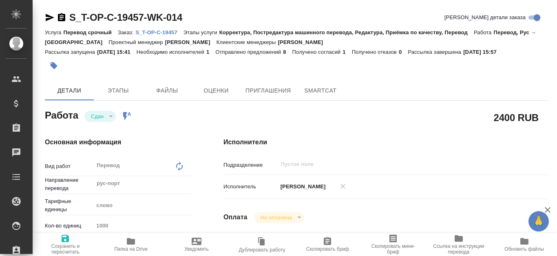
type textarea "x"
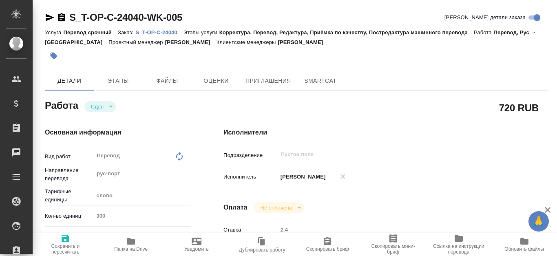
type textarea "x"
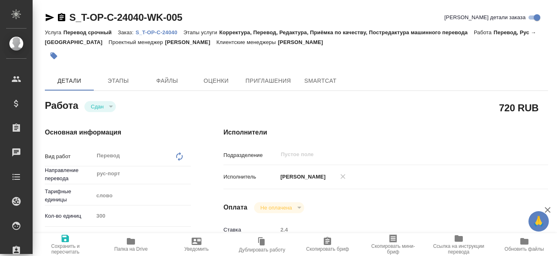
type textarea "x"
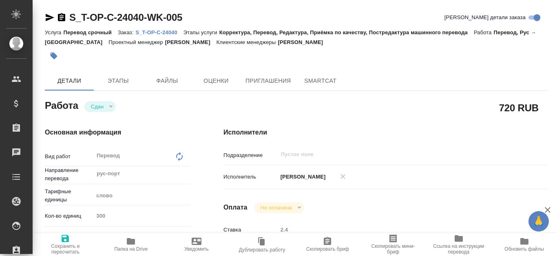
type textarea "x"
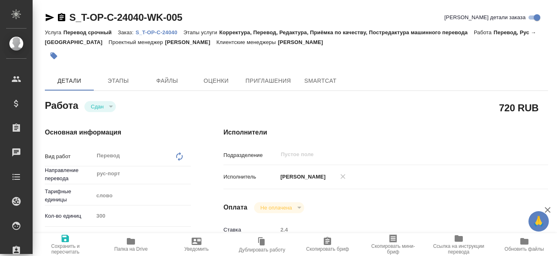
type textarea "x"
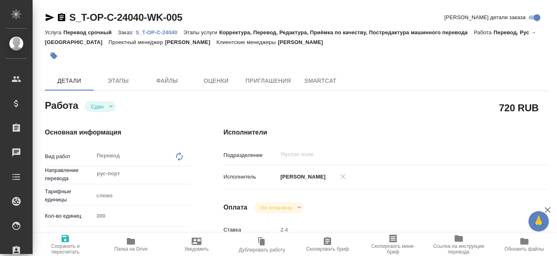
type textarea "x"
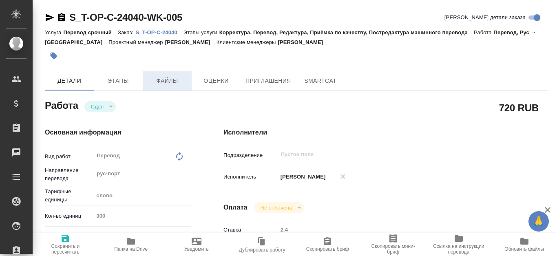
type textarea "x"
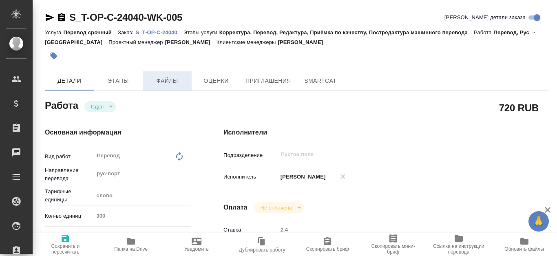
click at [179, 77] on span "Файлы" at bounding box center [167, 81] width 39 height 10
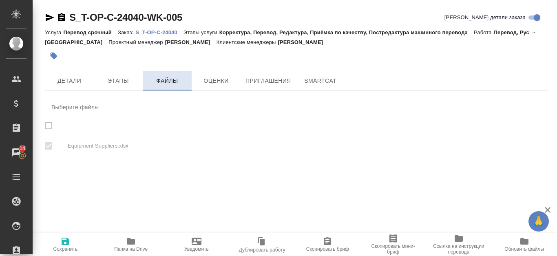
checkbox input "true"
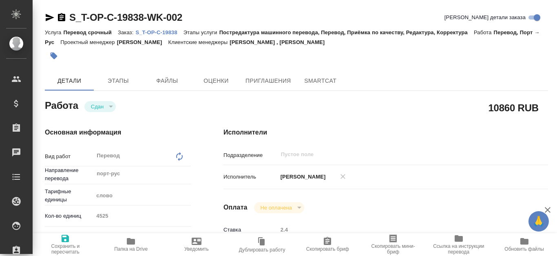
type textarea "x"
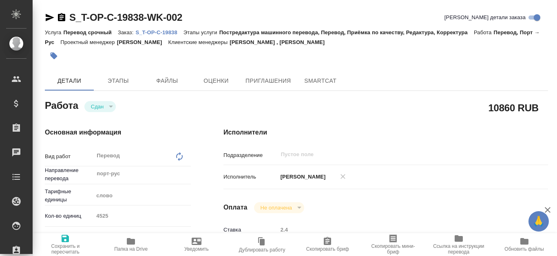
type textarea "x"
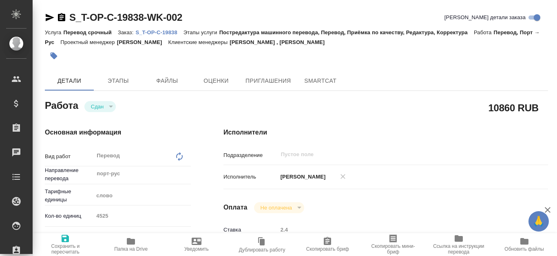
type textarea "x"
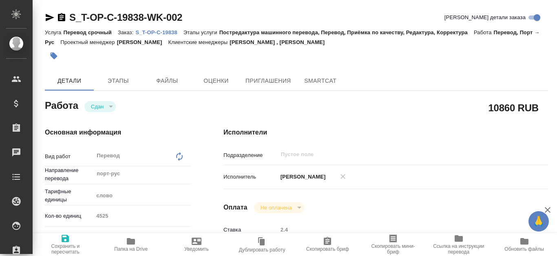
type textarea "x"
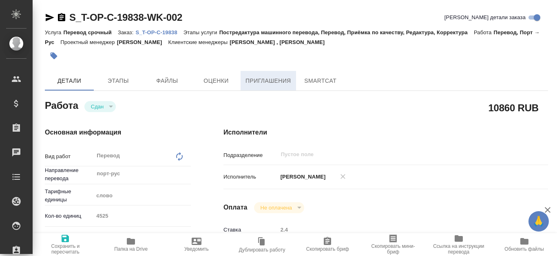
type textarea "x"
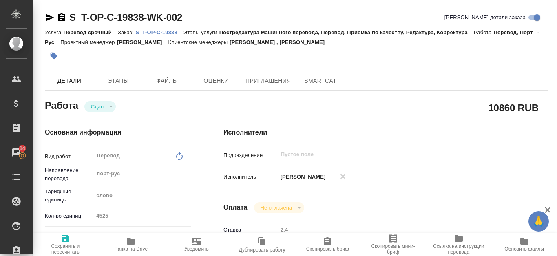
click at [176, 32] on p "S_T-OP-C-19838" at bounding box center [159, 32] width 48 height 6
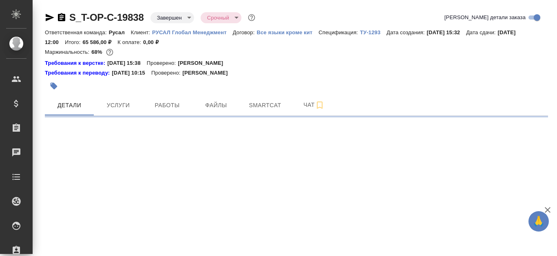
select select "RU"
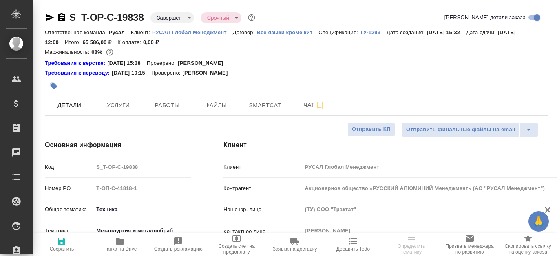
type textarea "x"
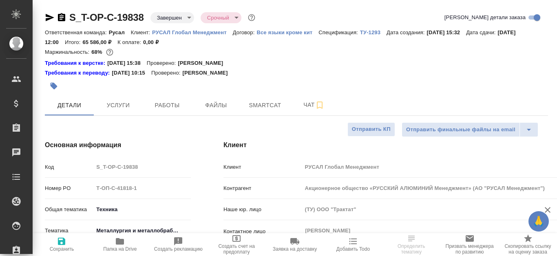
type textarea "x"
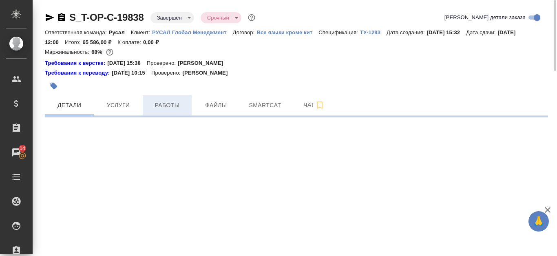
click at [176, 108] on span "Работы" at bounding box center [167, 105] width 39 height 10
select select "RU"
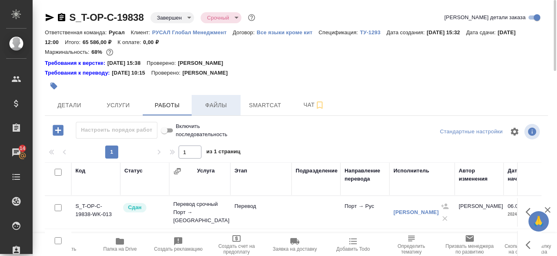
scroll to position [82, 0]
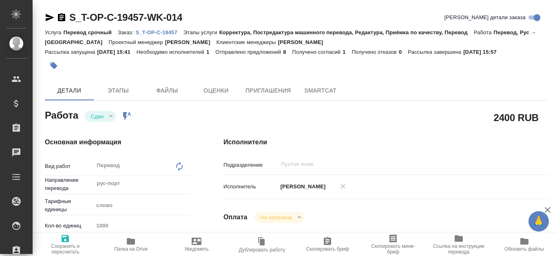
type textarea "x"
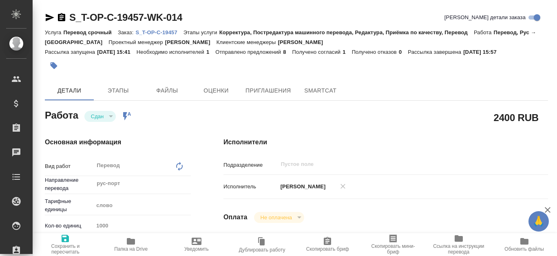
type textarea "x"
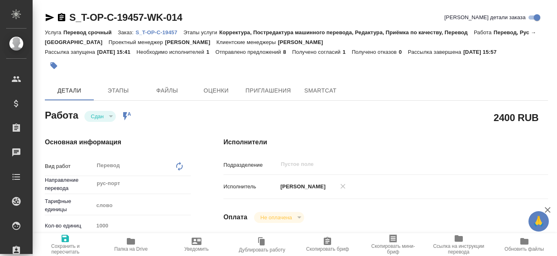
type textarea "x"
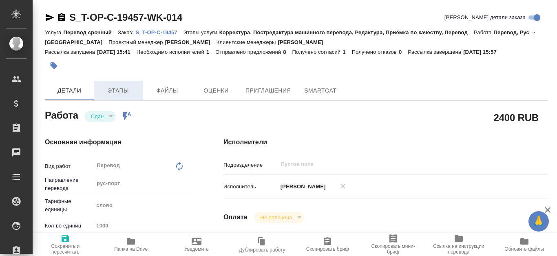
type textarea "x"
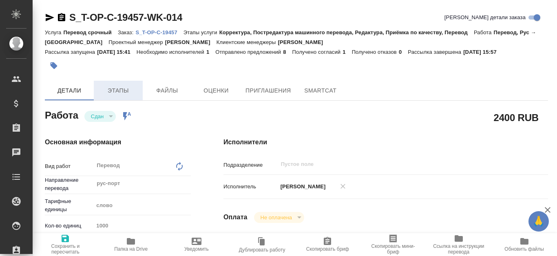
scroll to position [41, 0]
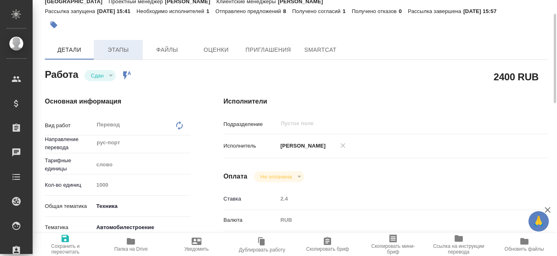
type textarea "x"
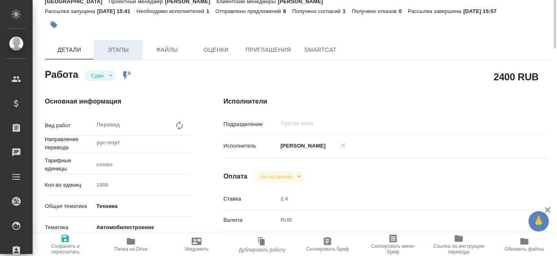
scroll to position [0, 0]
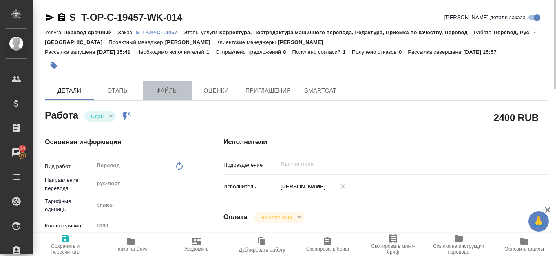
click at [183, 93] on span "Файлы" at bounding box center [167, 91] width 39 height 10
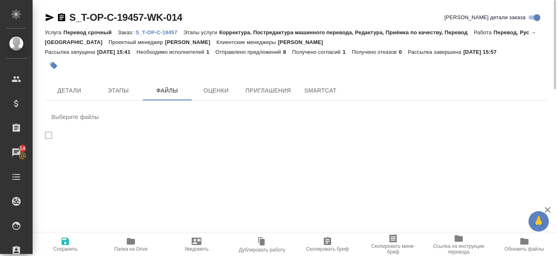
click at [159, 31] on p "S_T-OP-C-19457" at bounding box center [159, 32] width 48 height 6
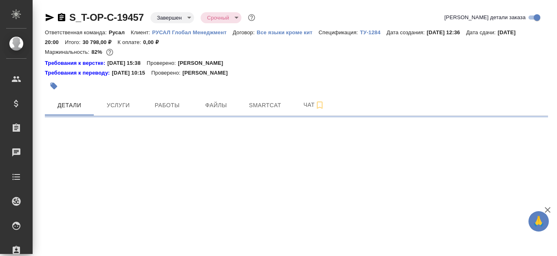
select select "RU"
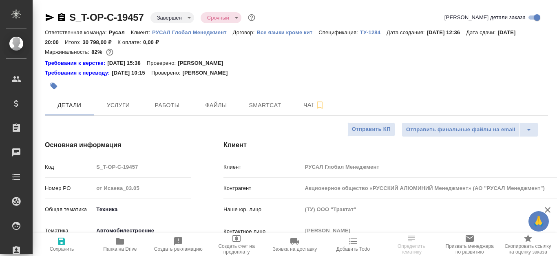
type textarea "x"
click at [216, 109] on span "Файлы" at bounding box center [216, 105] width 39 height 10
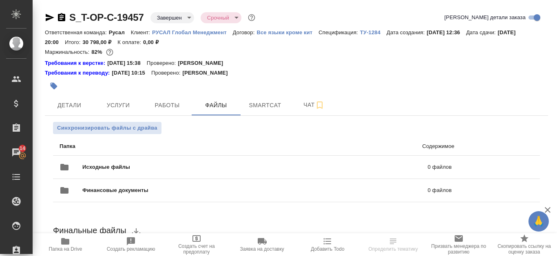
click at [64, 17] on icon "button" at bounding box center [61, 17] width 7 height 8
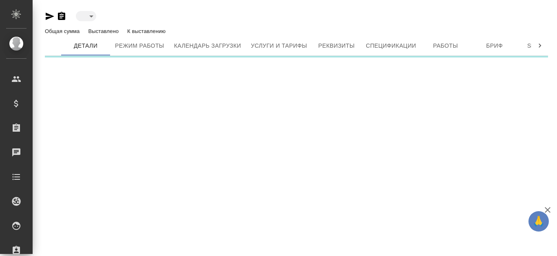
type input "toBeImplemented"
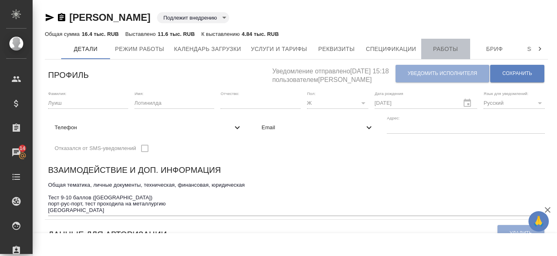
click at [440, 43] on button "Работы" at bounding box center [445, 49] width 49 height 20
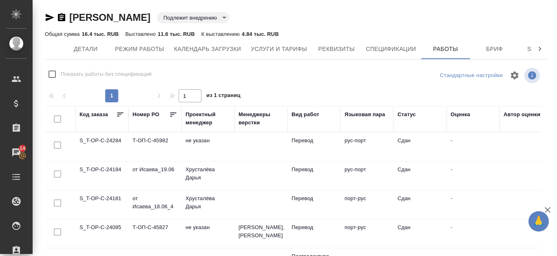
checkbox input "false"
click at [99, 168] on td "S_T-OP-C-24184" at bounding box center [101, 176] width 53 height 29
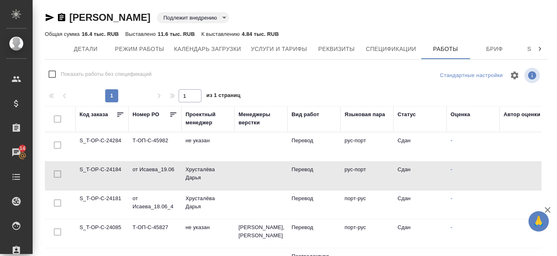
click at [99, 168] on td "S_T-OP-C-24184" at bounding box center [101, 176] width 53 height 29
click at [96, 138] on td "S_T-OP-C-24284" at bounding box center [101, 147] width 53 height 29
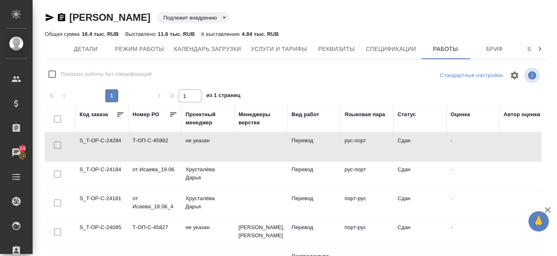
click at [96, 138] on td "S_T-OP-C-24284" at bounding box center [101, 147] width 53 height 29
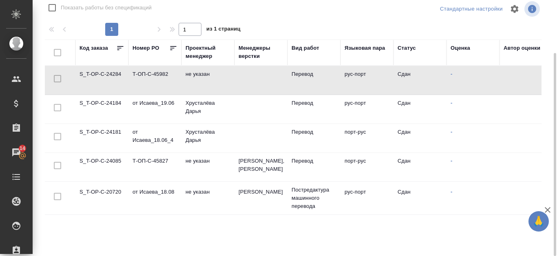
click at [113, 195] on td "S_T-OP-C-20720" at bounding box center [101, 198] width 53 height 29
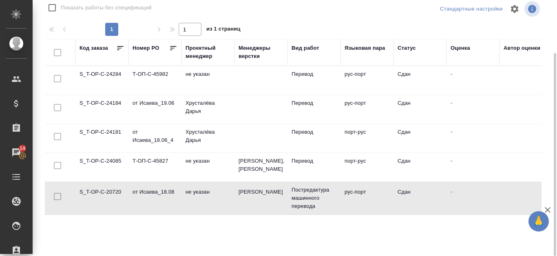
click at [113, 195] on td "S_T-OP-C-20720" at bounding box center [101, 198] width 53 height 29
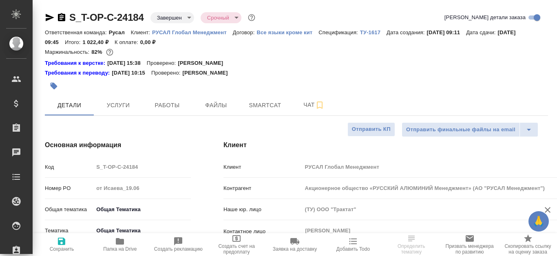
select select "RU"
click at [222, 113] on button "Файлы" at bounding box center [216, 105] width 49 height 20
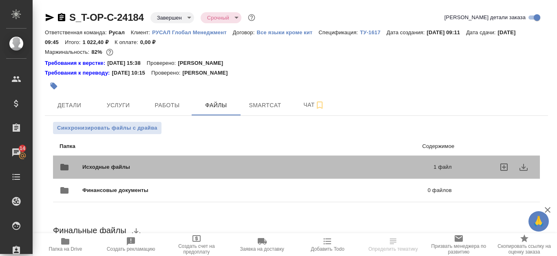
click at [245, 155] on div "Исходные файлы 1 файл" at bounding box center [255, 167] width 409 height 36
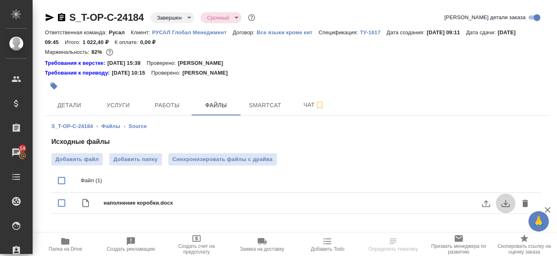
click at [508, 207] on icon "download" at bounding box center [506, 203] width 8 height 7
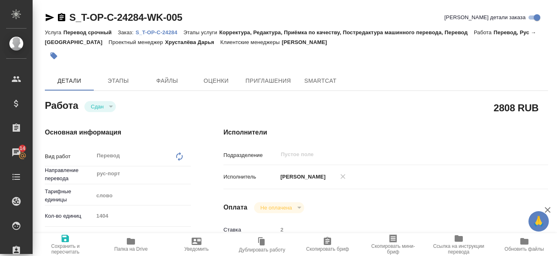
click at [176, 31] on p "S_T-OP-C-24284" at bounding box center [159, 32] width 48 height 6
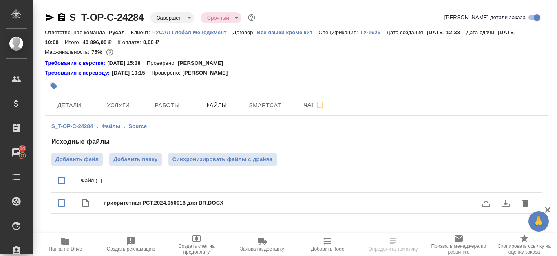
click at [509, 203] on icon "download" at bounding box center [506, 204] width 10 height 10
click at [507, 205] on icon "download" at bounding box center [506, 204] width 10 height 10
click at [503, 206] on icon "download" at bounding box center [506, 204] width 10 height 10
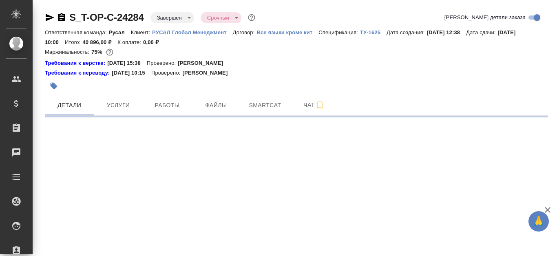
select select "RU"
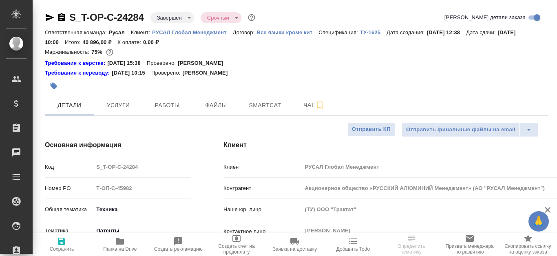
click at [64, 18] on icon "button" at bounding box center [61, 17] width 7 height 8
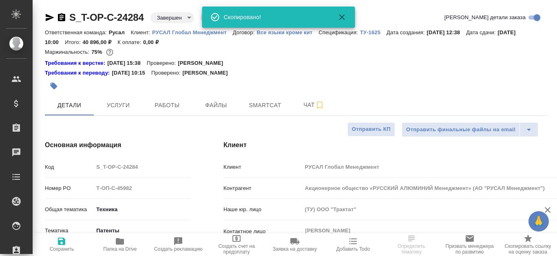
type textarea "x"
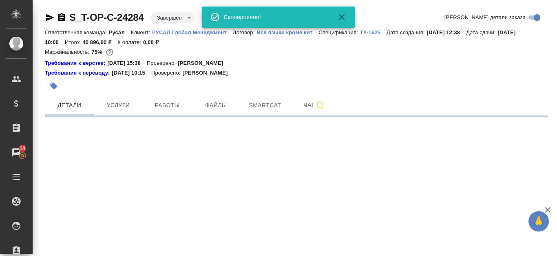
select select "RU"
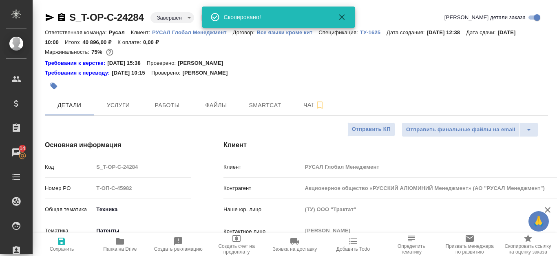
type textarea "x"
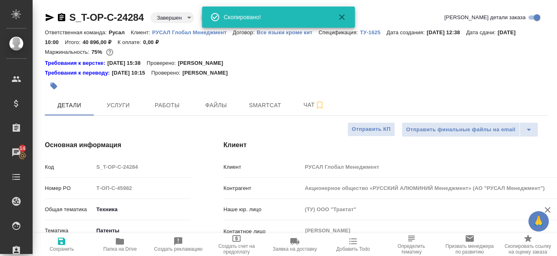
type textarea "x"
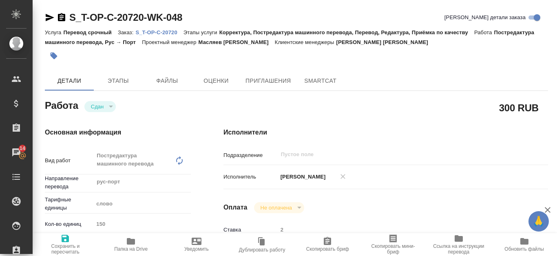
type textarea "x"
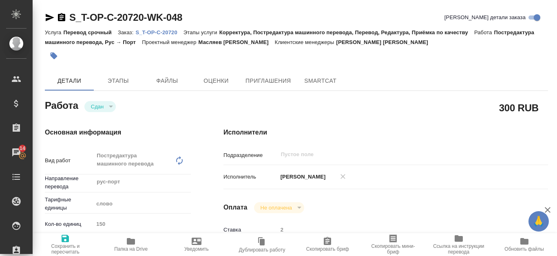
type textarea "x"
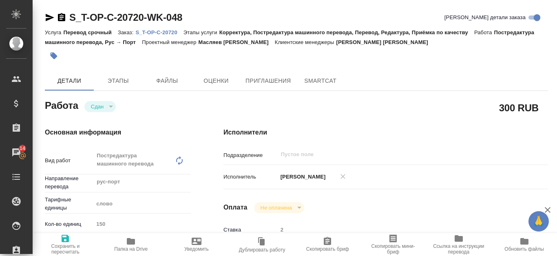
type textarea "x"
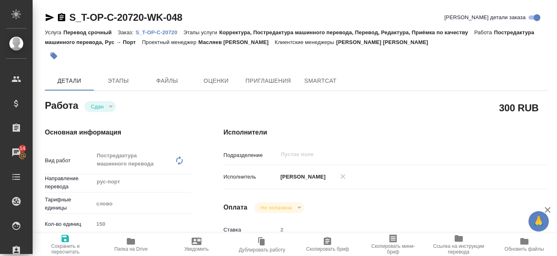
type textarea "x"
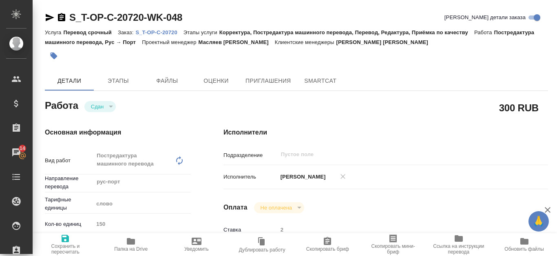
click at [166, 29] on p "S_T-OP-C-20720" at bounding box center [159, 32] width 48 height 6
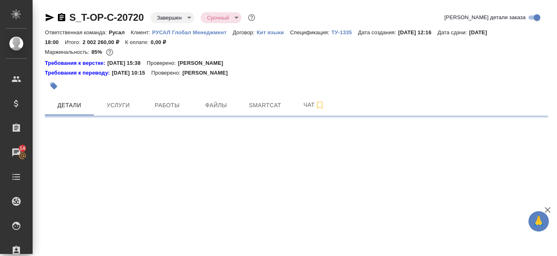
select select "RU"
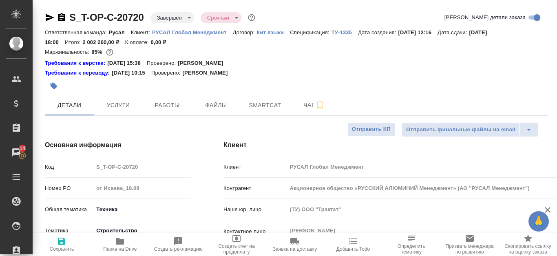
type textarea "x"
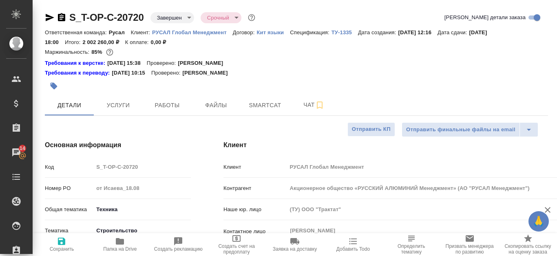
type textarea "x"
click at [231, 107] on span "Файлы" at bounding box center [216, 105] width 39 height 10
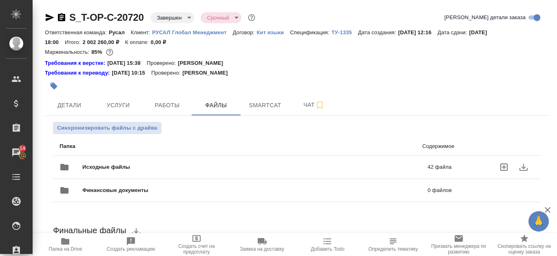
click at [282, 167] on p "42 файла" at bounding box center [365, 167] width 173 height 8
click at [326, 167] on p "42 файла" at bounding box center [365, 167] width 173 height 8
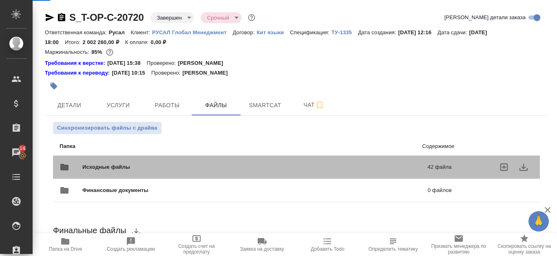
click at [326, 167] on p "42 файла" at bounding box center [365, 167] width 173 height 8
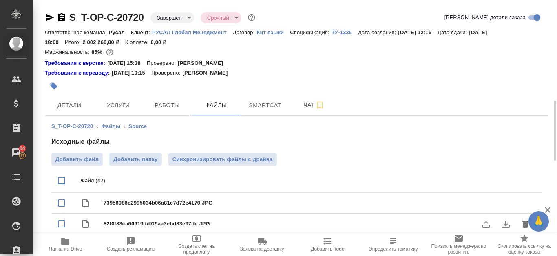
scroll to position [82, 0]
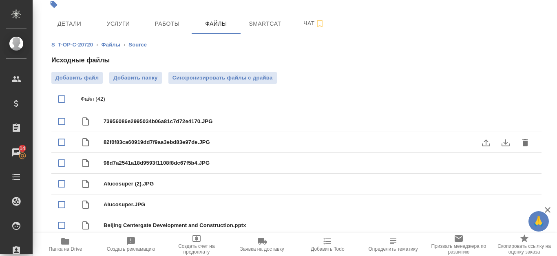
click at [502, 142] on icon "download" at bounding box center [506, 143] width 10 height 10
click at [62, 144] on input "checkbox" at bounding box center [61, 142] width 17 height 17
checkbox input "true"
click at [503, 142] on icon "download" at bounding box center [506, 143] width 10 height 10
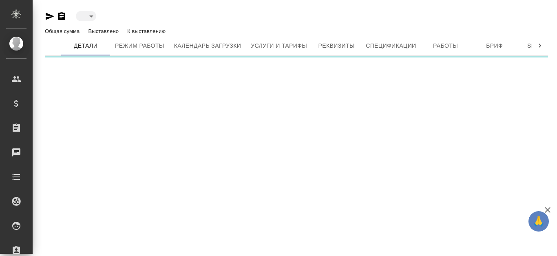
type input "active"
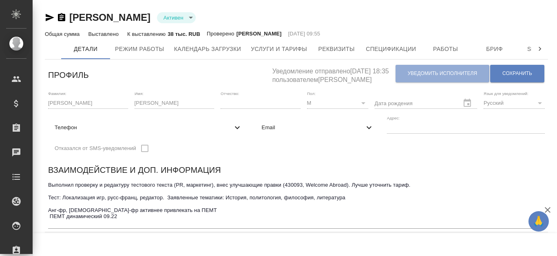
click at [145, 224] on textarea "Выполнил проверку и редактуру тестового текста (PR, маркетинг), внес улучшающие…" at bounding box center [296, 204] width 497 height 44
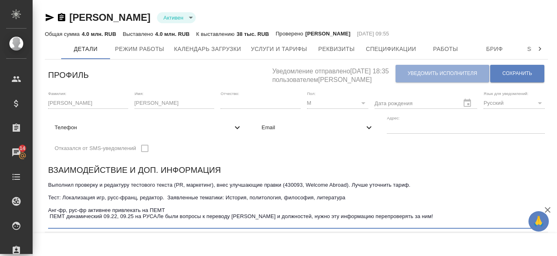
click at [134, 222] on textarea "Выполнил проверку и редактуру тестового текста (PR, маркетинг), внес улучшающие…" at bounding box center [296, 204] width 497 height 44
type textarea "Выполнил проверку и редактуру тестового текста (PR, маркетинг), внес улучшающие…"
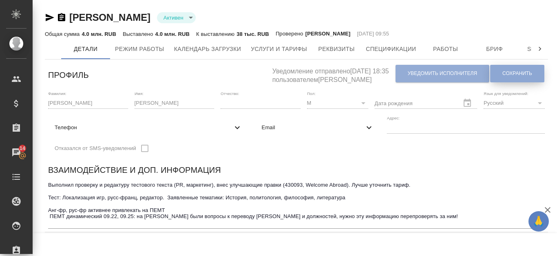
click at [528, 71] on span "Сохранить" at bounding box center [518, 73] width 30 height 7
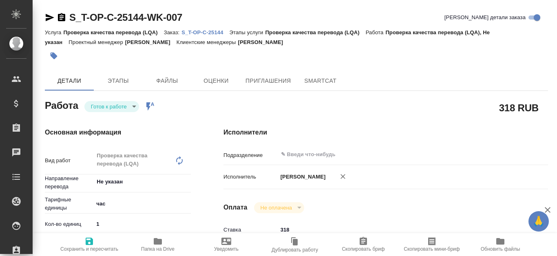
type textarea "x"
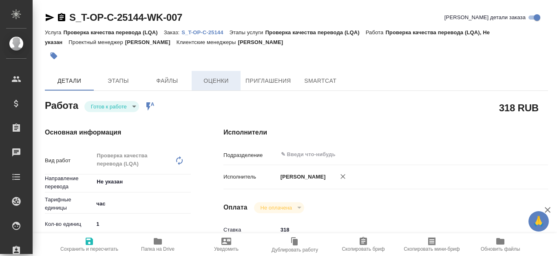
type textarea "x"
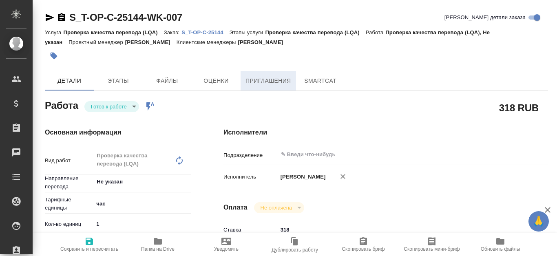
type textarea "x"
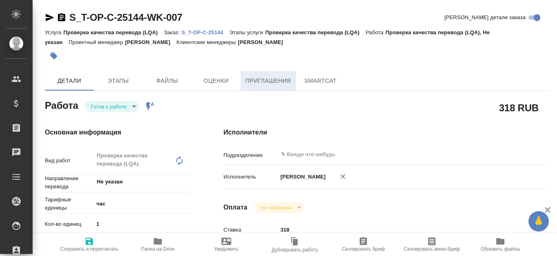
type textarea "x"
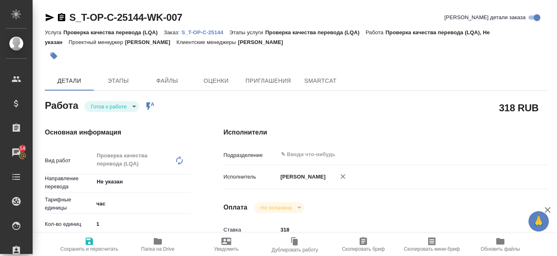
click at [213, 34] on p "S_T-OP-C-25144" at bounding box center [206, 32] width 48 height 6
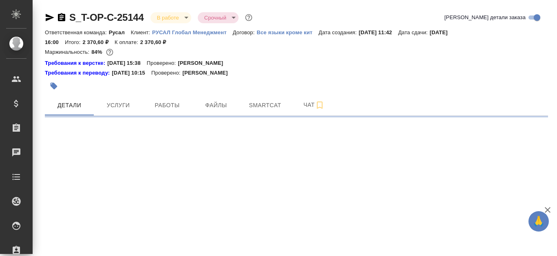
select select "RU"
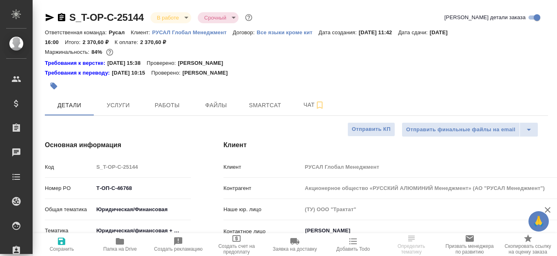
type textarea "x"
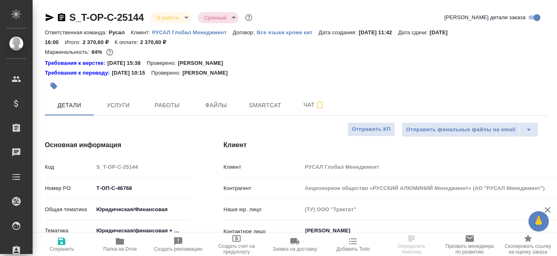
type textarea "x"
type input "[PERSON_NAME]"
click at [276, 111] on button "Smartcat" at bounding box center [265, 105] width 49 height 20
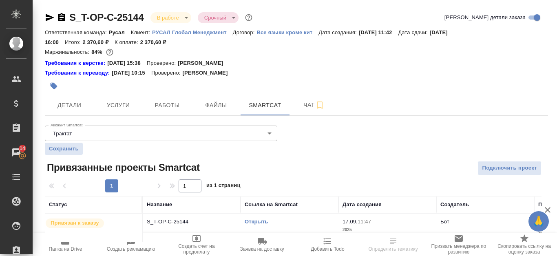
click at [257, 223] on link "Открыть" at bounding box center [256, 222] width 23 height 6
click at [227, 104] on span "Файлы" at bounding box center [216, 105] width 39 height 10
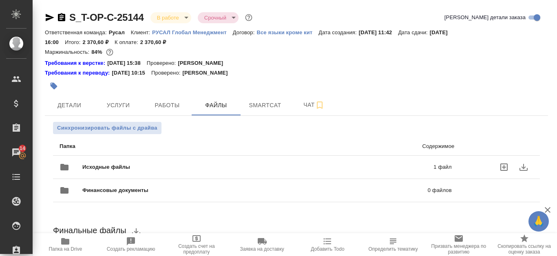
click at [293, 166] on p "1 файл" at bounding box center [367, 167] width 170 height 8
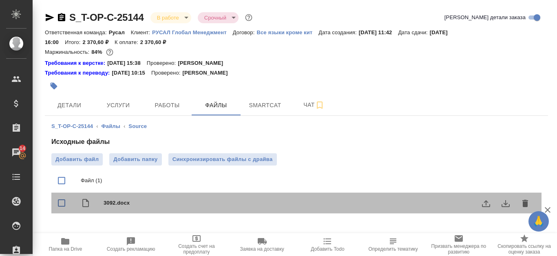
click at [215, 197] on div "3092.docx" at bounding box center [296, 203] width 490 height 21
checkbox input "true"
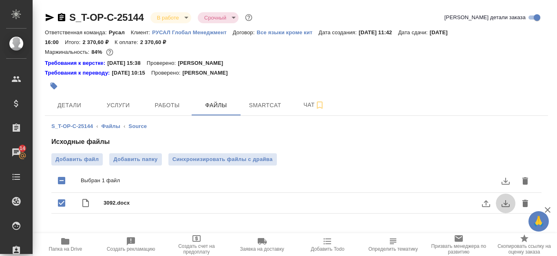
click at [508, 205] on icon "download" at bounding box center [506, 204] width 10 height 10
